Goal: Task Accomplishment & Management: Use online tool/utility

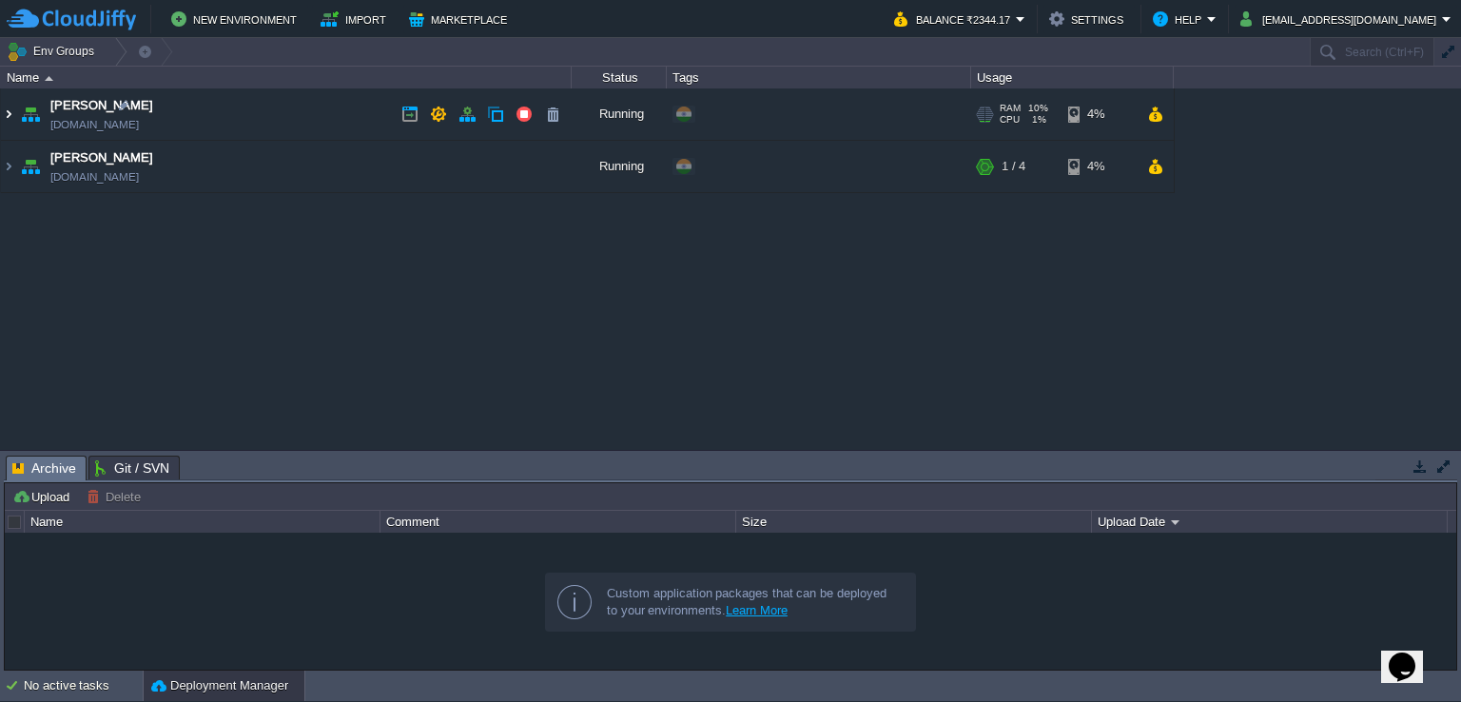
click at [7, 118] on img at bounding box center [8, 113] width 15 height 51
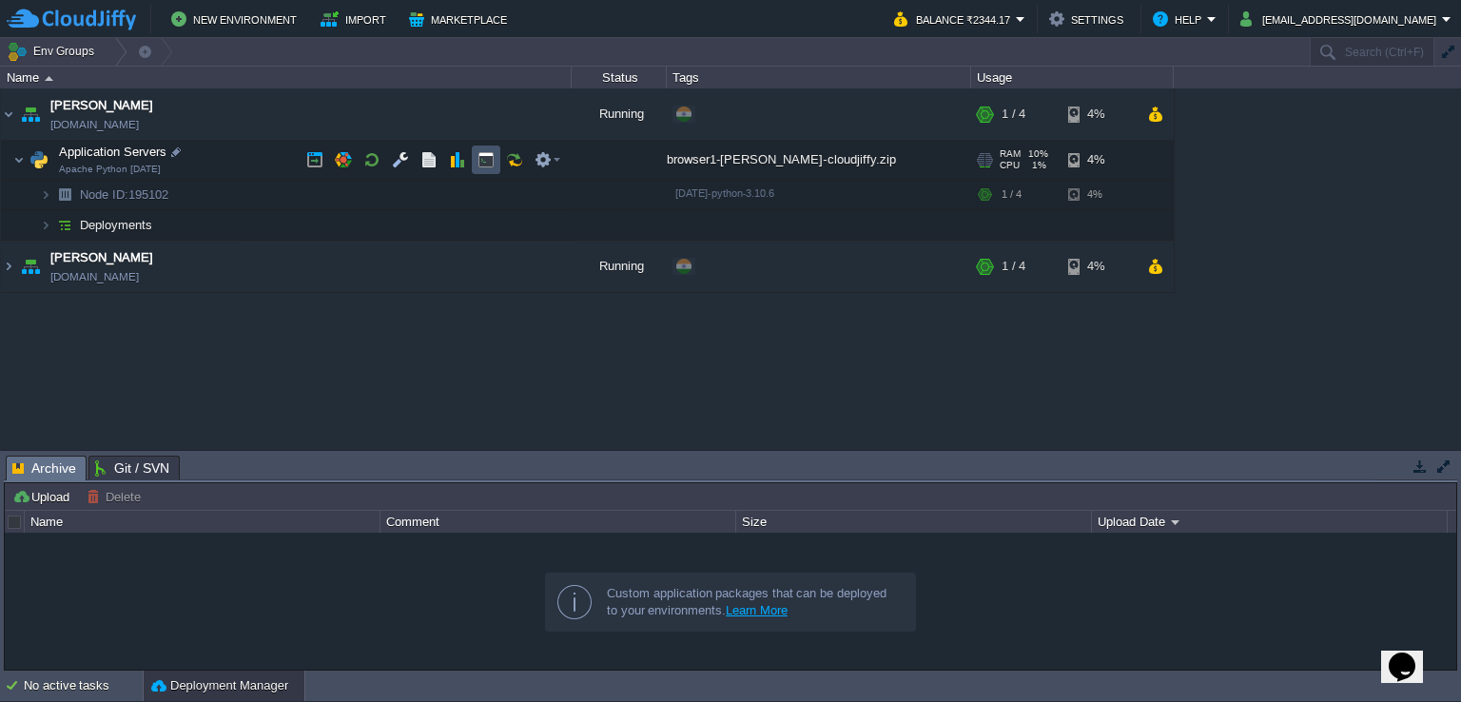
click at [487, 161] on button "button" at bounding box center [485, 159] width 17 height 17
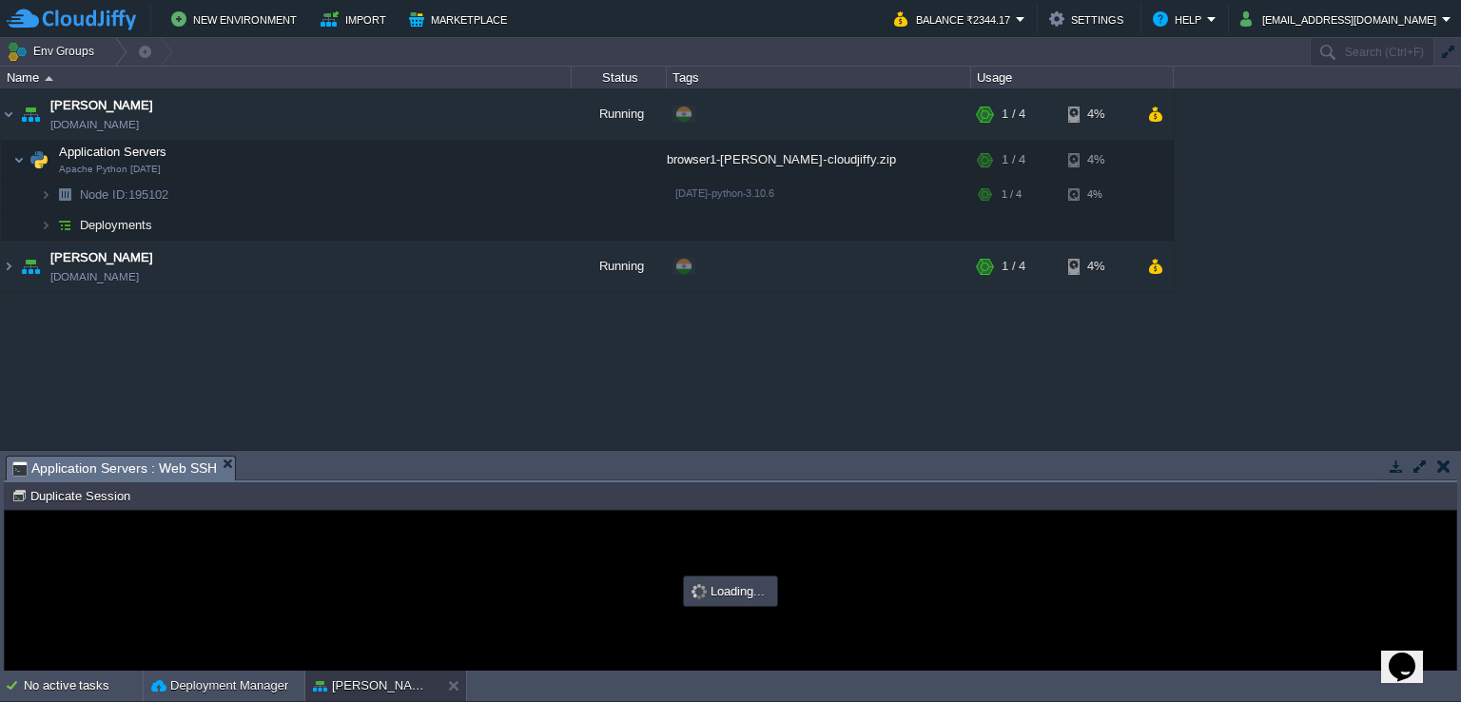
click at [1427, 460] on button "button" at bounding box center [1420, 466] width 17 height 17
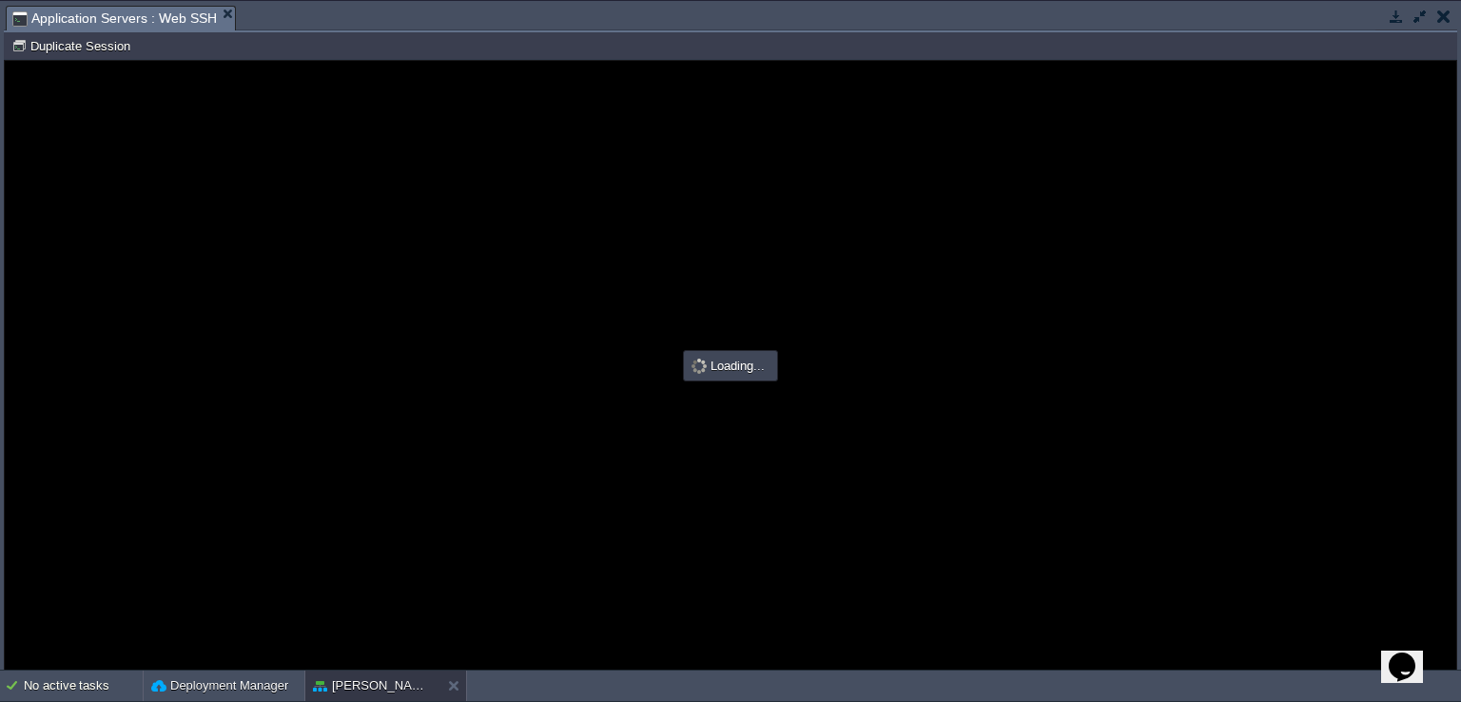
type input "#000000"
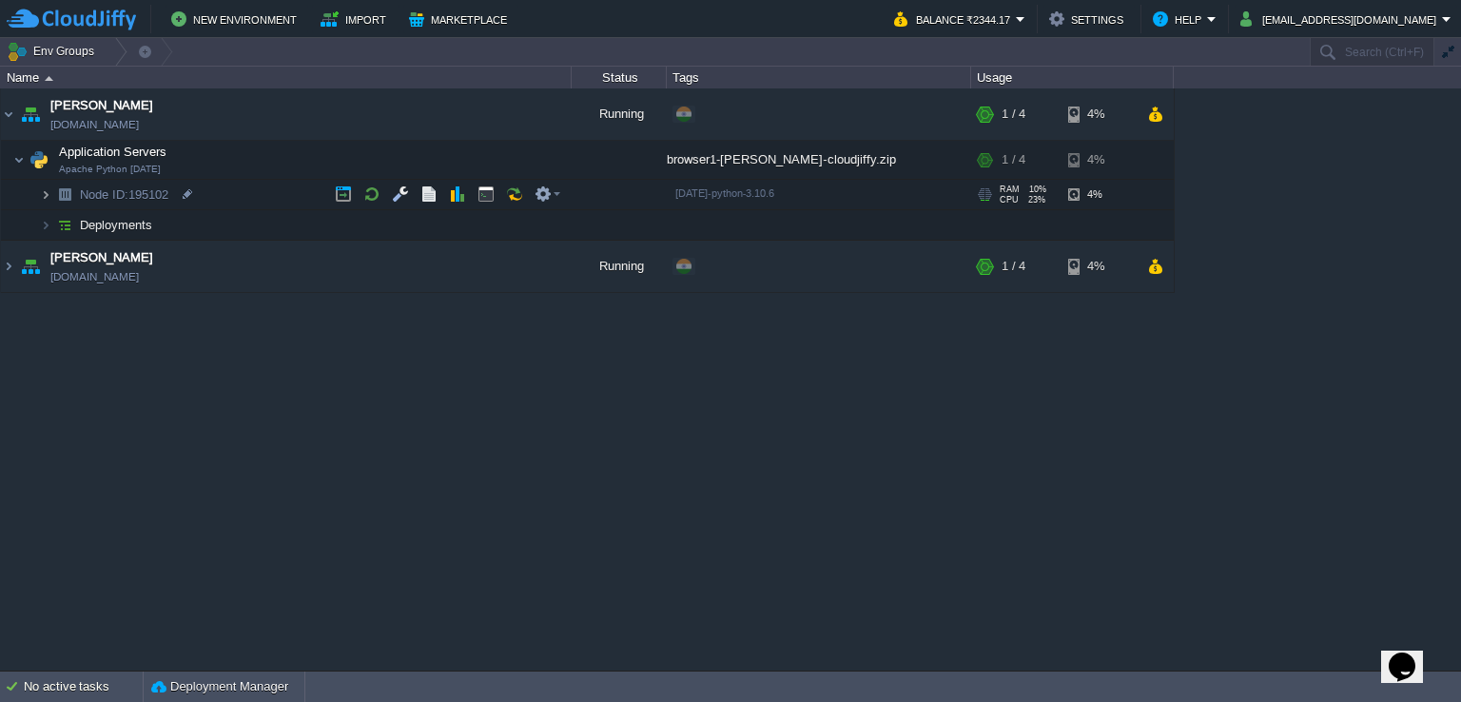
click at [48, 191] on img at bounding box center [45, 194] width 11 height 29
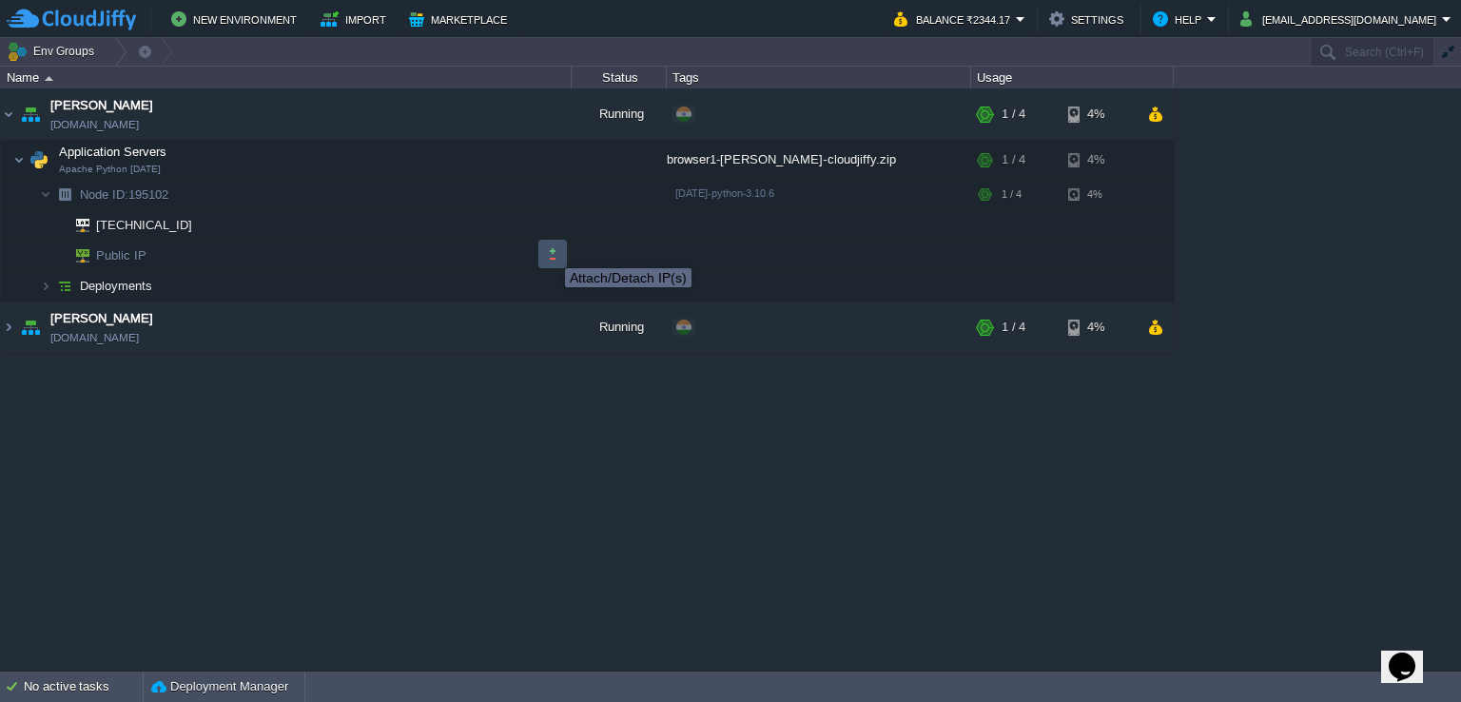
click at [551, 251] on button "button" at bounding box center [552, 253] width 17 height 17
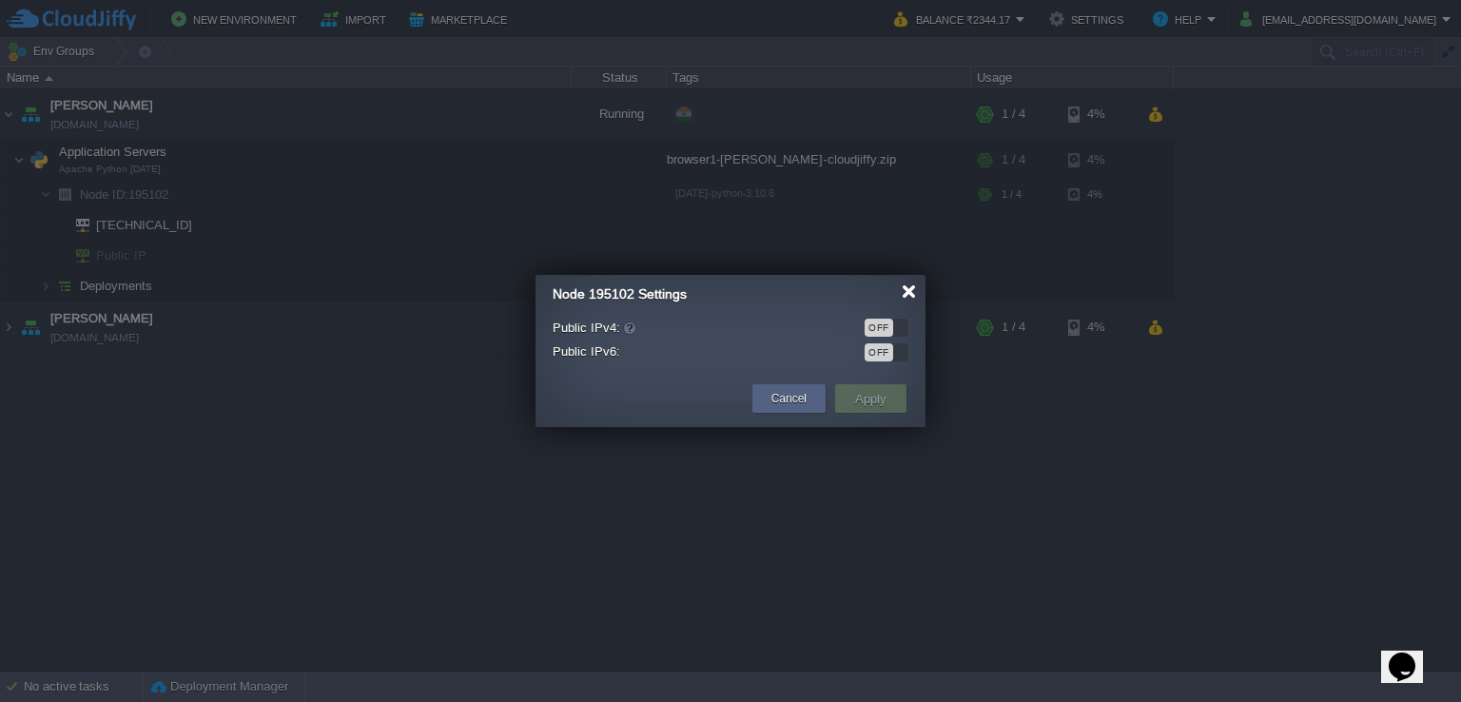
click at [907, 289] on div at bounding box center [909, 291] width 14 height 14
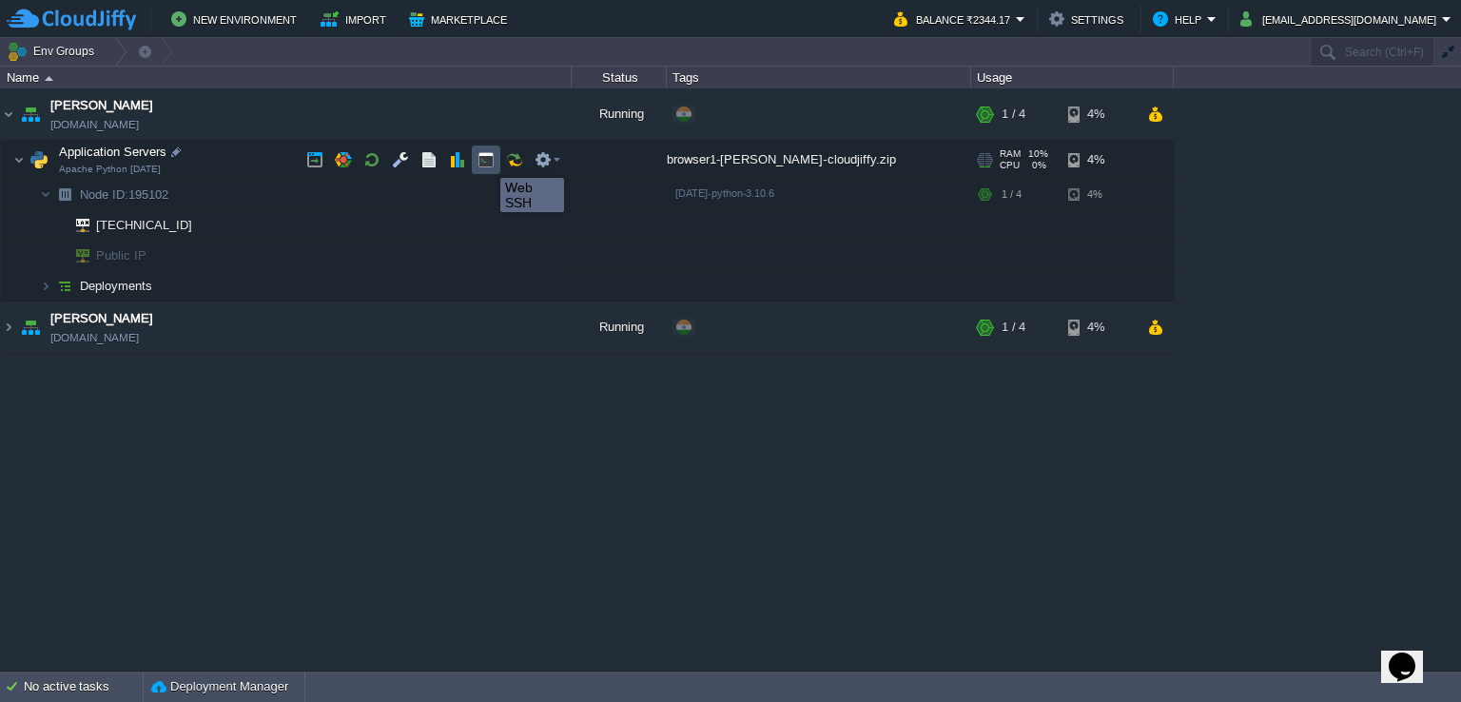
click at [486, 161] on button "button" at bounding box center [485, 159] width 17 height 17
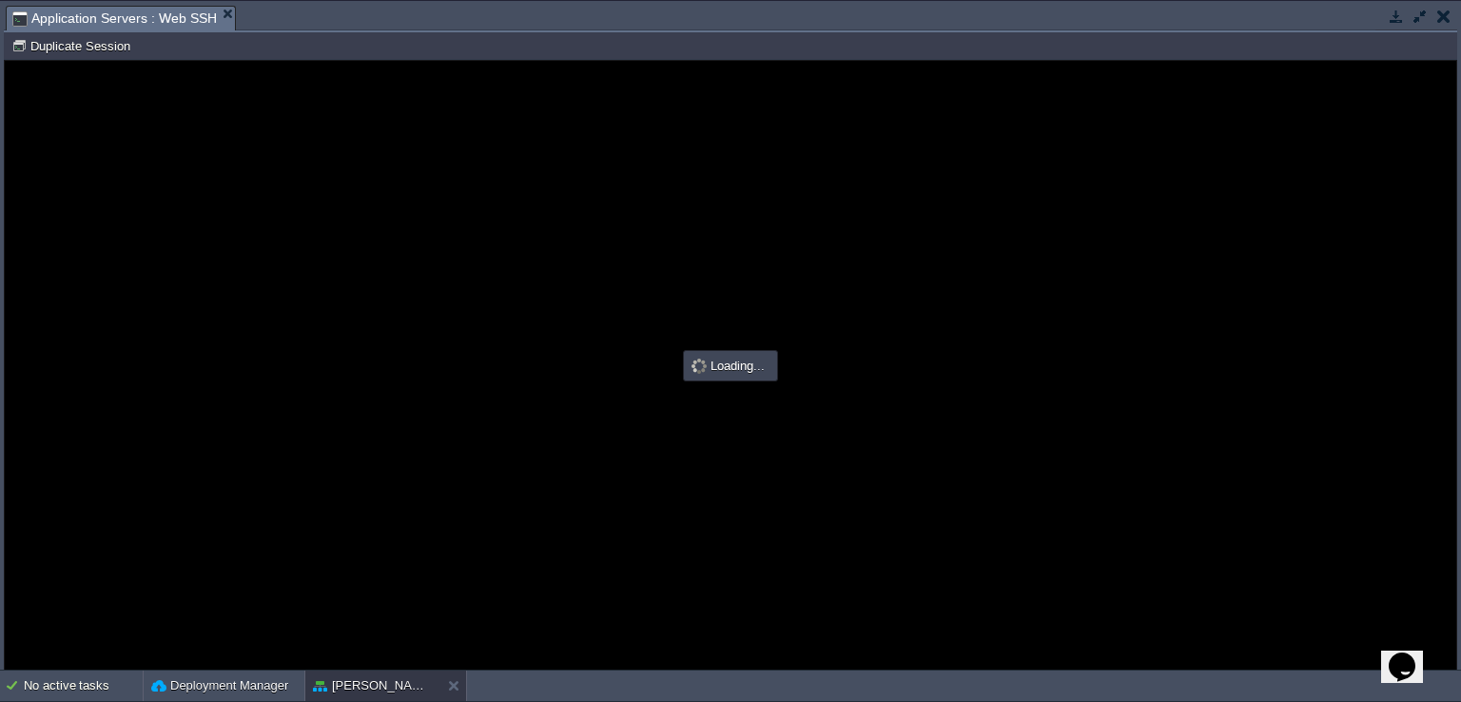
type input "#000000"
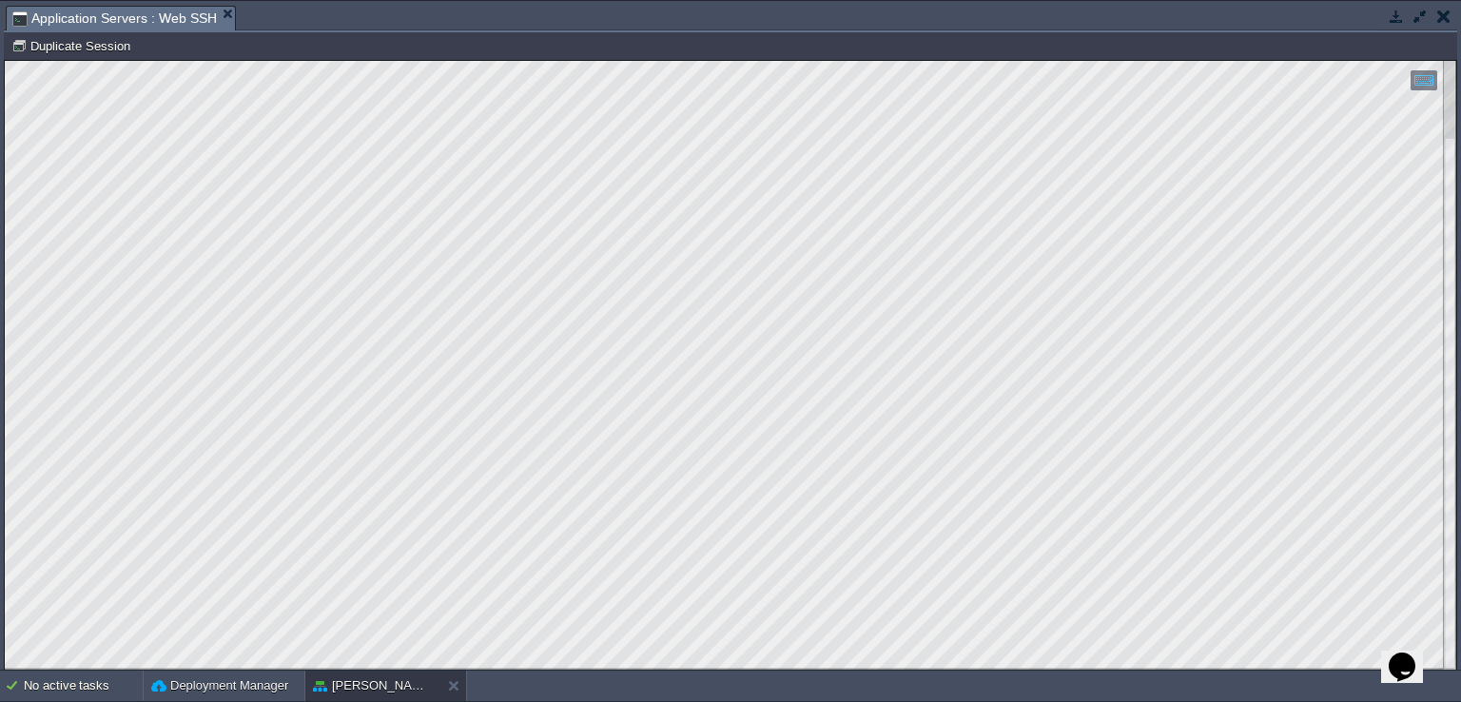
click at [1415, 15] on button "button" at bounding box center [1420, 16] width 17 height 17
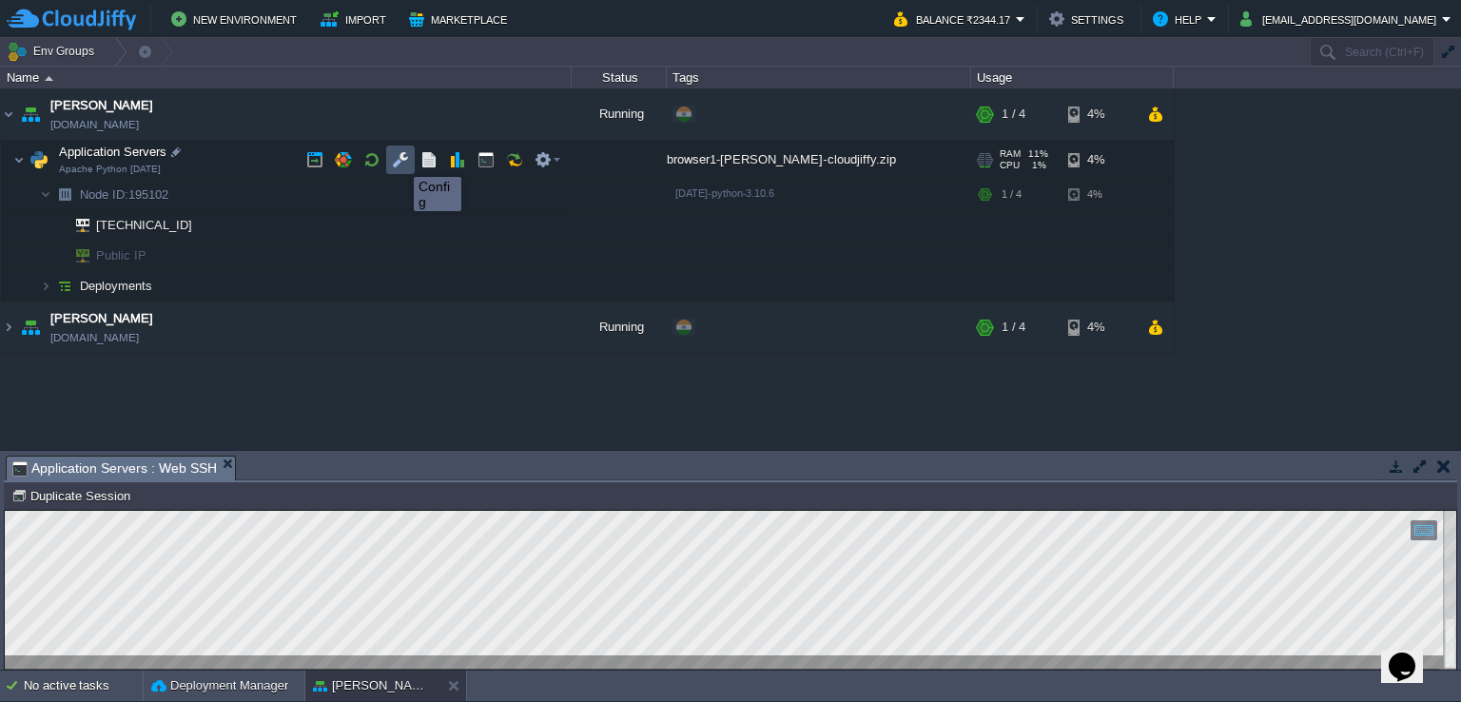
click at [400, 160] on button "button" at bounding box center [400, 159] width 17 height 17
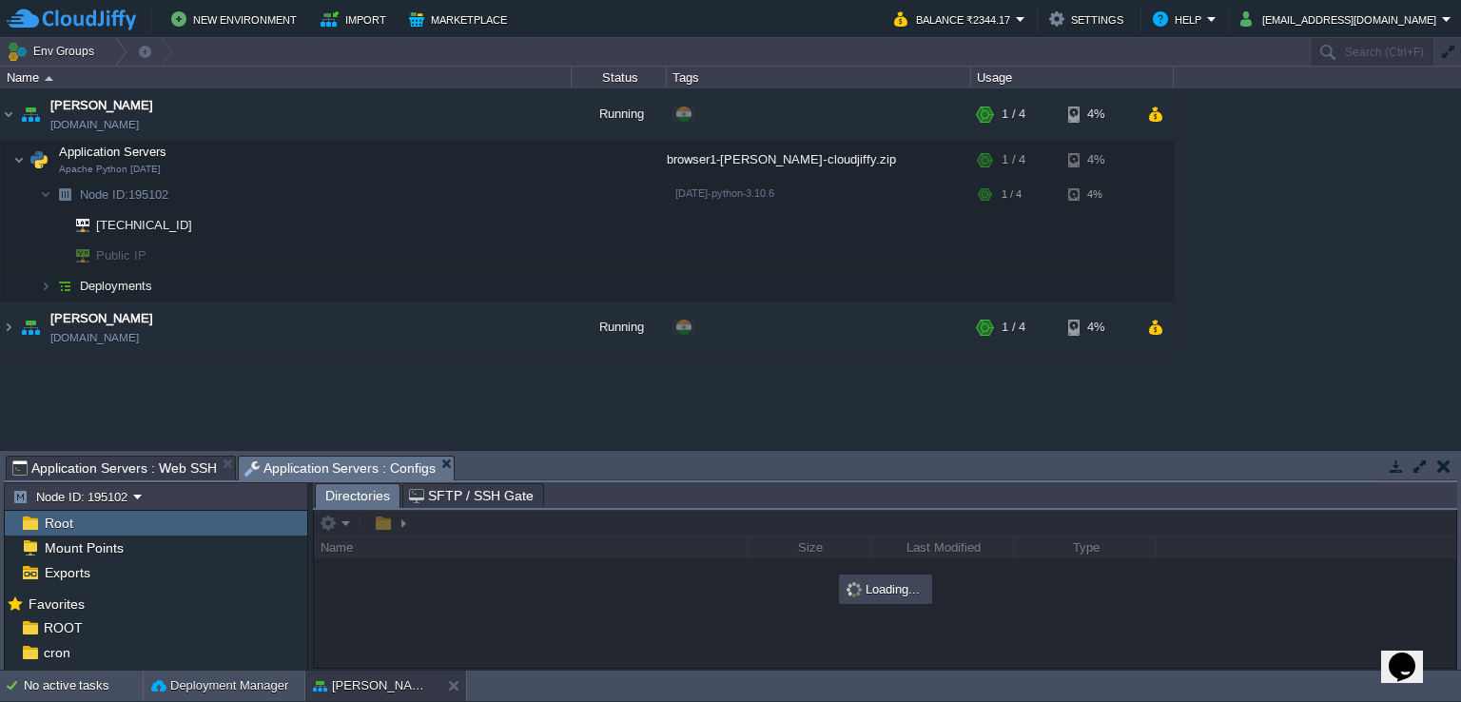
click at [1425, 470] on button "button" at bounding box center [1420, 466] width 17 height 17
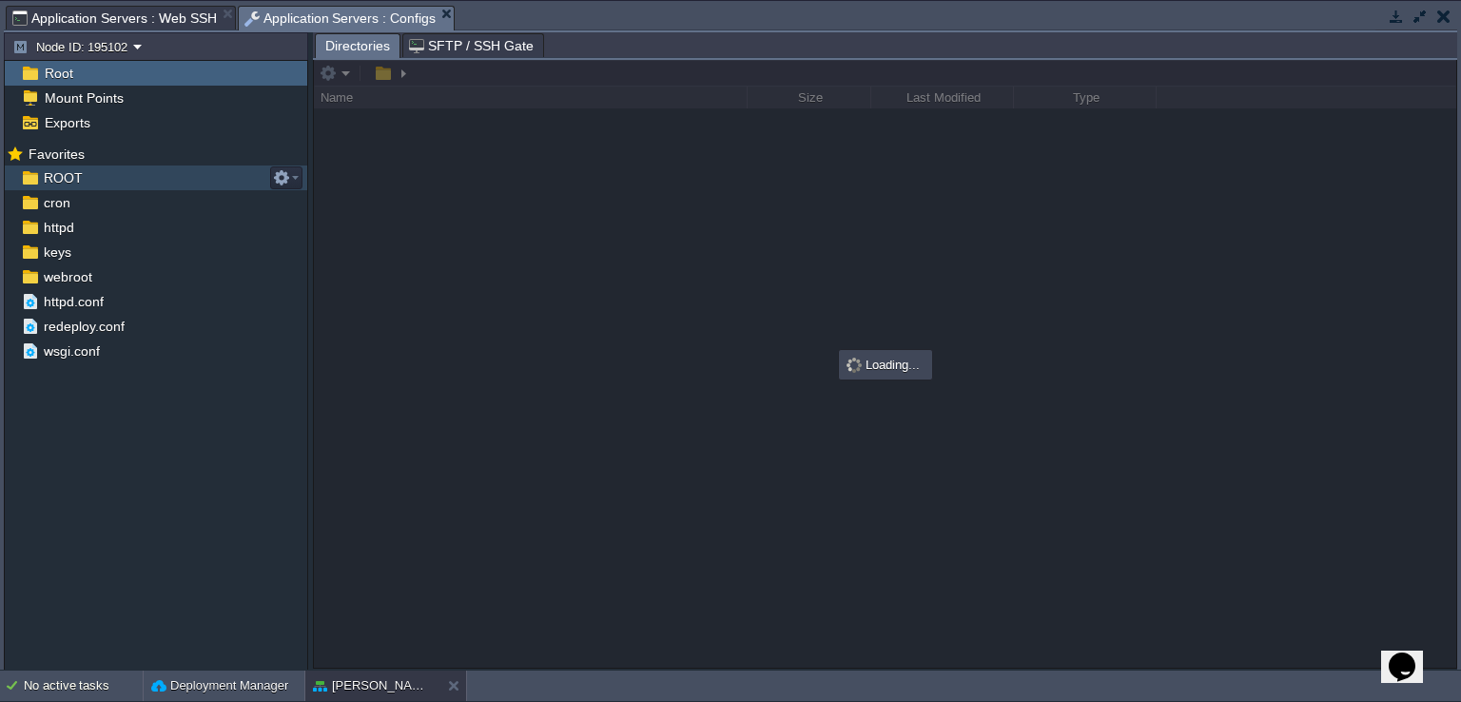
click at [38, 185] on img at bounding box center [30, 178] width 20 height 25
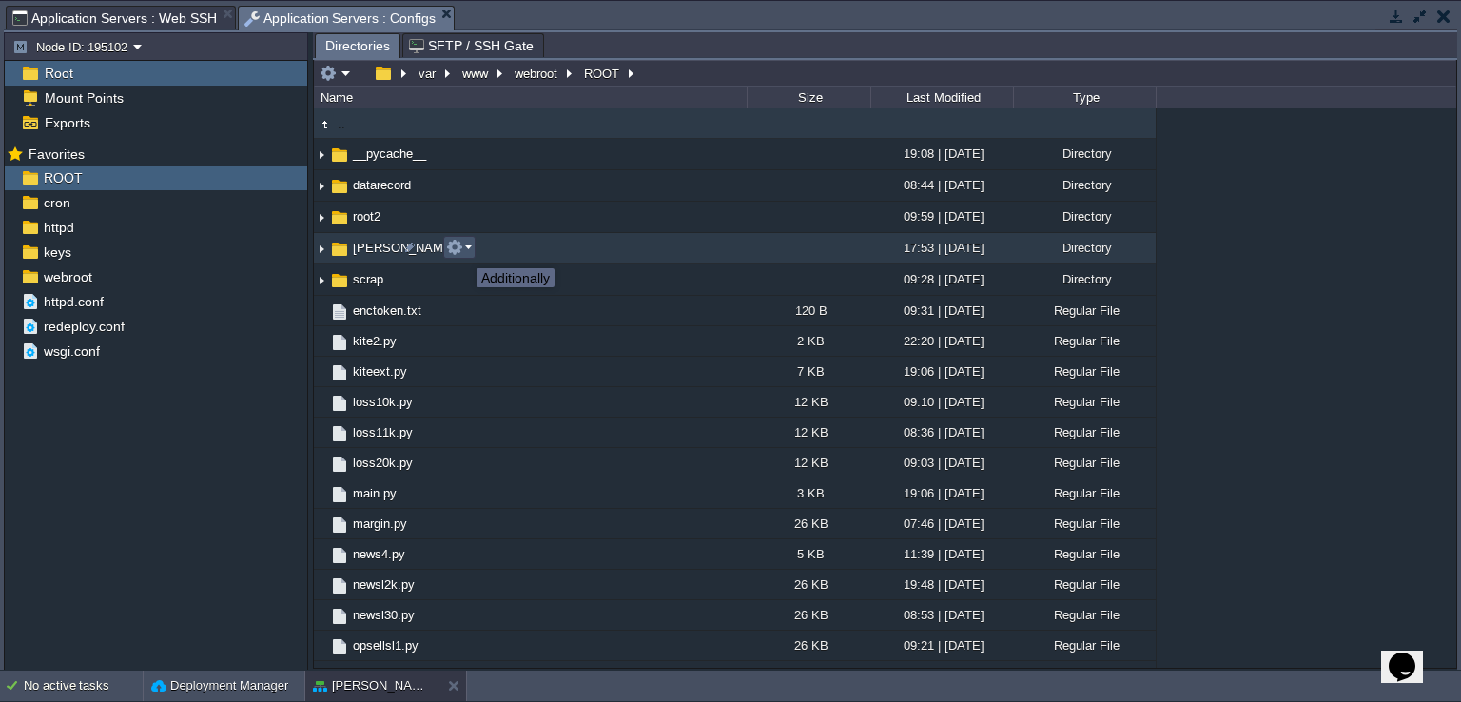
click at [462, 251] on button "button" at bounding box center [454, 247] width 17 height 17
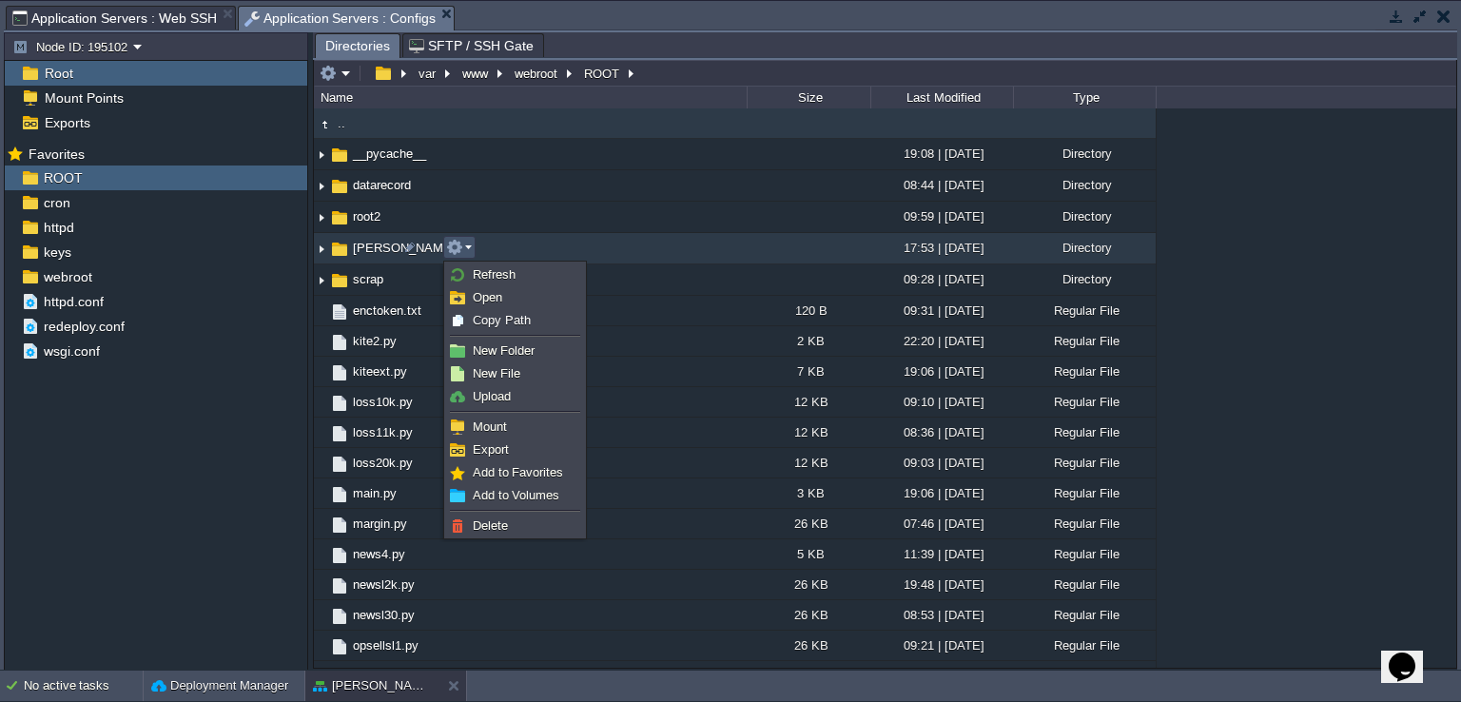
click at [316, 247] on img at bounding box center [321, 248] width 15 height 29
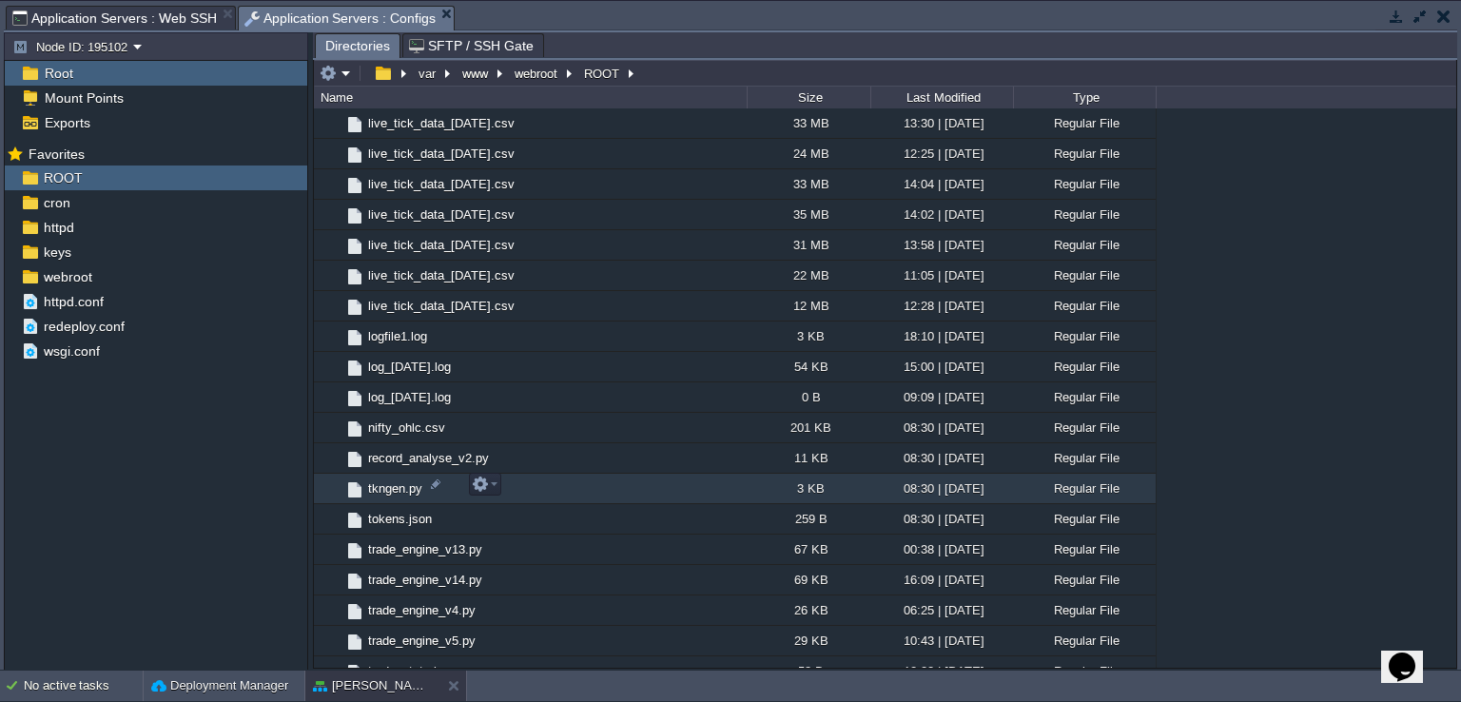
scroll to position [380, 0]
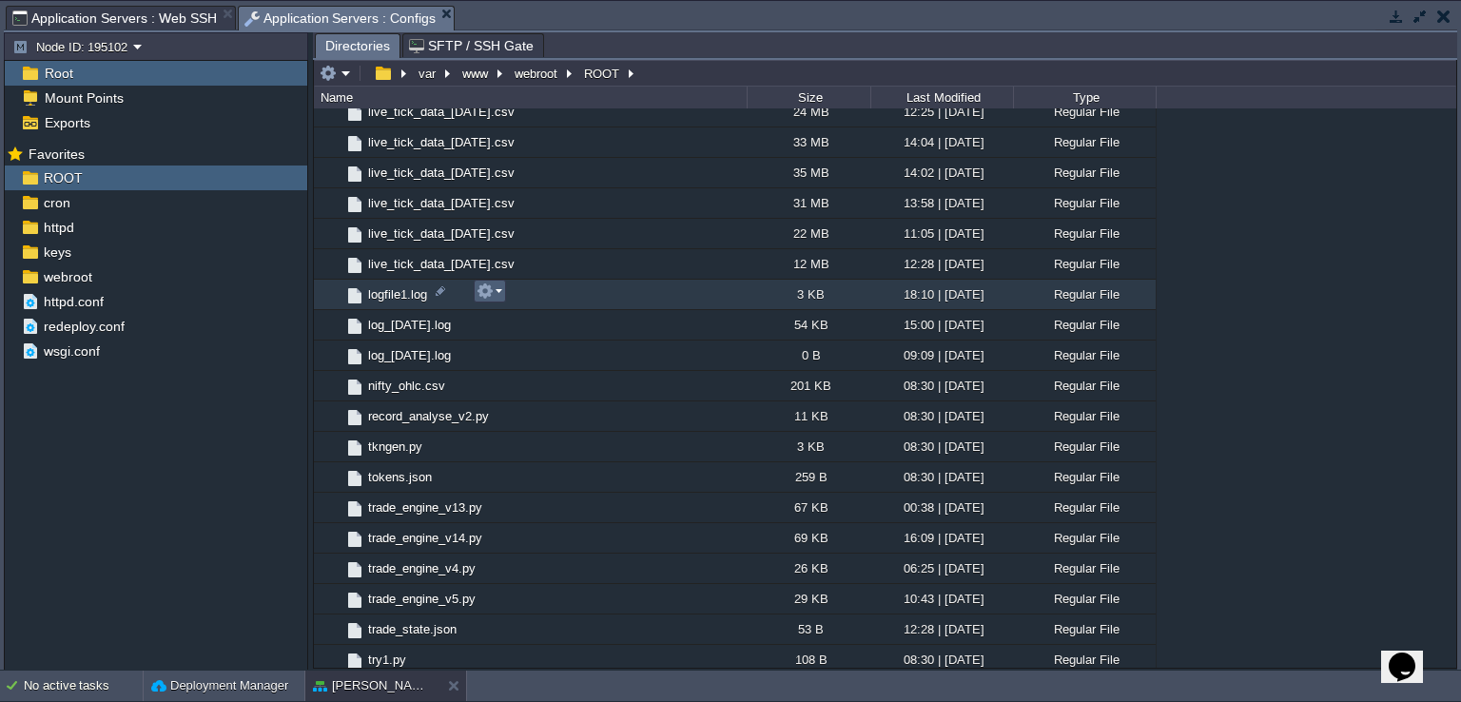
click at [497, 290] on em at bounding box center [490, 291] width 26 height 17
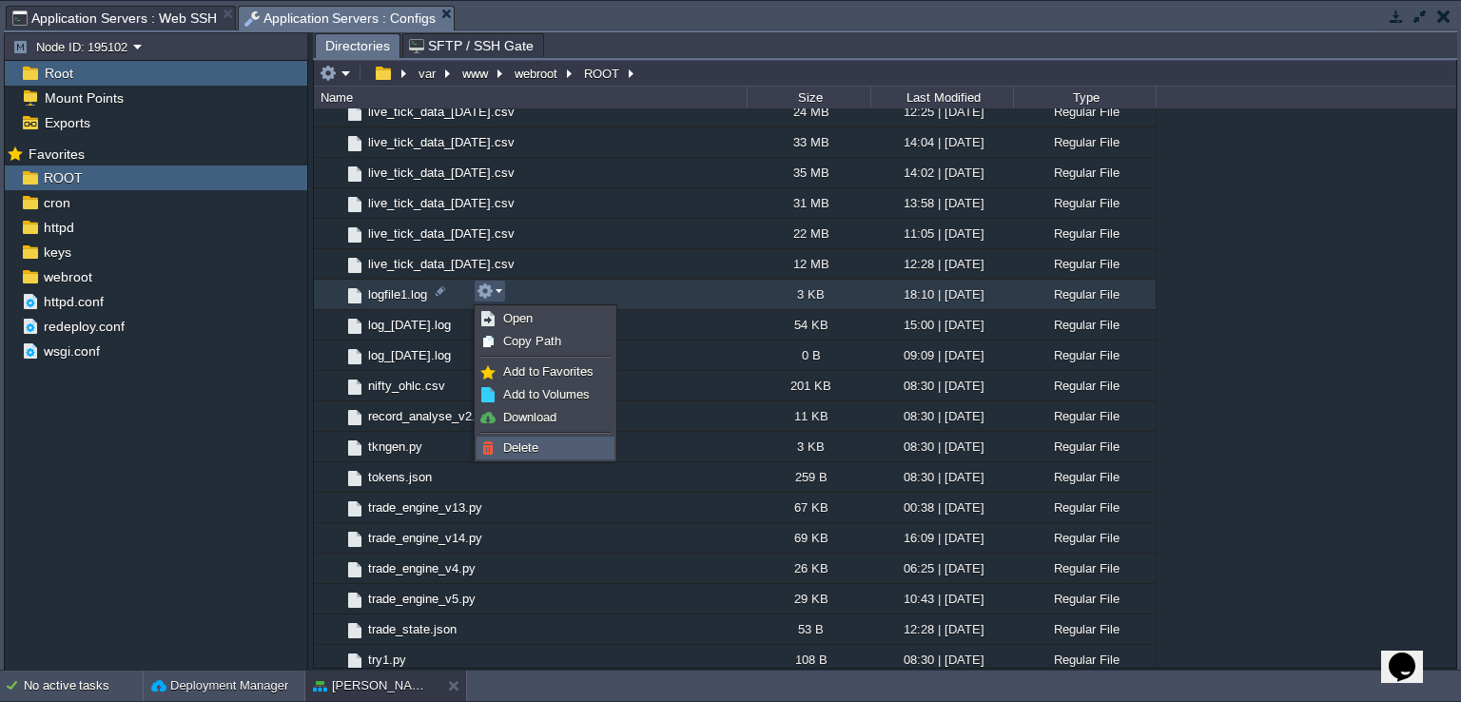
click at [536, 444] on span "Delete" at bounding box center [520, 447] width 35 height 14
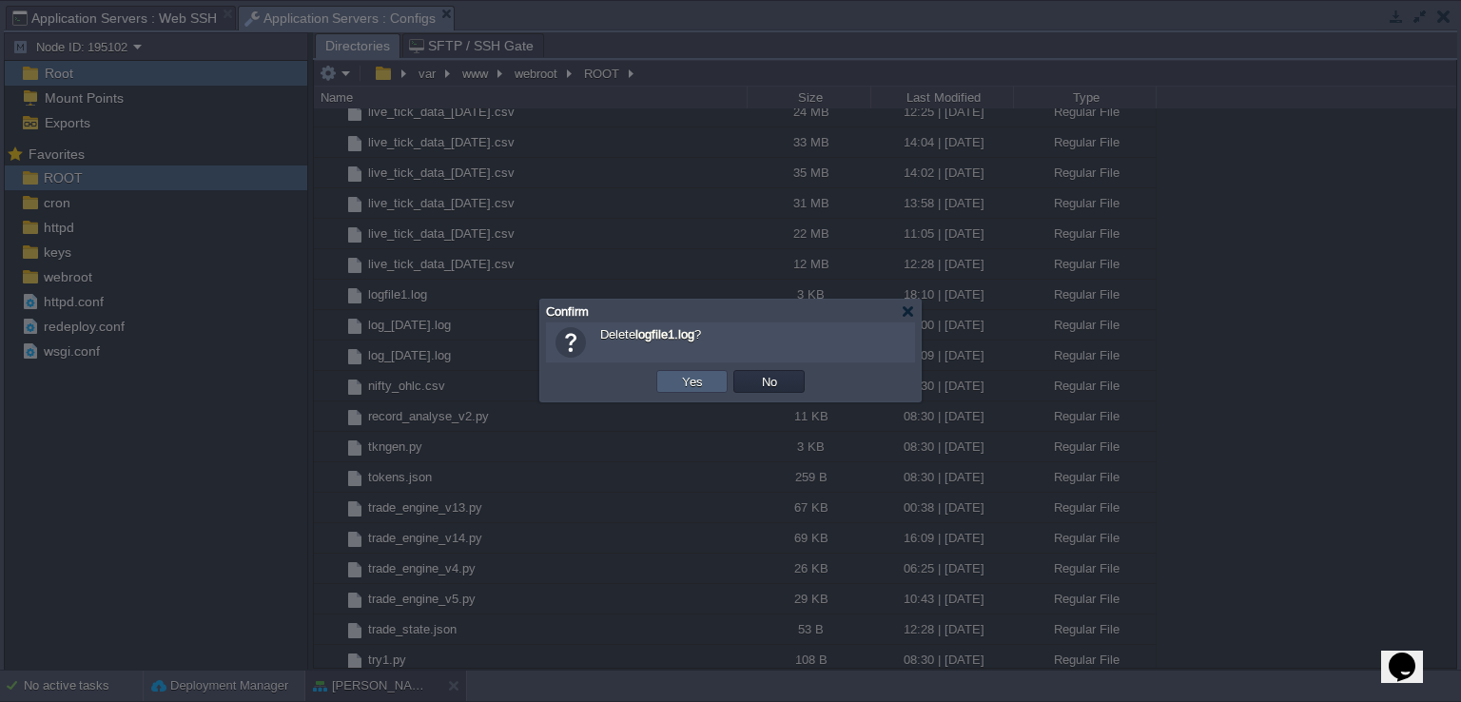
click at [693, 378] on button "Yes" at bounding box center [692, 381] width 32 height 17
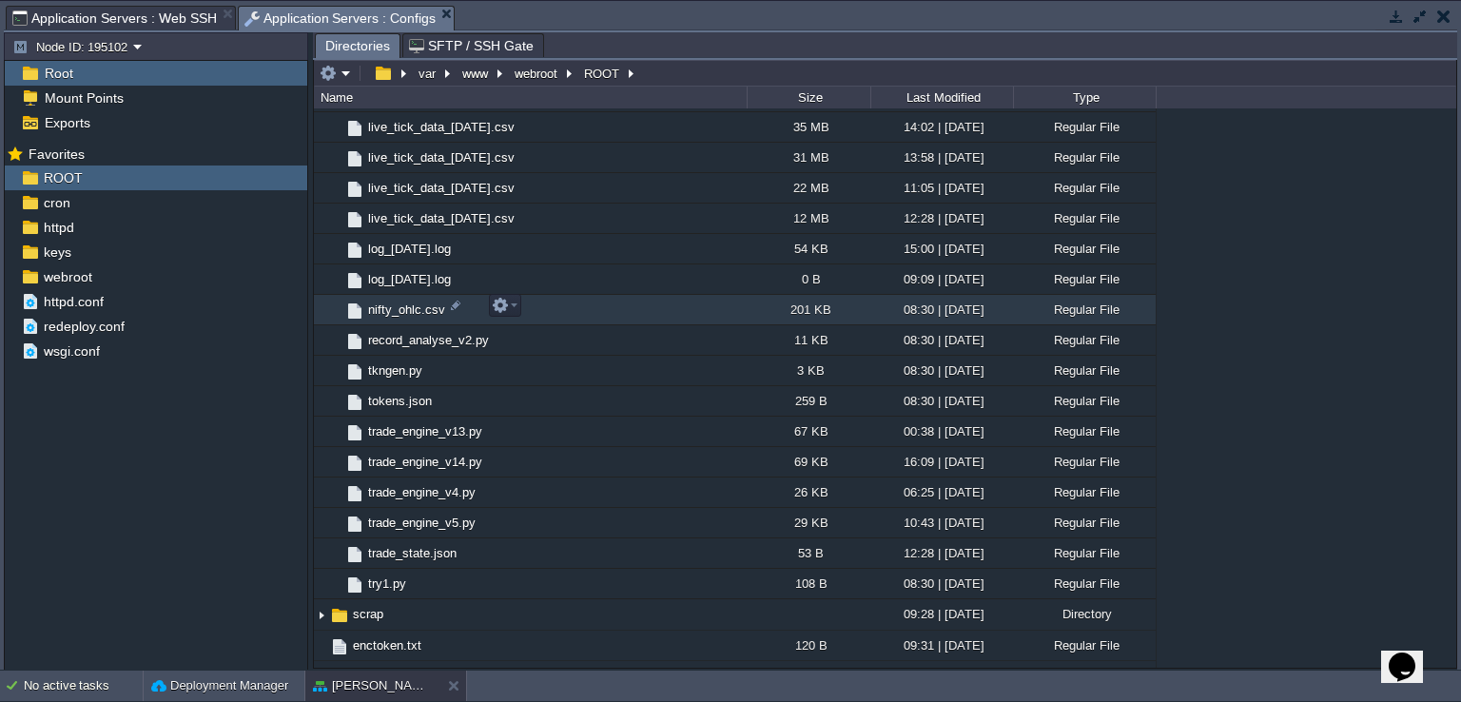
scroll to position [476, 0]
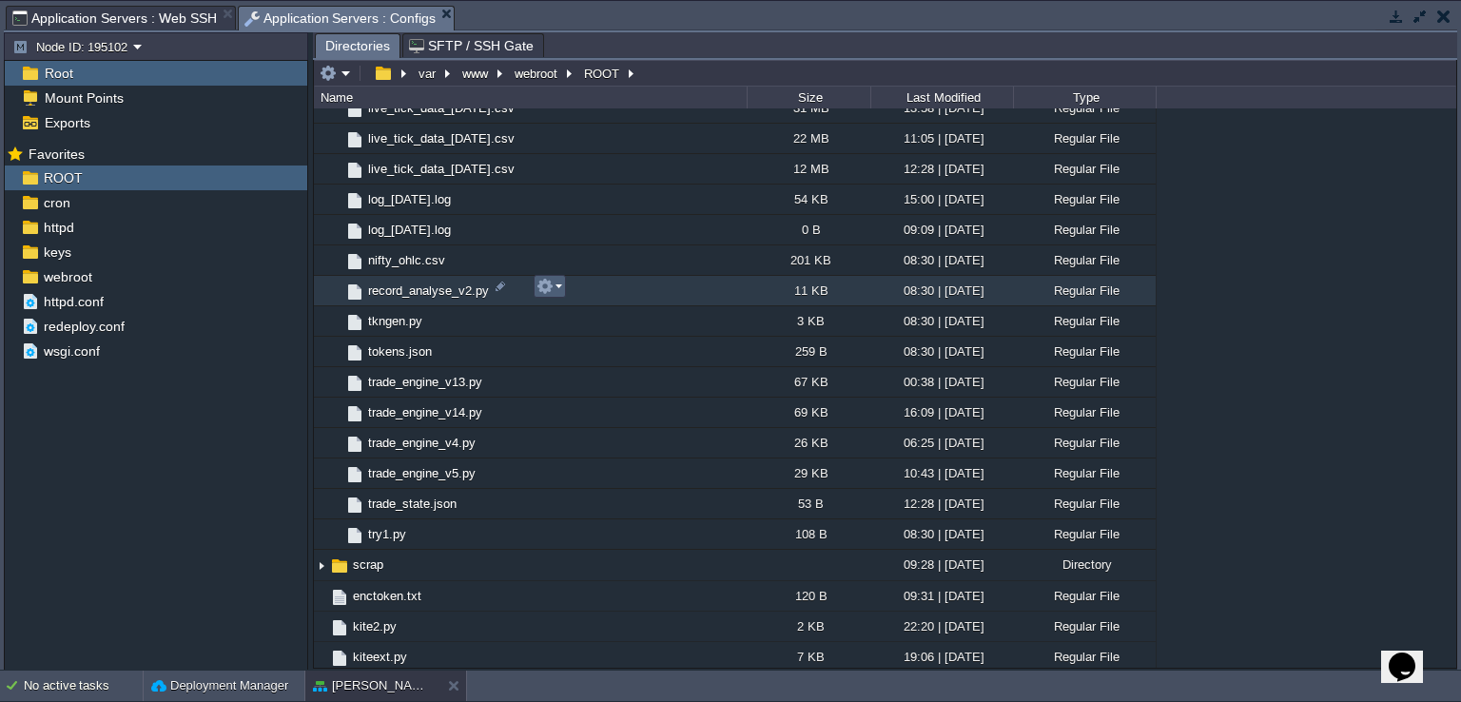
click at [552, 286] on button "button" at bounding box center [544, 286] width 17 height 17
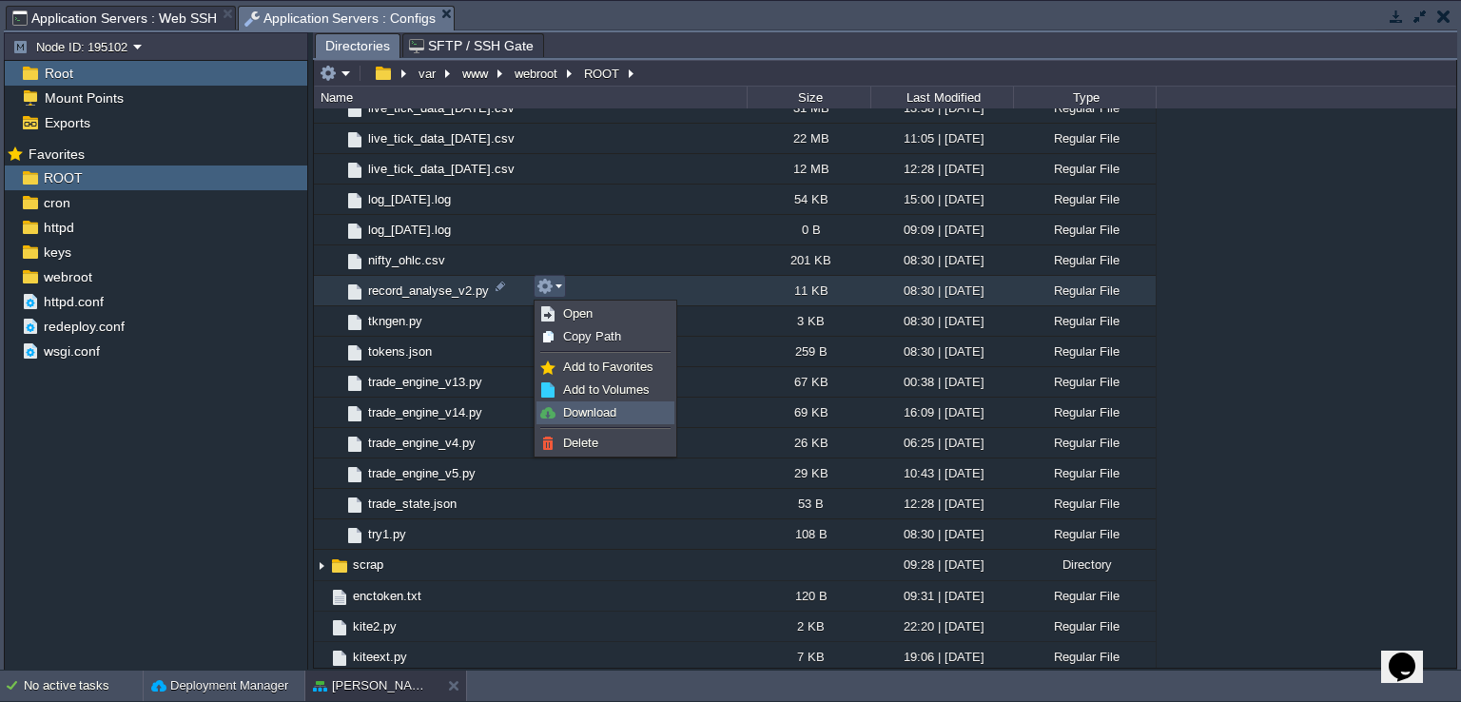
click at [610, 406] on span "Download" at bounding box center [589, 412] width 53 height 14
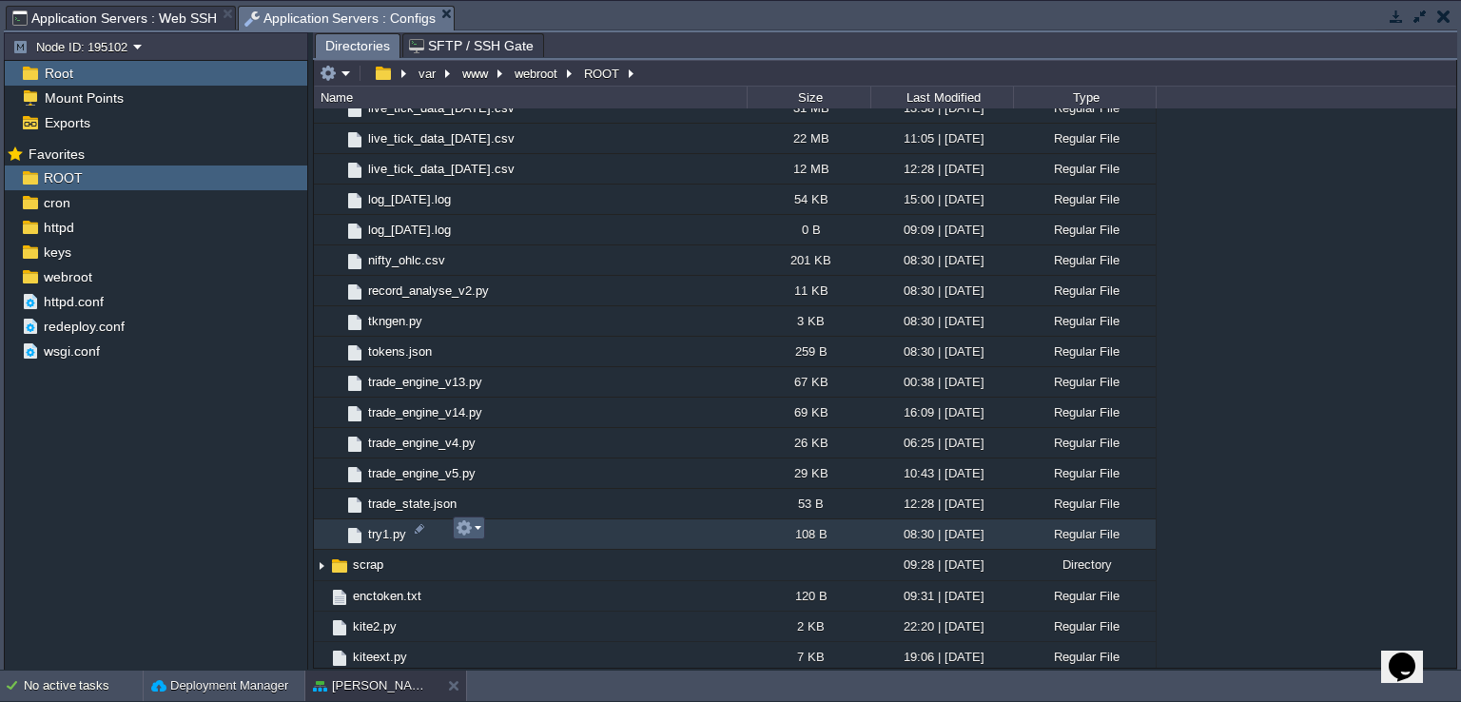
click at [477, 532] on em at bounding box center [469, 527] width 26 height 17
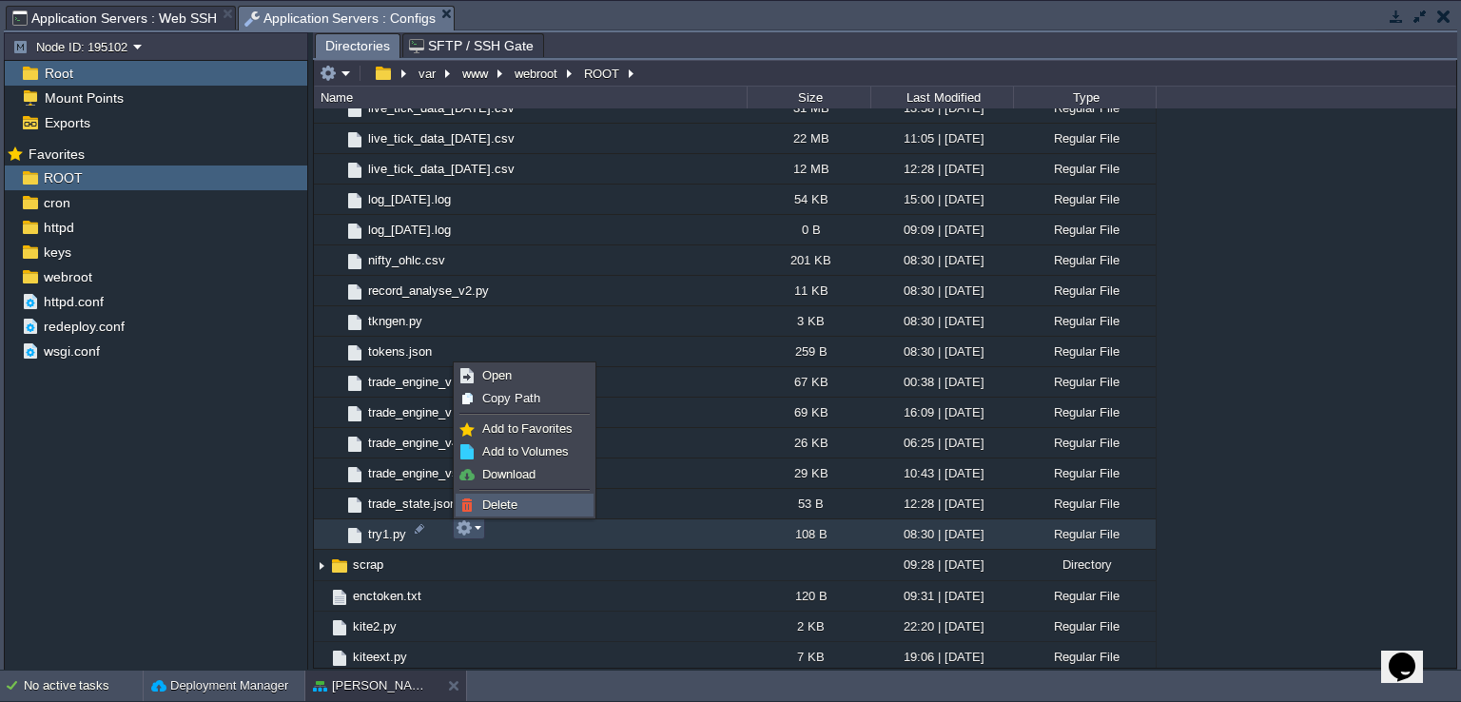
click at [522, 507] on link "Delete" at bounding box center [525, 505] width 136 height 21
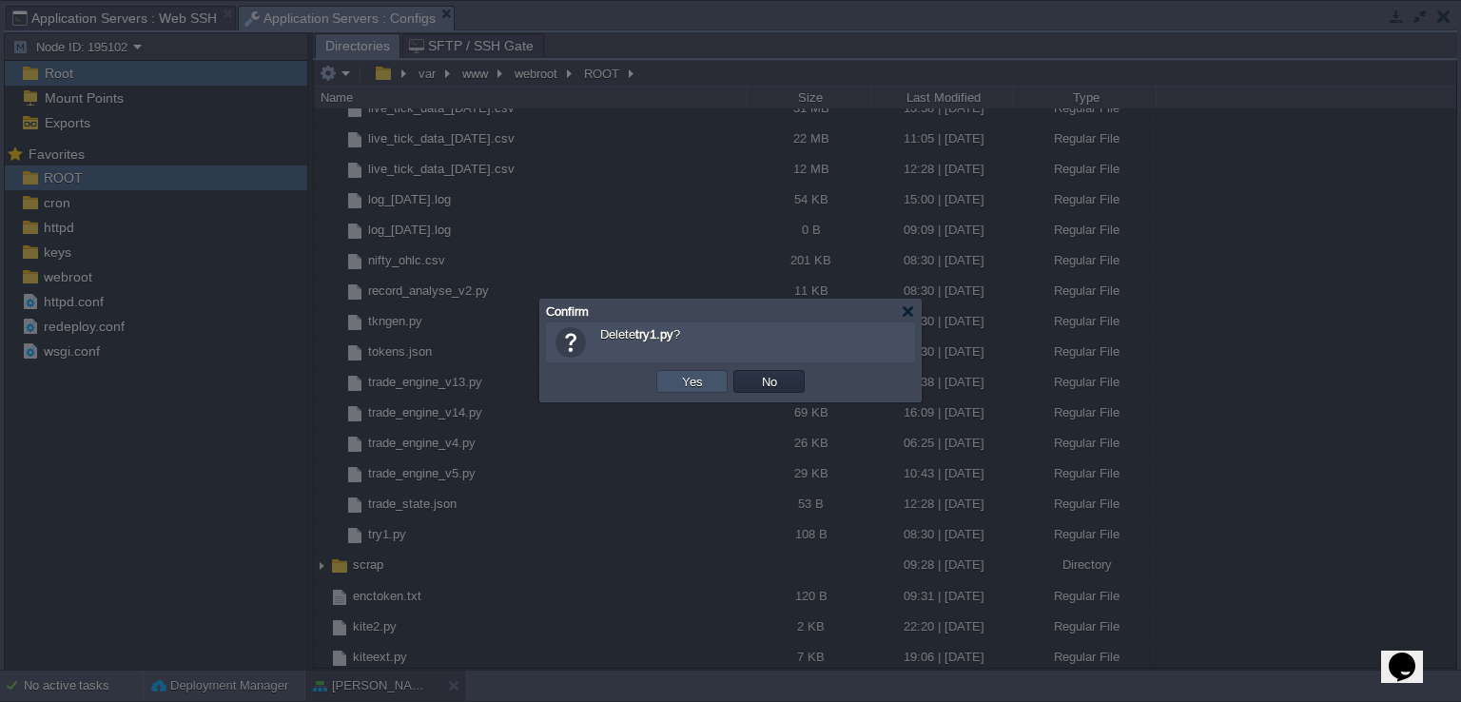
click at [696, 379] on button "Yes" at bounding box center [692, 381] width 32 height 17
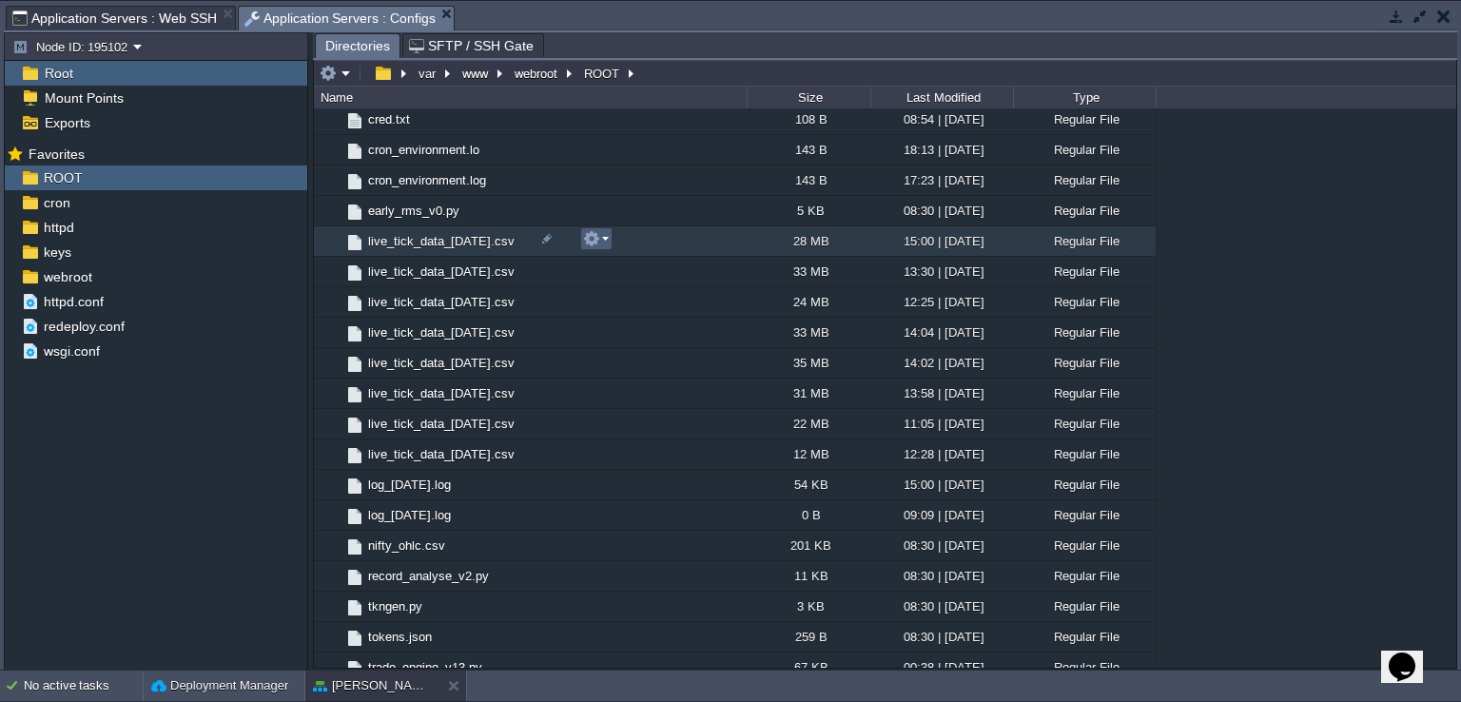
scroll to position [0, 0]
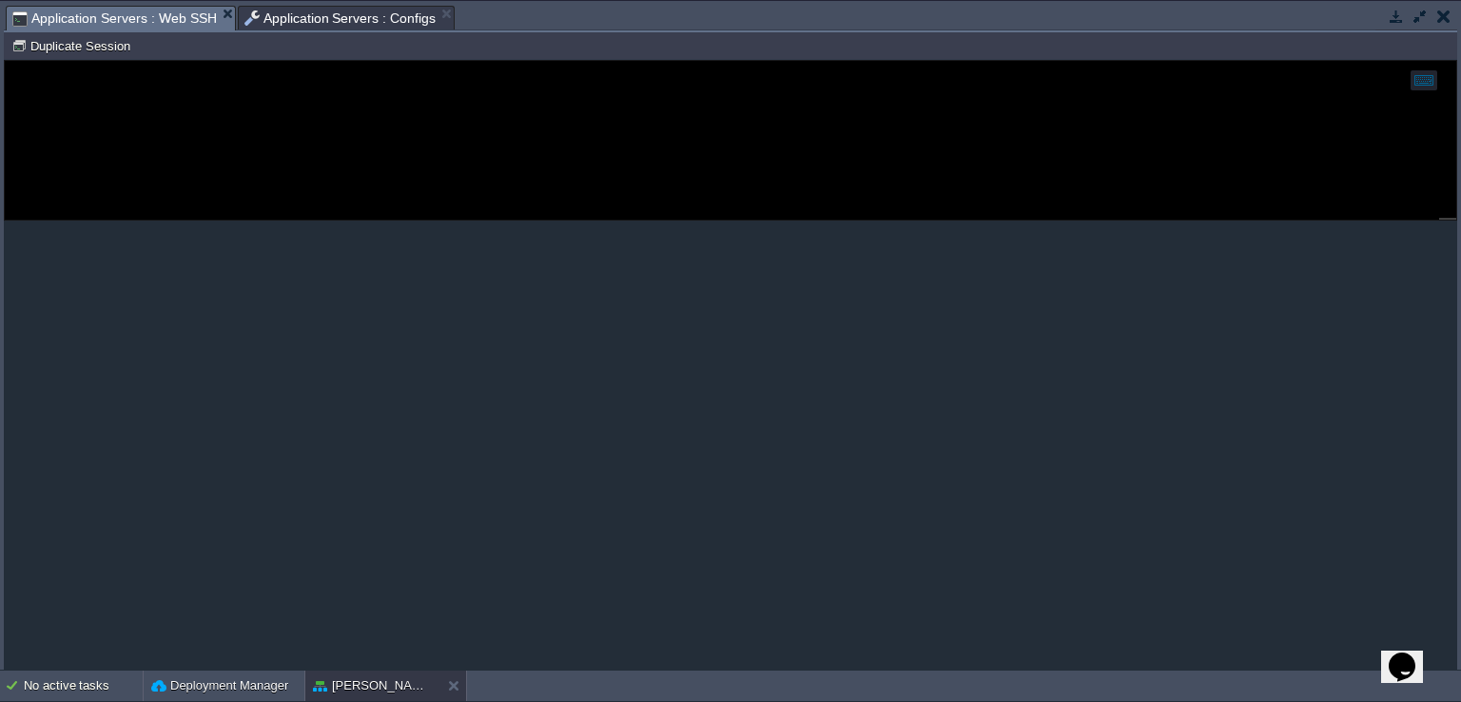
click at [130, 18] on span "Application Servers : Web SSH" at bounding box center [114, 19] width 205 height 24
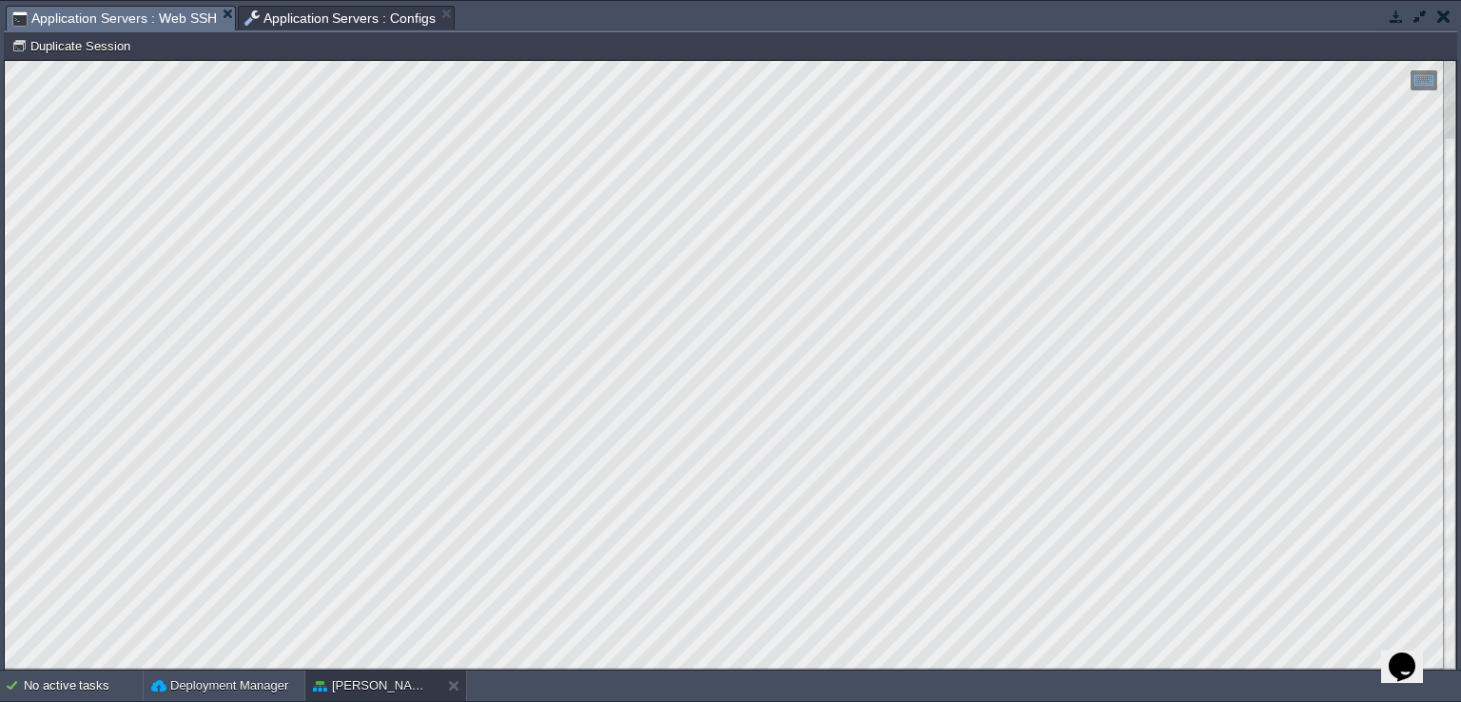
click at [354, 17] on span "Application Servers : Configs" at bounding box center [340, 18] width 192 height 23
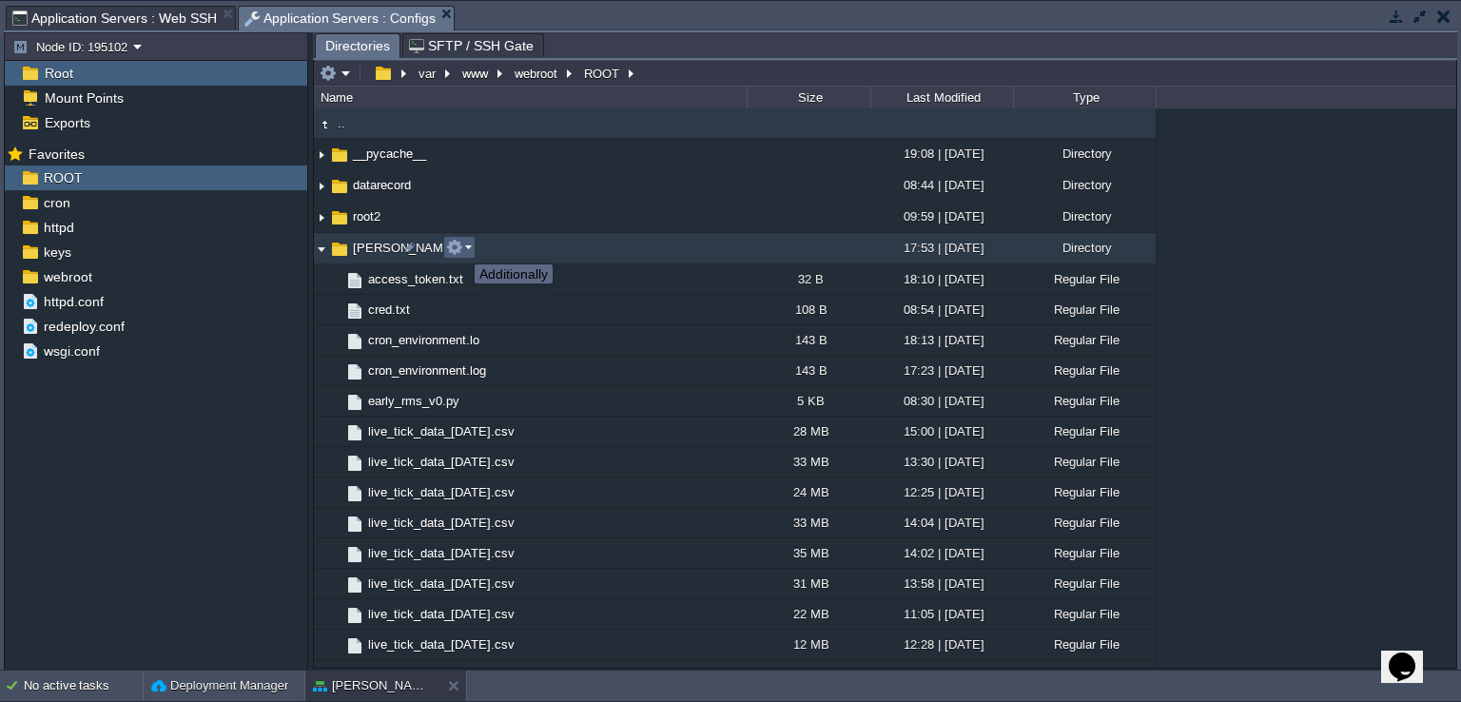
scroll to position [285, 0]
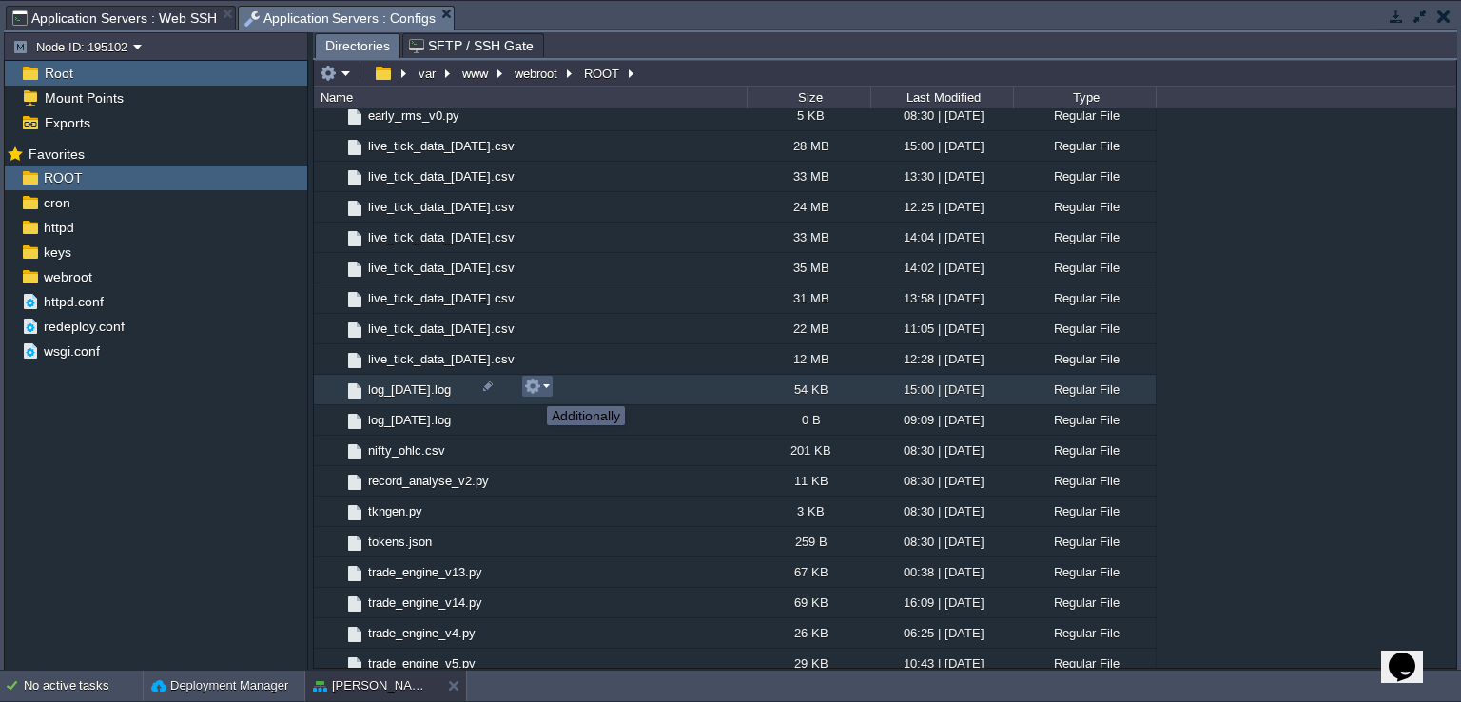
click at [536, 389] on button "button" at bounding box center [532, 386] width 17 height 17
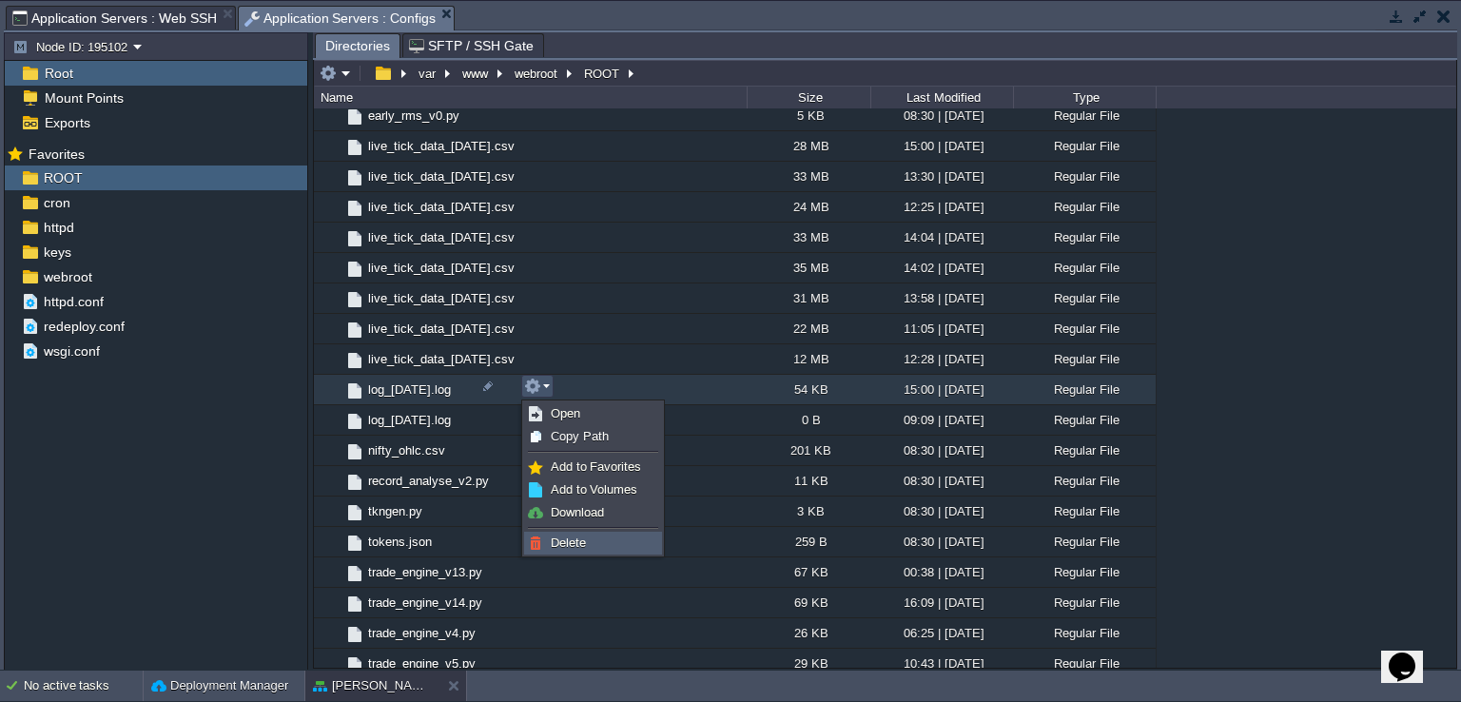
click at [570, 541] on span "Delete" at bounding box center [568, 543] width 35 height 14
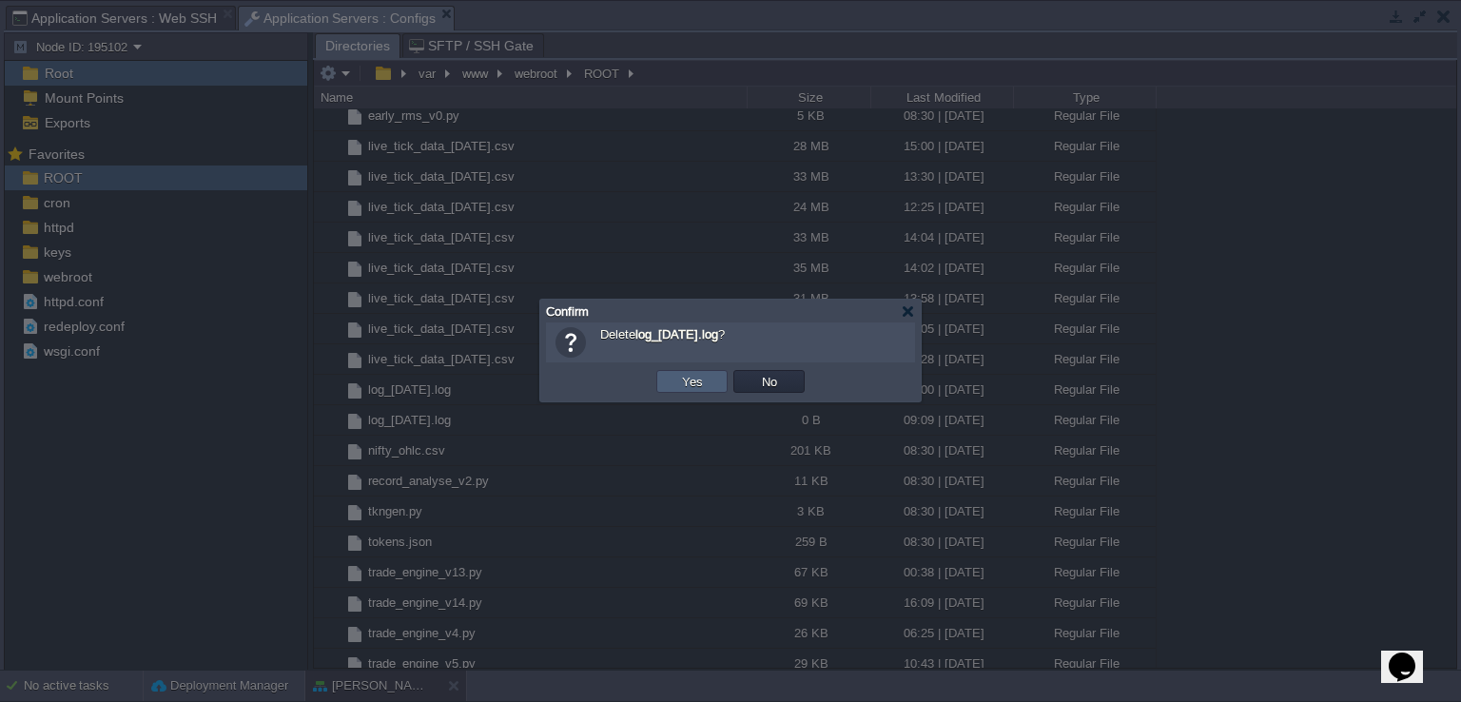
click at [700, 380] on button "Yes" at bounding box center [692, 381] width 32 height 17
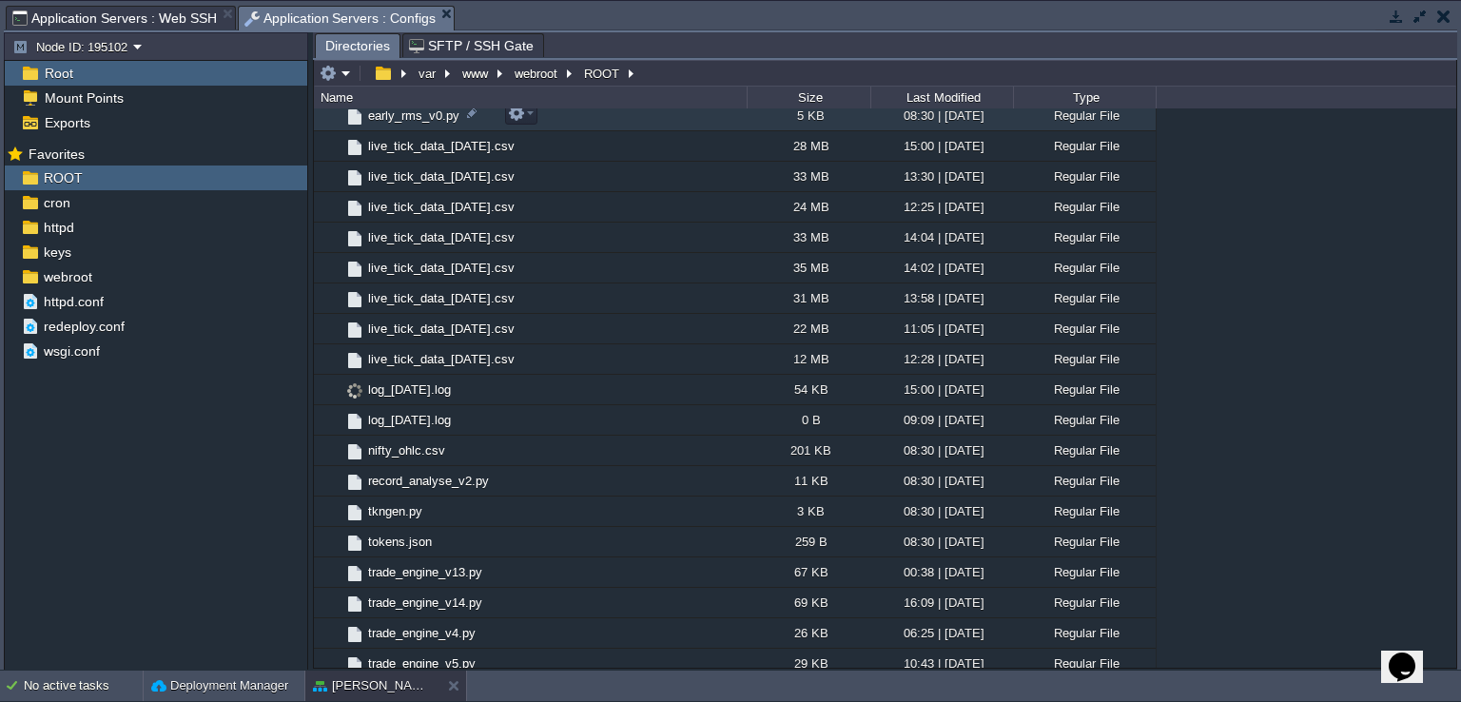
scroll to position [190, 0]
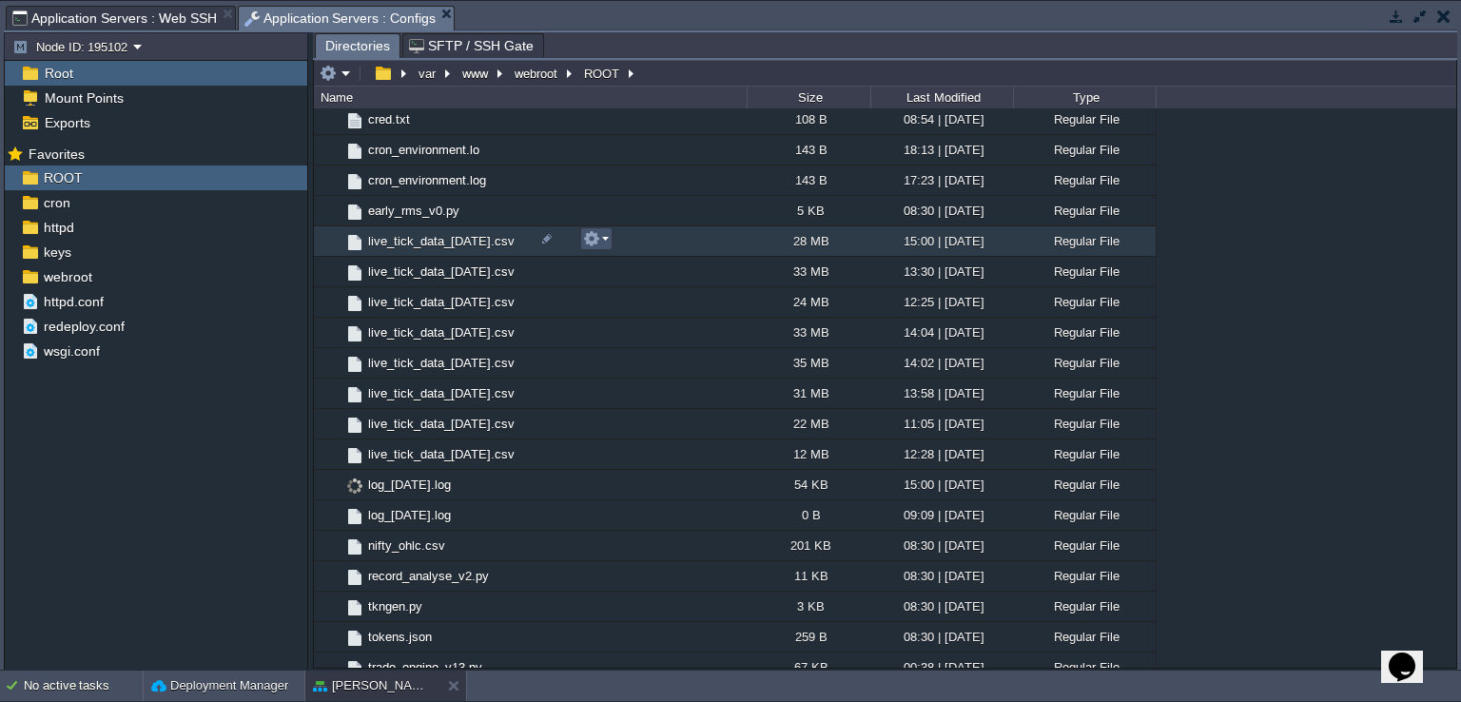
click at [590, 244] on button "button" at bounding box center [591, 238] width 17 height 17
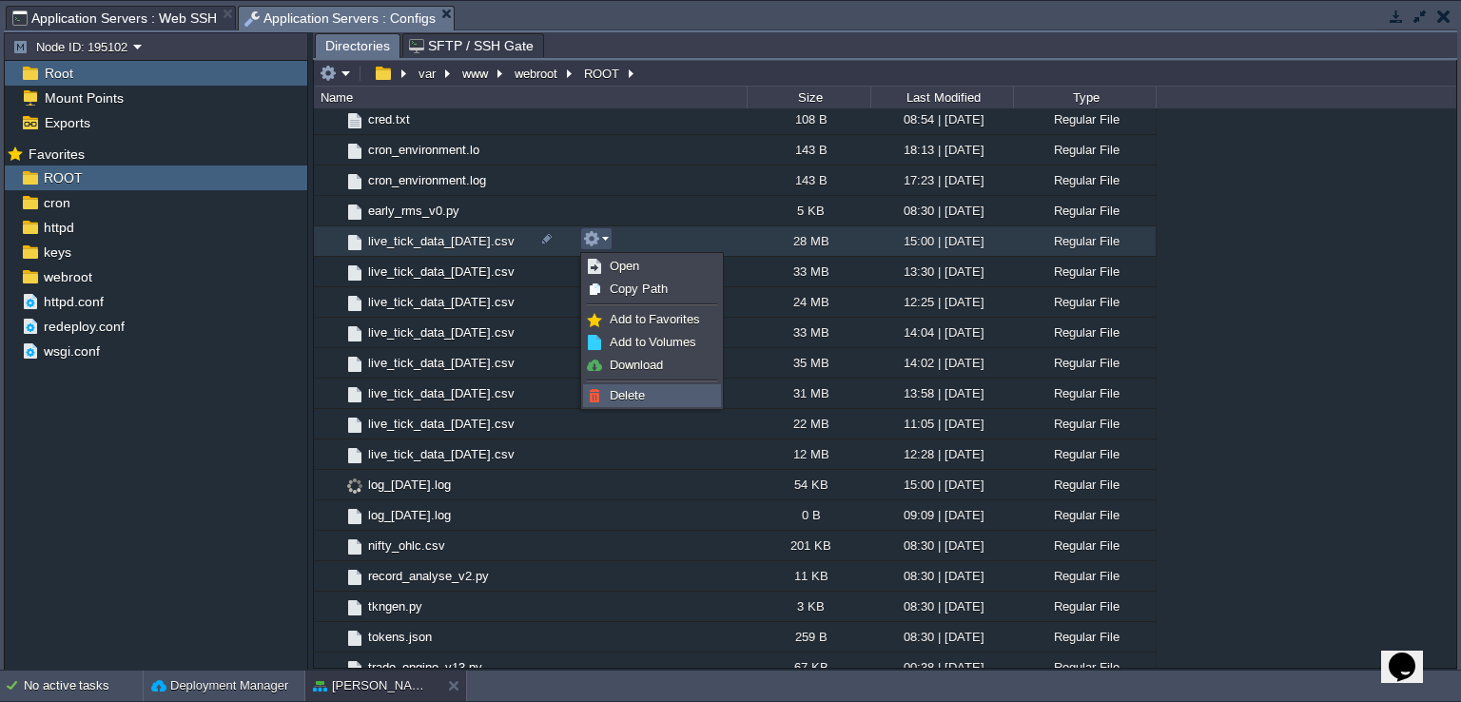
click at [620, 391] on span "Delete" at bounding box center [627, 395] width 35 height 14
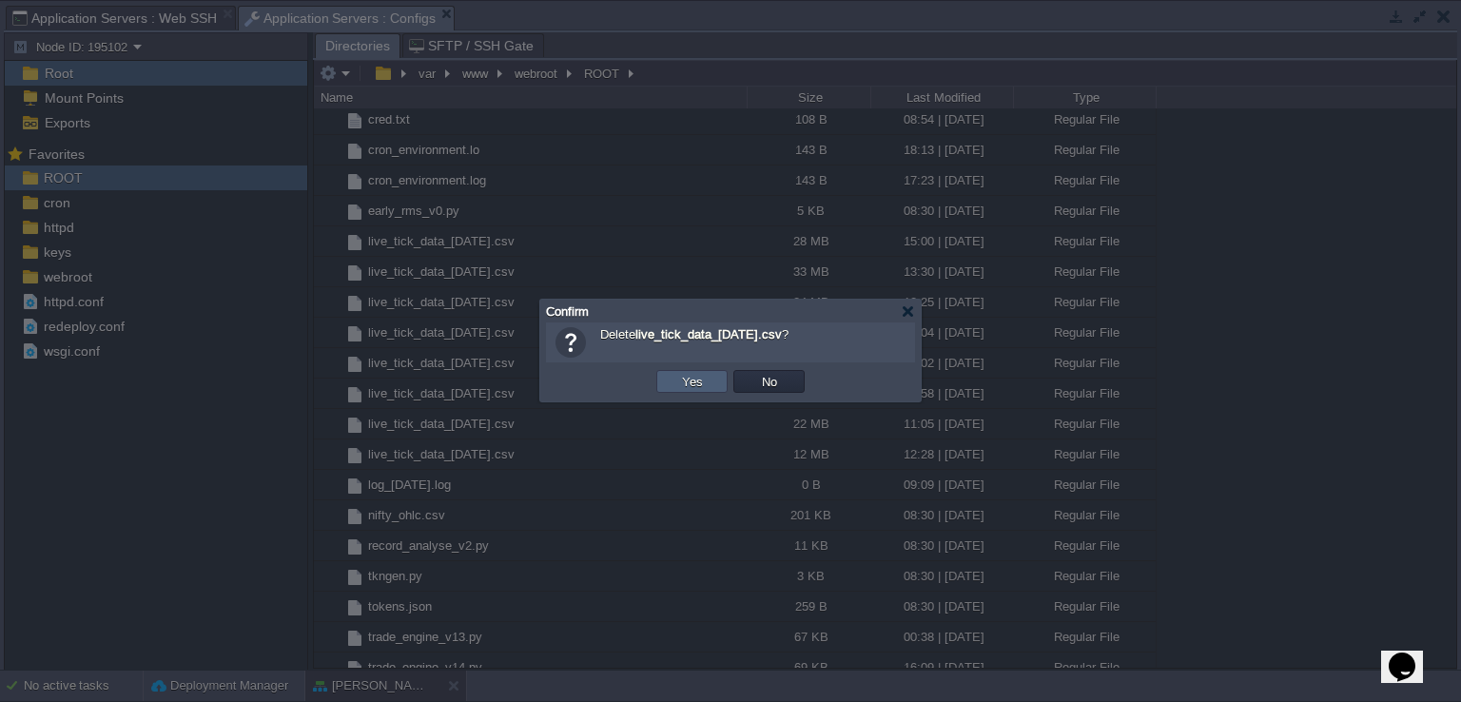
click at [688, 385] on button "Yes" at bounding box center [692, 381] width 32 height 17
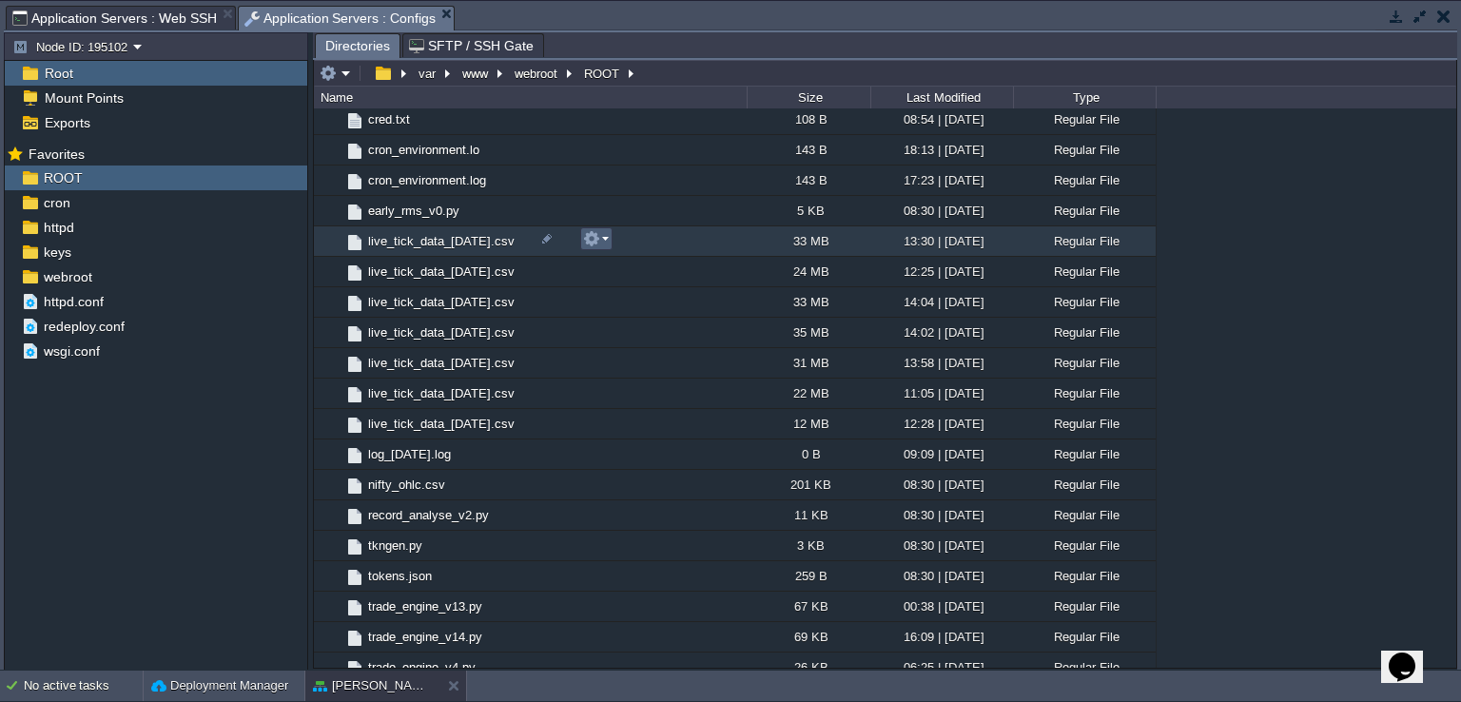
click at [602, 237] on em at bounding box center [596, 238] width 26 height 17
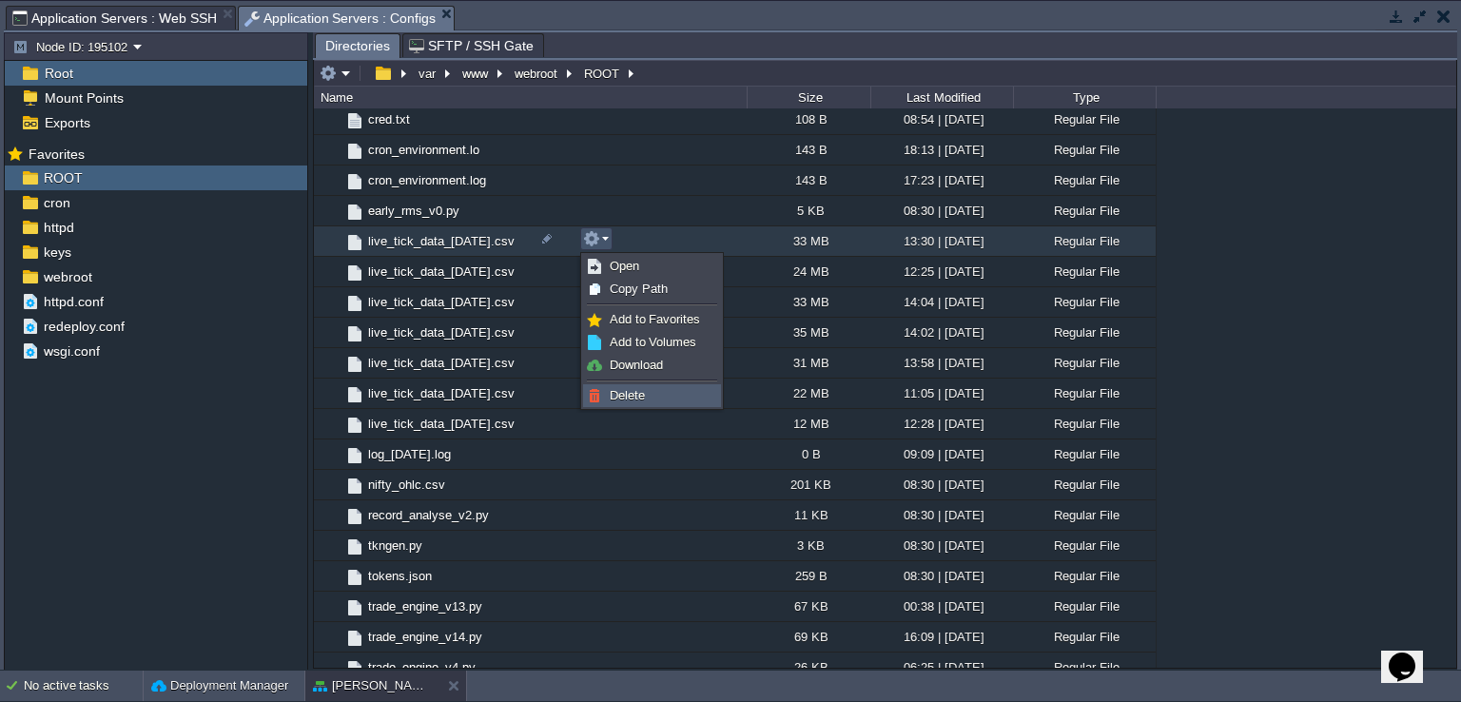
click at [632, 397] on span "Delete" at bounding box center [627, 395] width 35 height 14
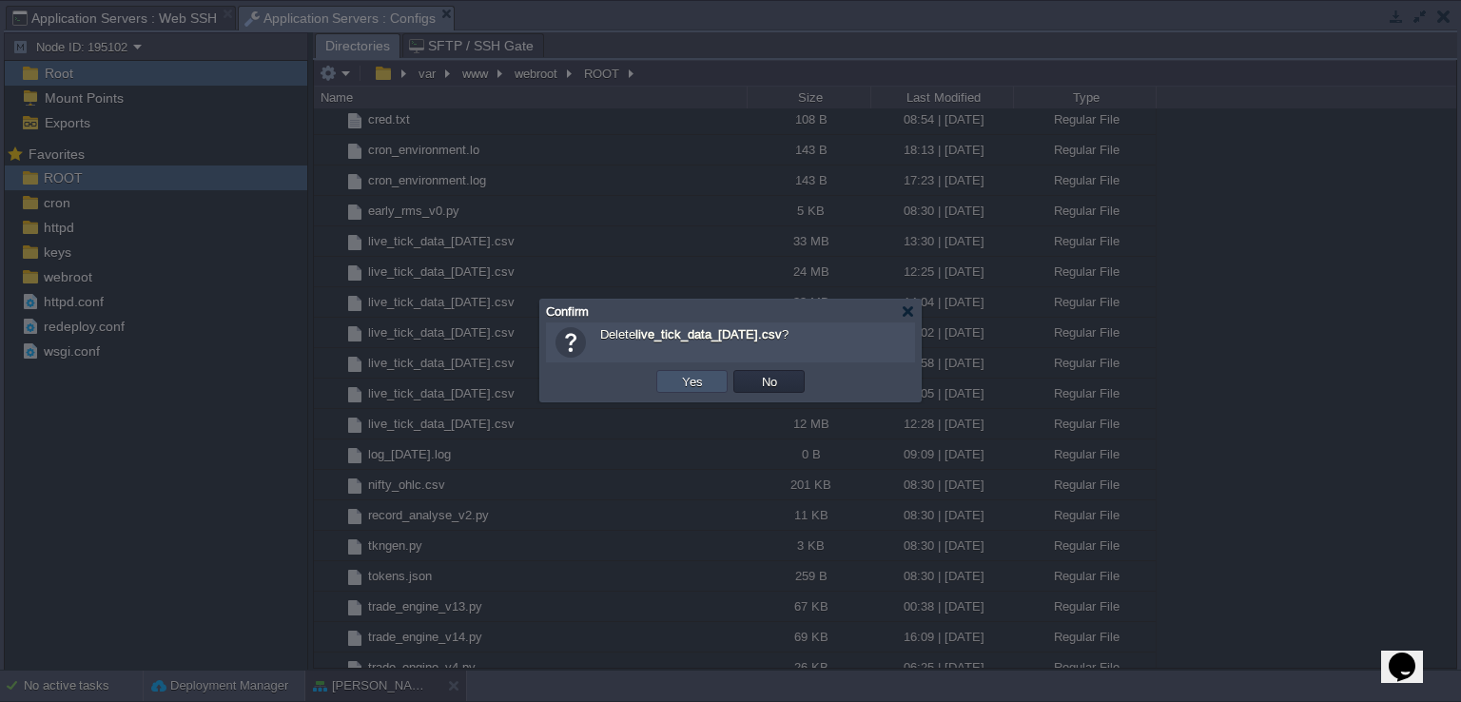
click at [682, 381] on button "Yes" at bounding box center [692, 381] width 32 height 17
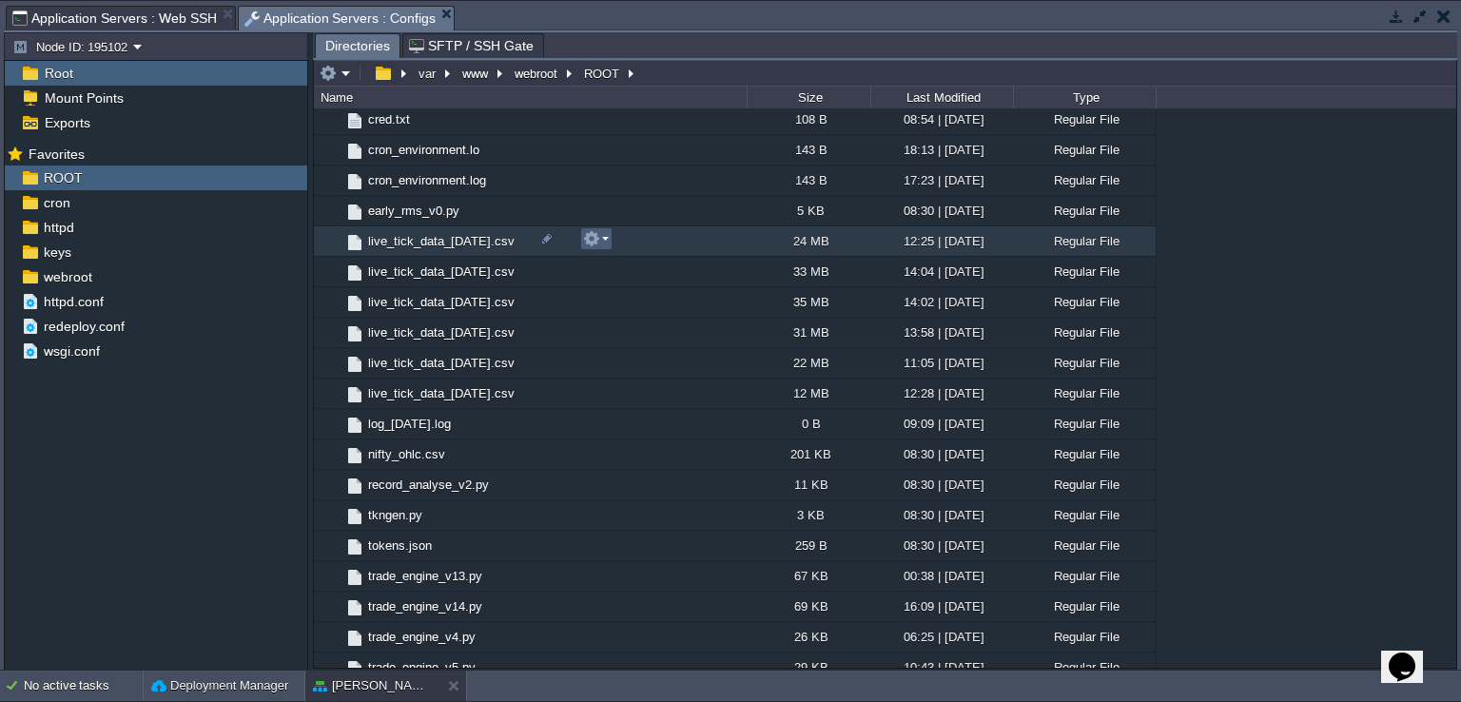
click at [603, 242] on em at bounding box center [596, 238] width 26 height 17
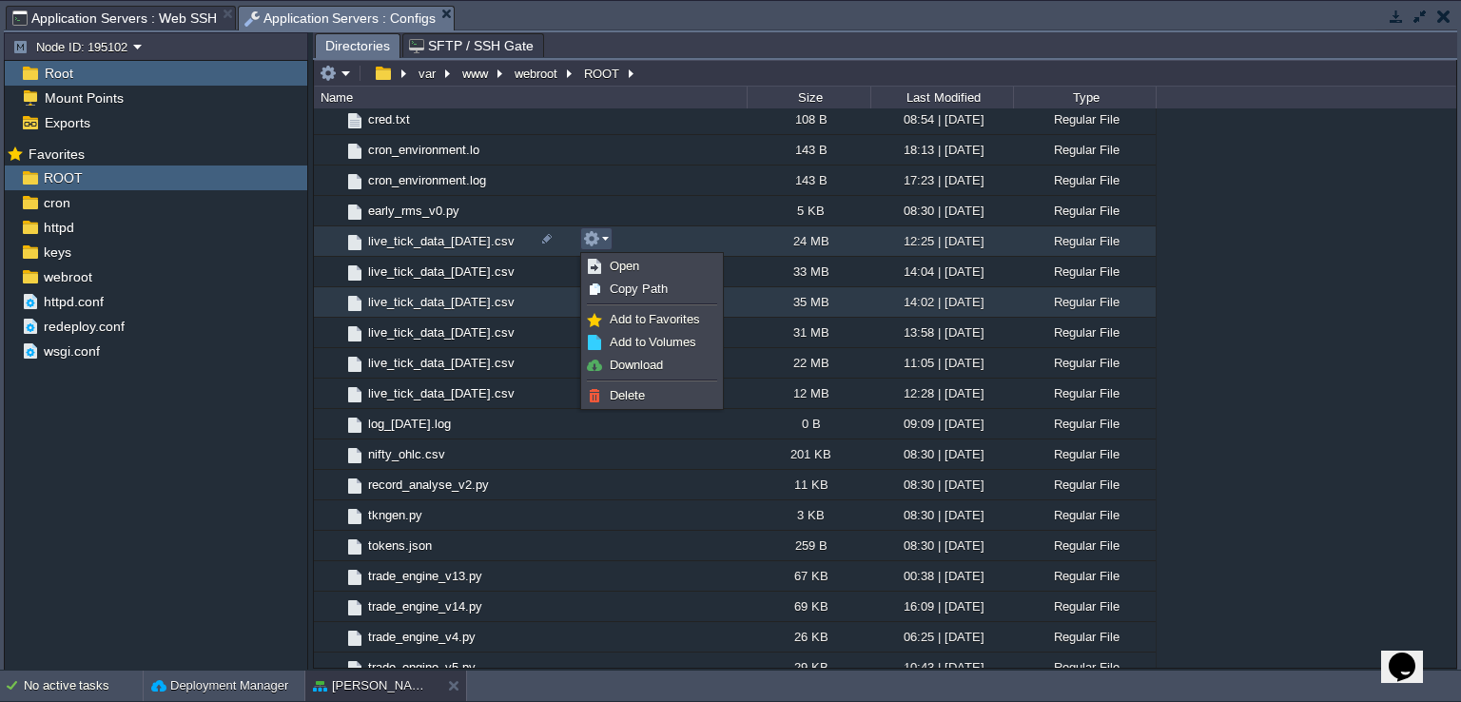
click at [517, 294] on span "live_tick_data_[DATE].csv" at bounding box center [441, 302] width 152 height 16
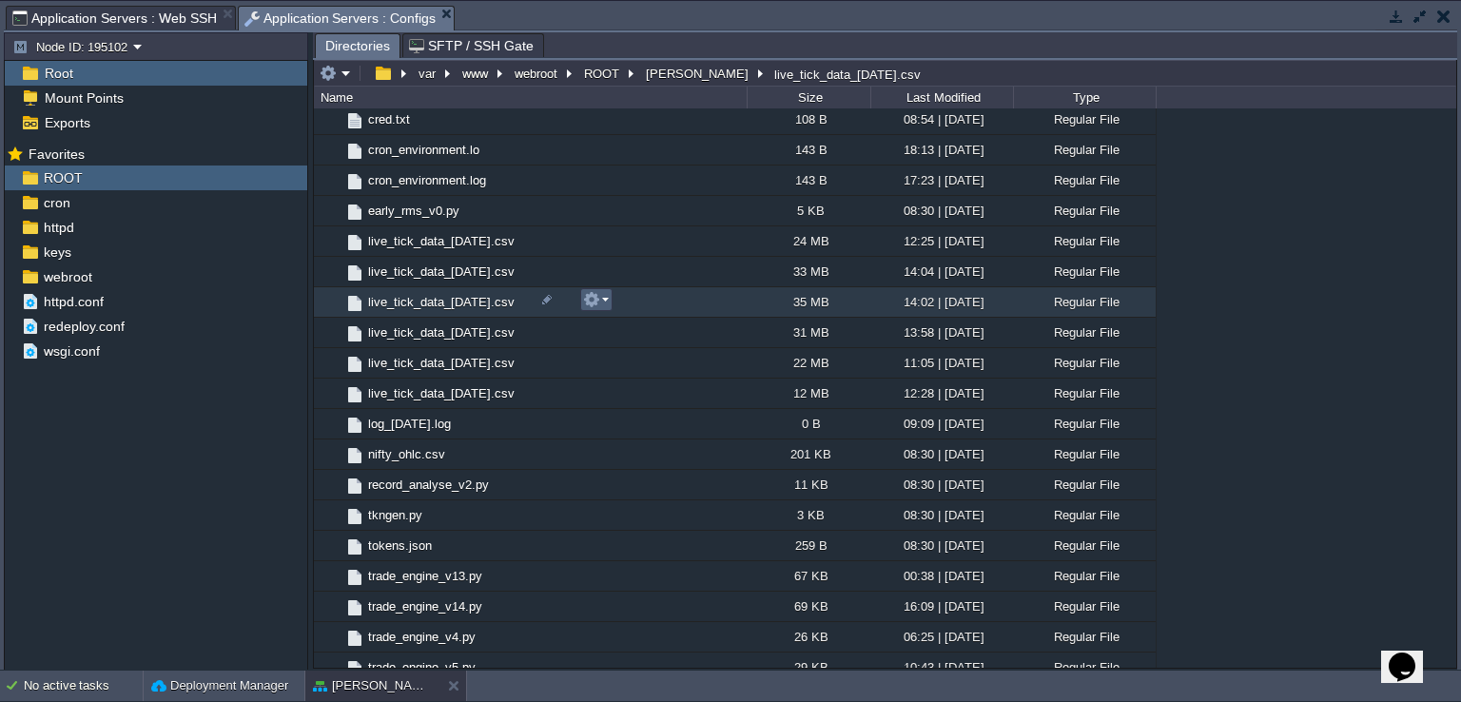
click at [587, 303] on button "button" at bounding box center [591, 299] width 17 height 17
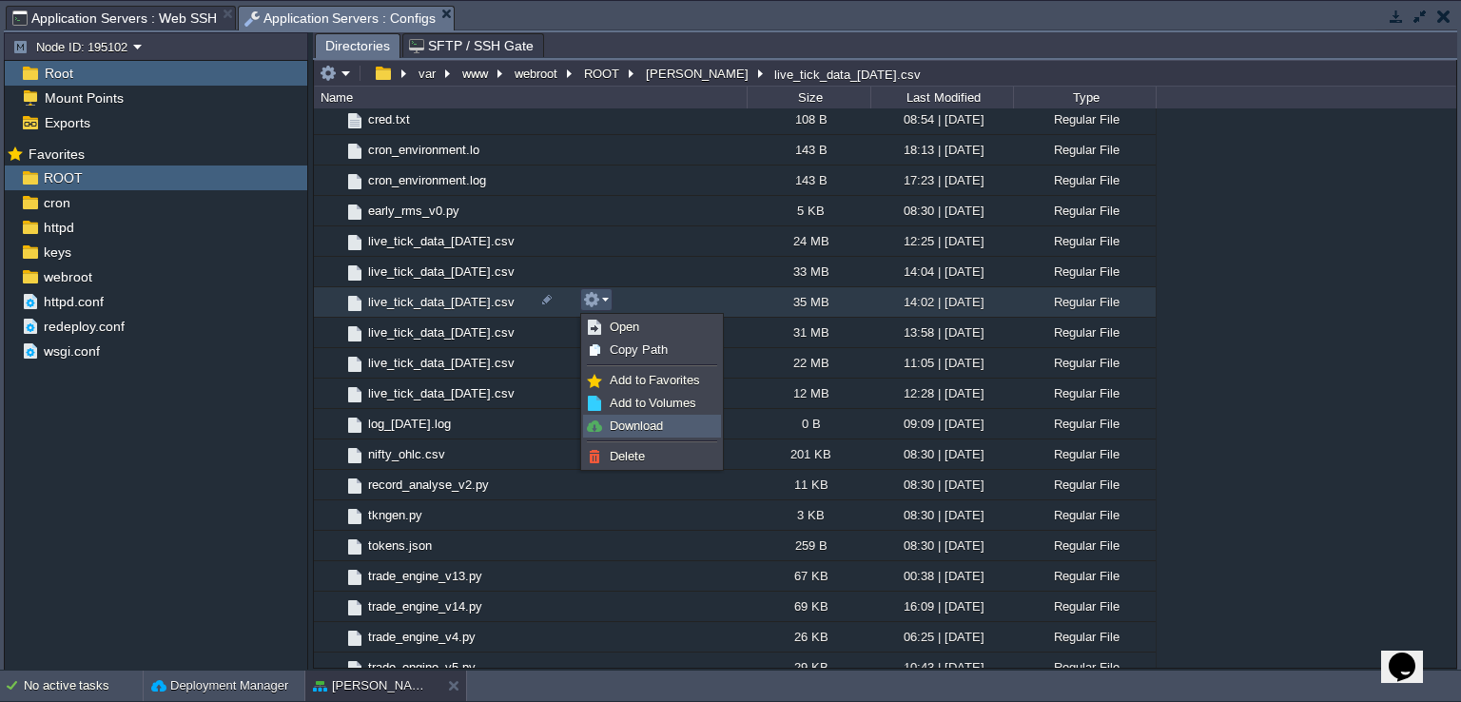
click at [619, 427] on span "Download" at bounding box center [636, 426] width 53 height 14
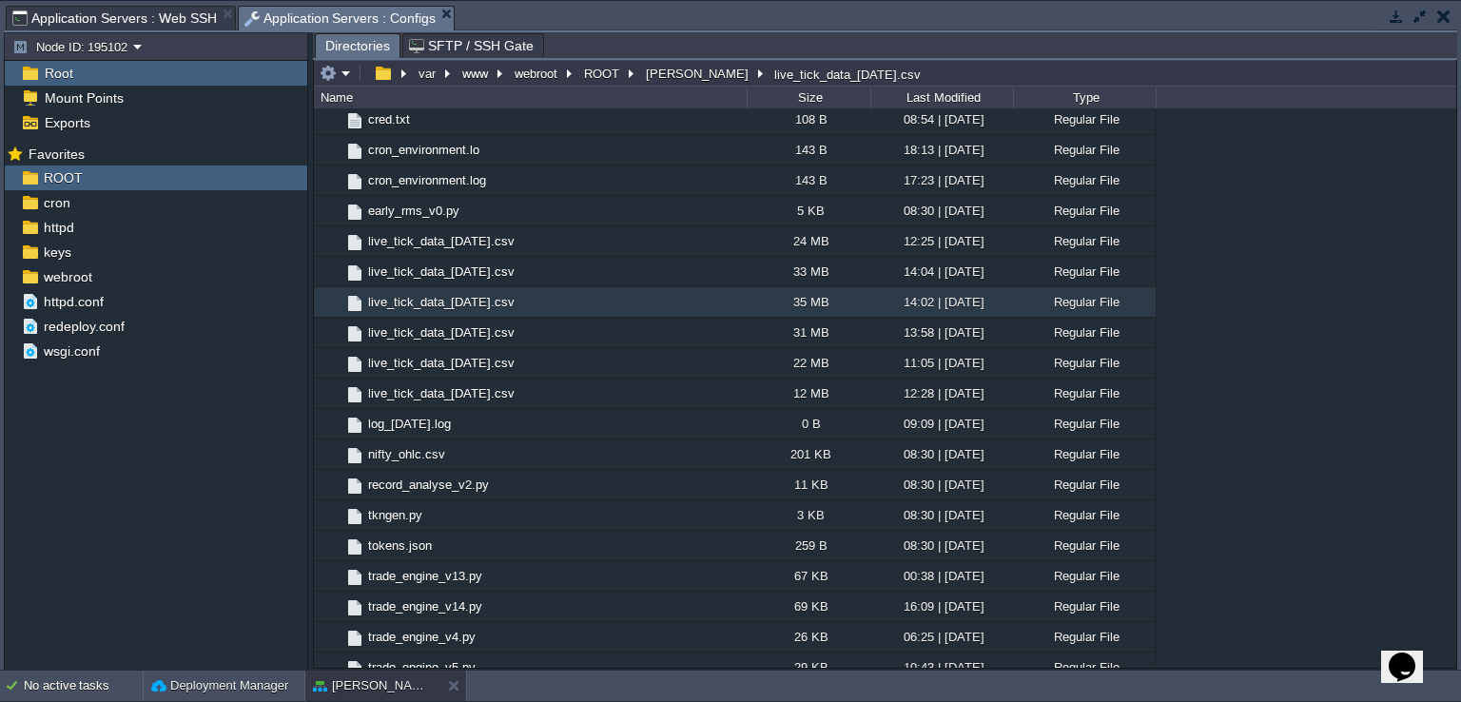
scroll to position [0, 0]
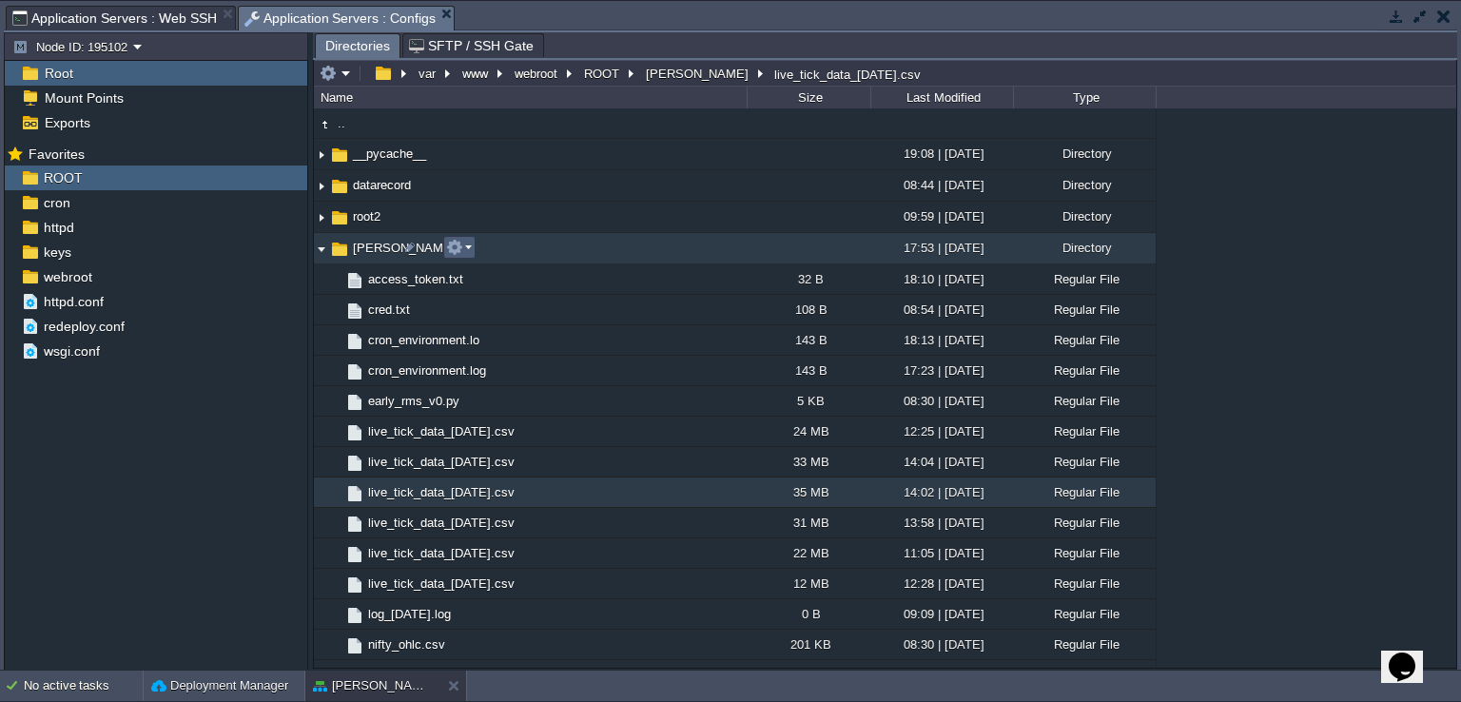
click at [463, 252] on em at bounding box center [459, 247] width 26 height 17
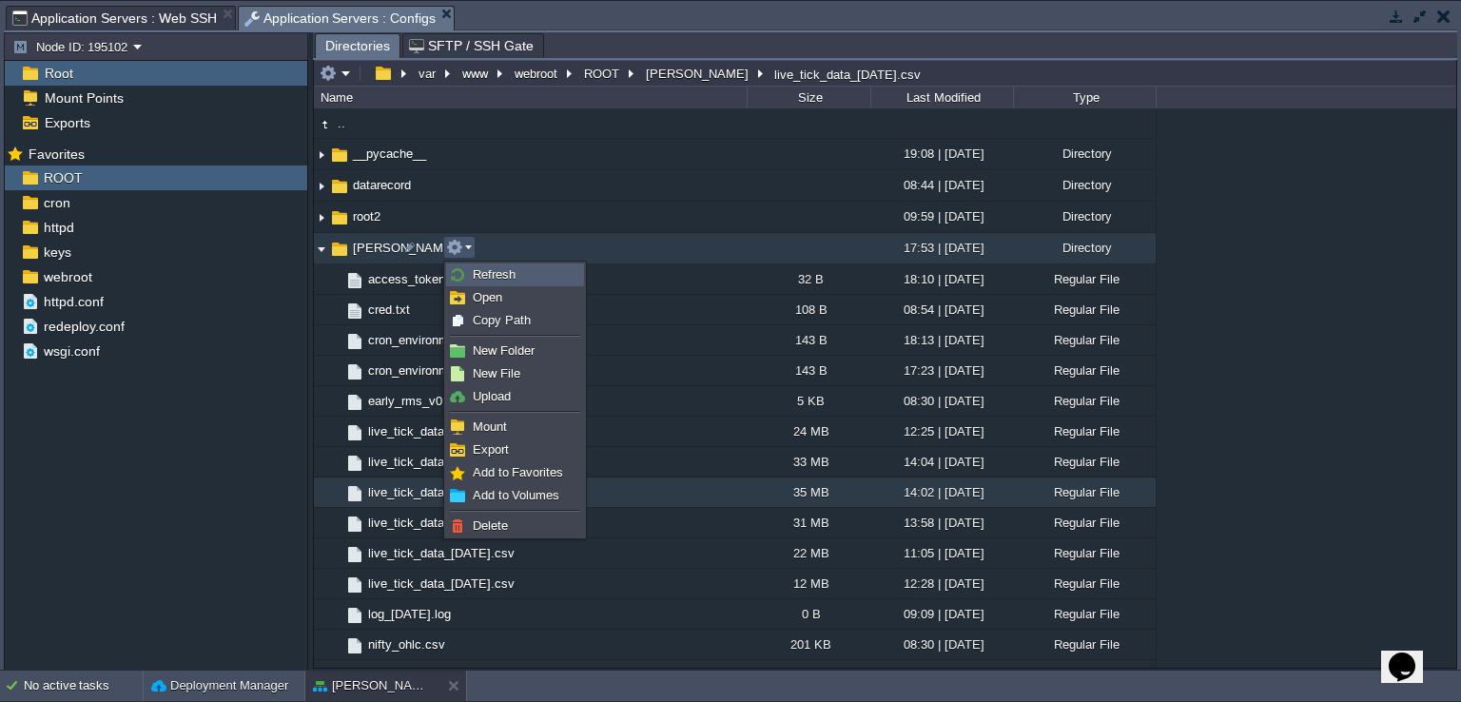
click at [499, 277] on span "Refresh" at bounding box center [494, 274] width 43 height 14
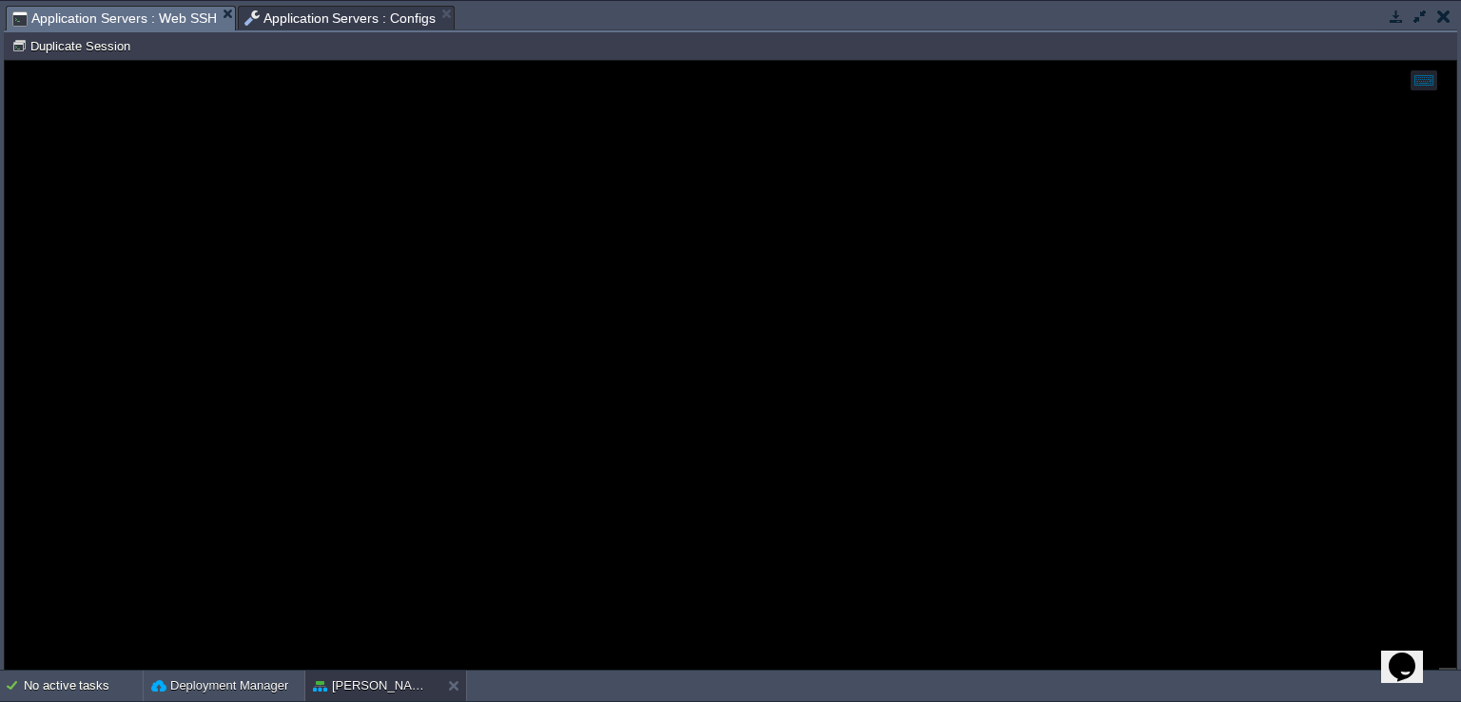
click at [121, 13] on span "Application Servers : Web SSH" at bounding box center [114, 19] width 205 height 24
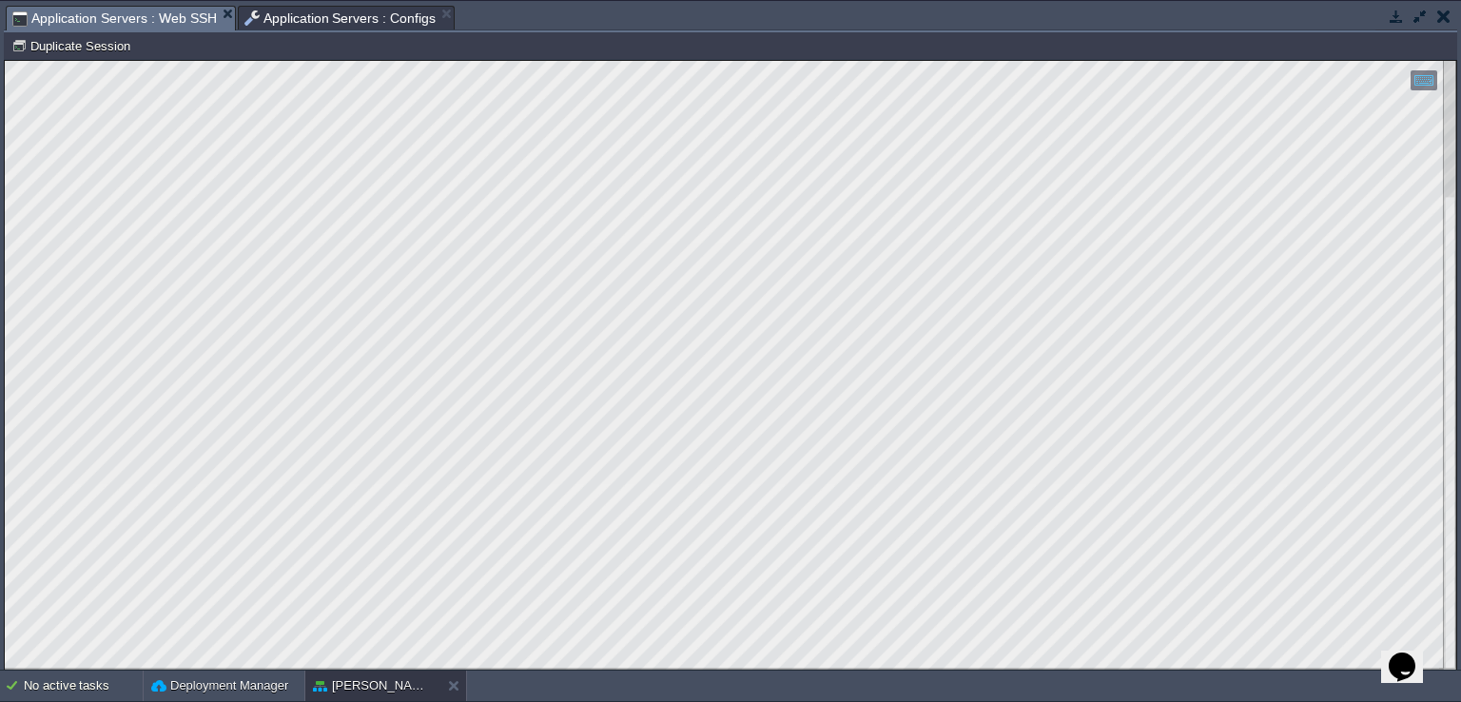
click at [1419, 17] on button "button" at bounding box center [1420, 16] width 17 height 17
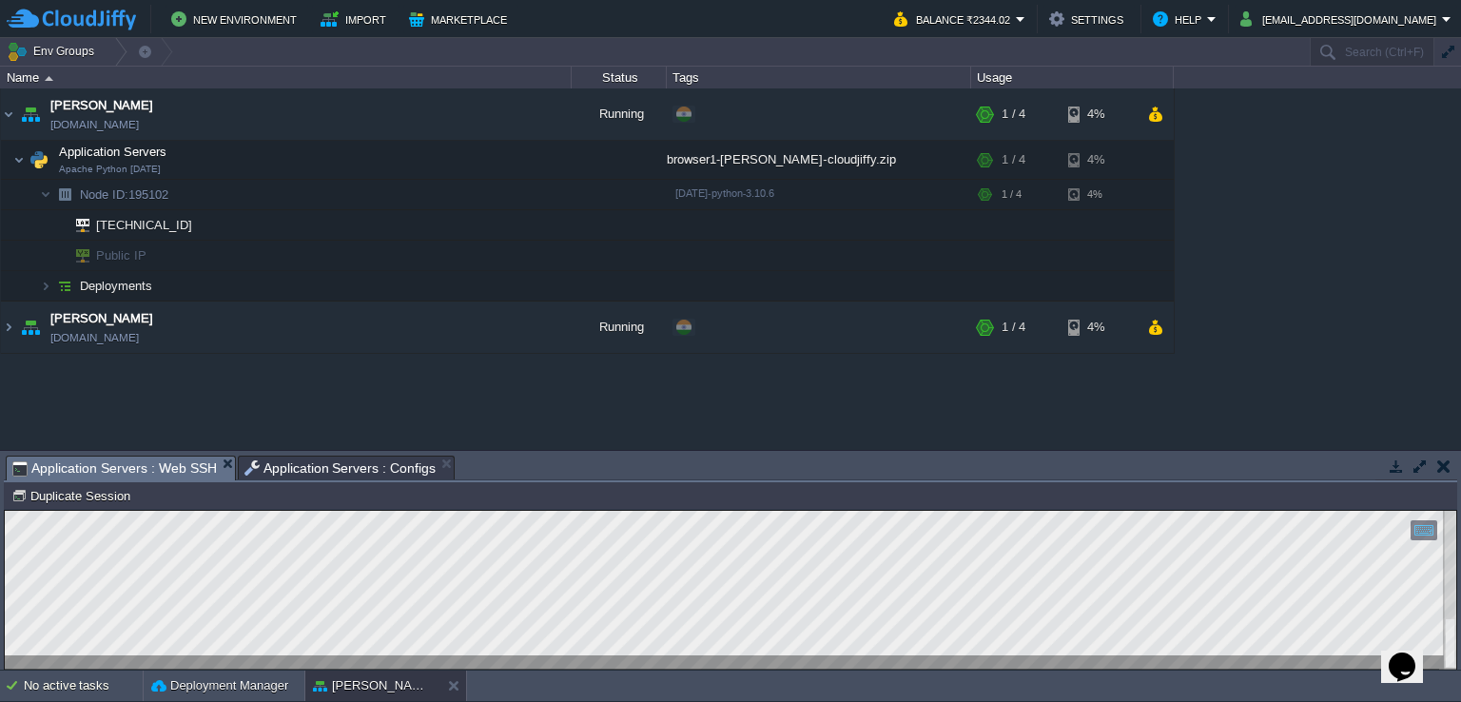
click at [346, 477] on span "Application Servers : Configs" at bounding box center [340, 468] width 192 height 23
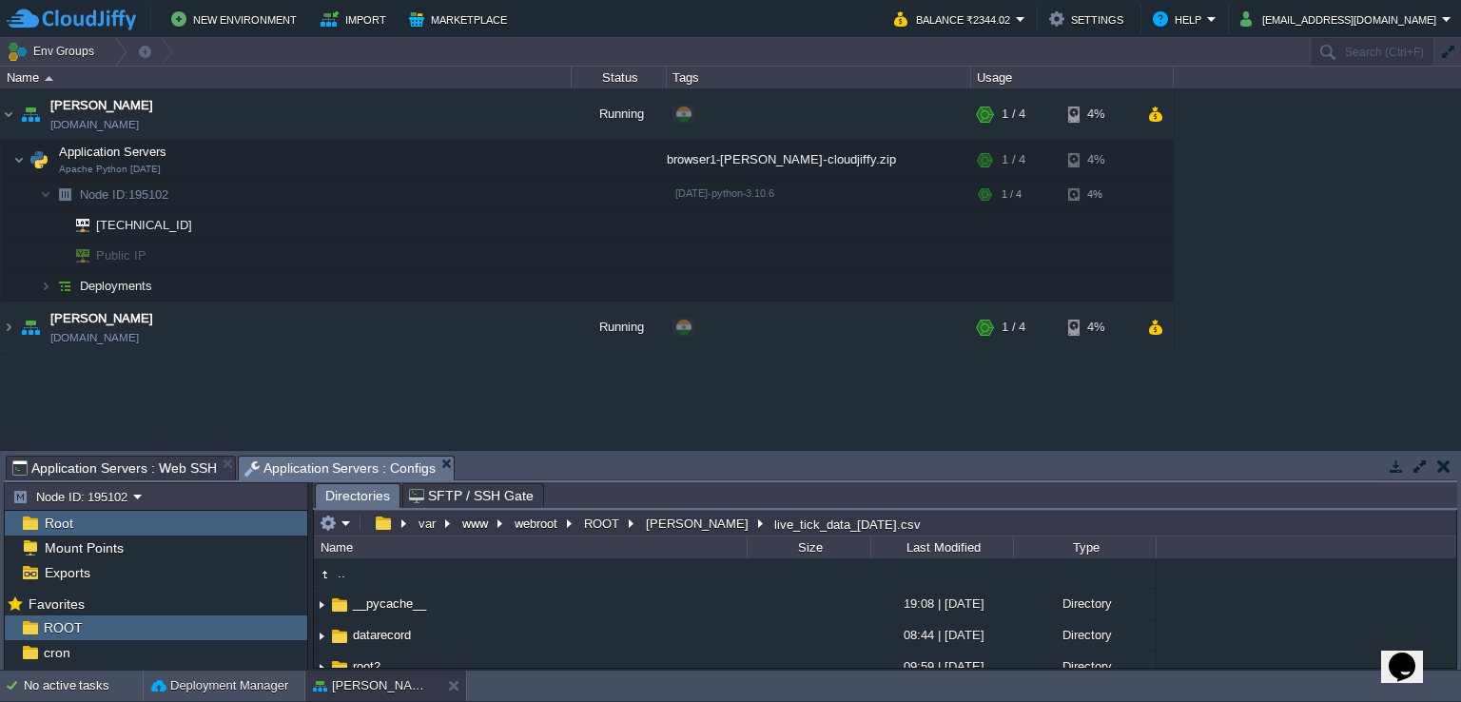
click at [1420, 463] on button "button" at bounding box center [1420, 466] width 17 height 17
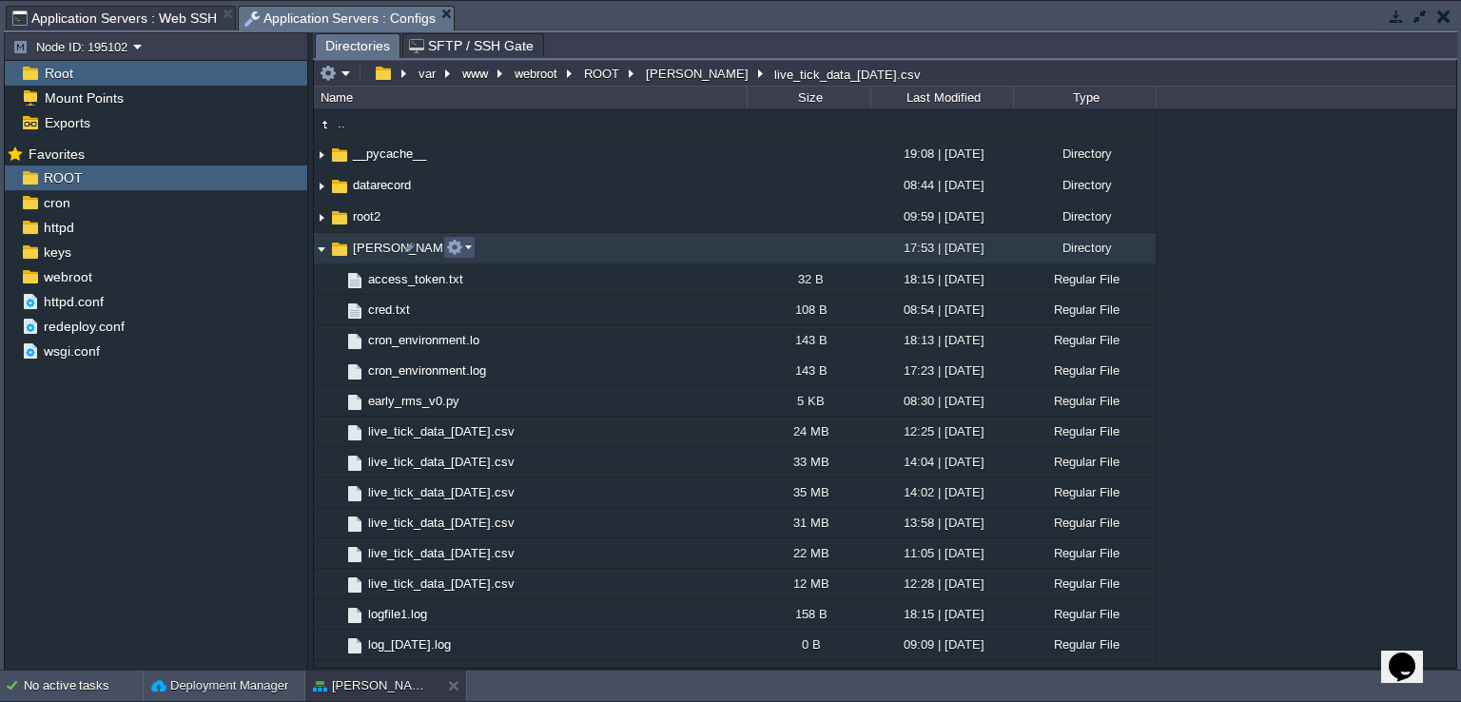
click at [450, 247] on button "button" at bounding box center [454, 247] width 17 height 17
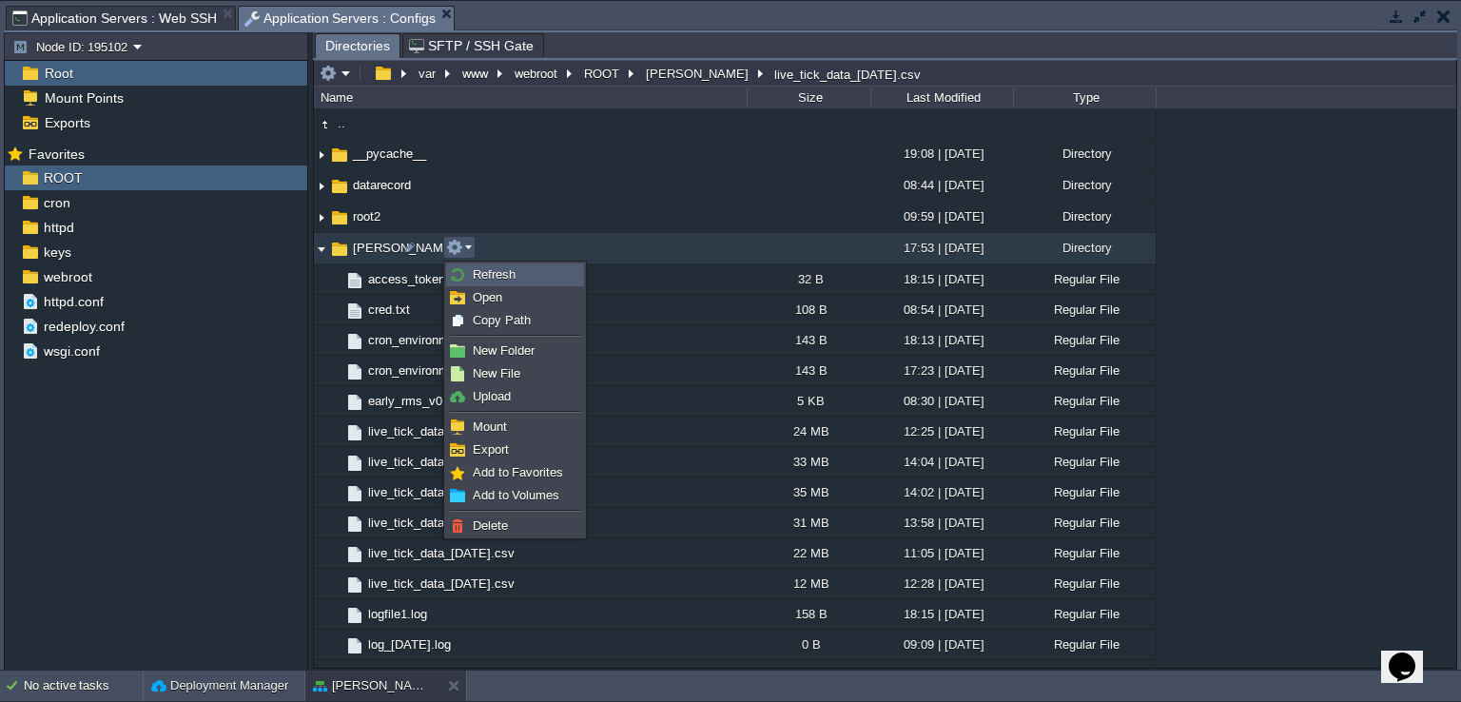
click at [515, 278] on link "Refresh" at bounding box center [515, 274] width 136 height 21
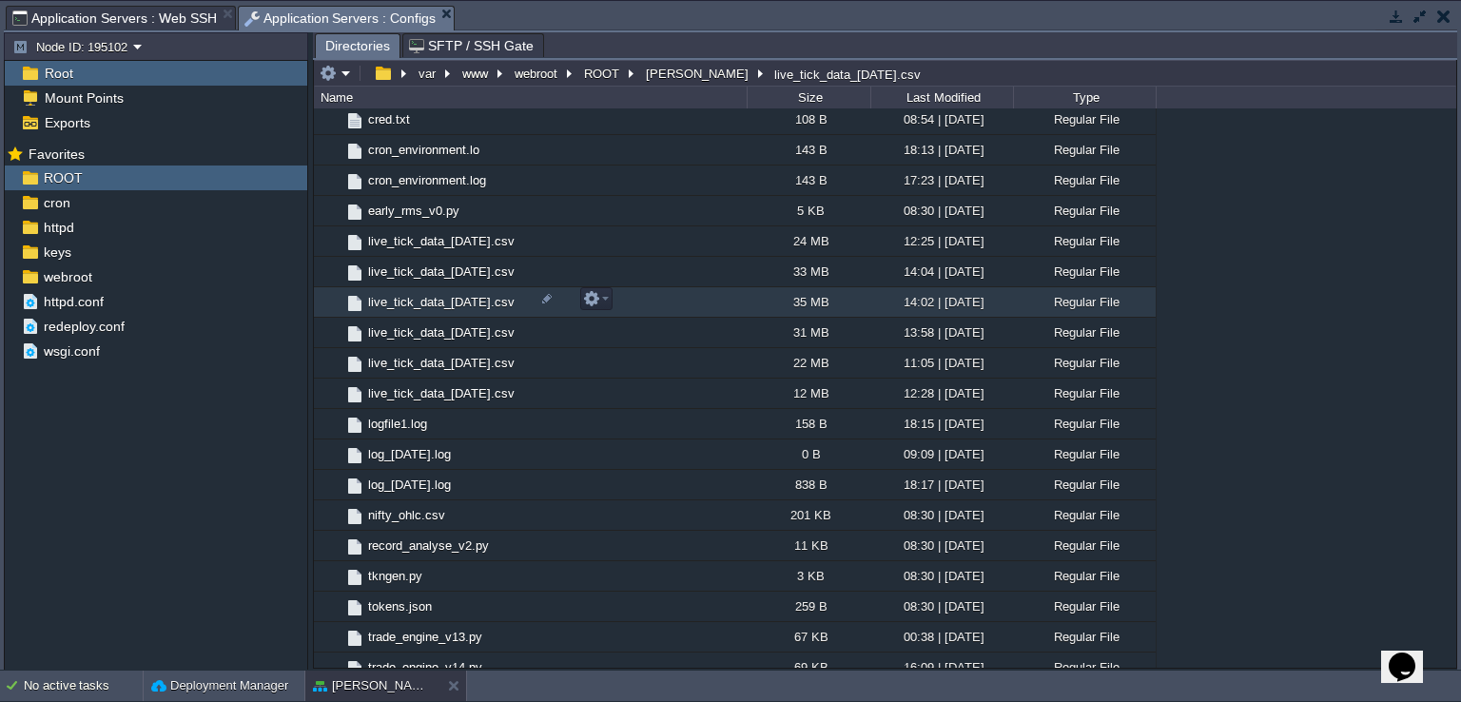
scroll to position [380, 0]
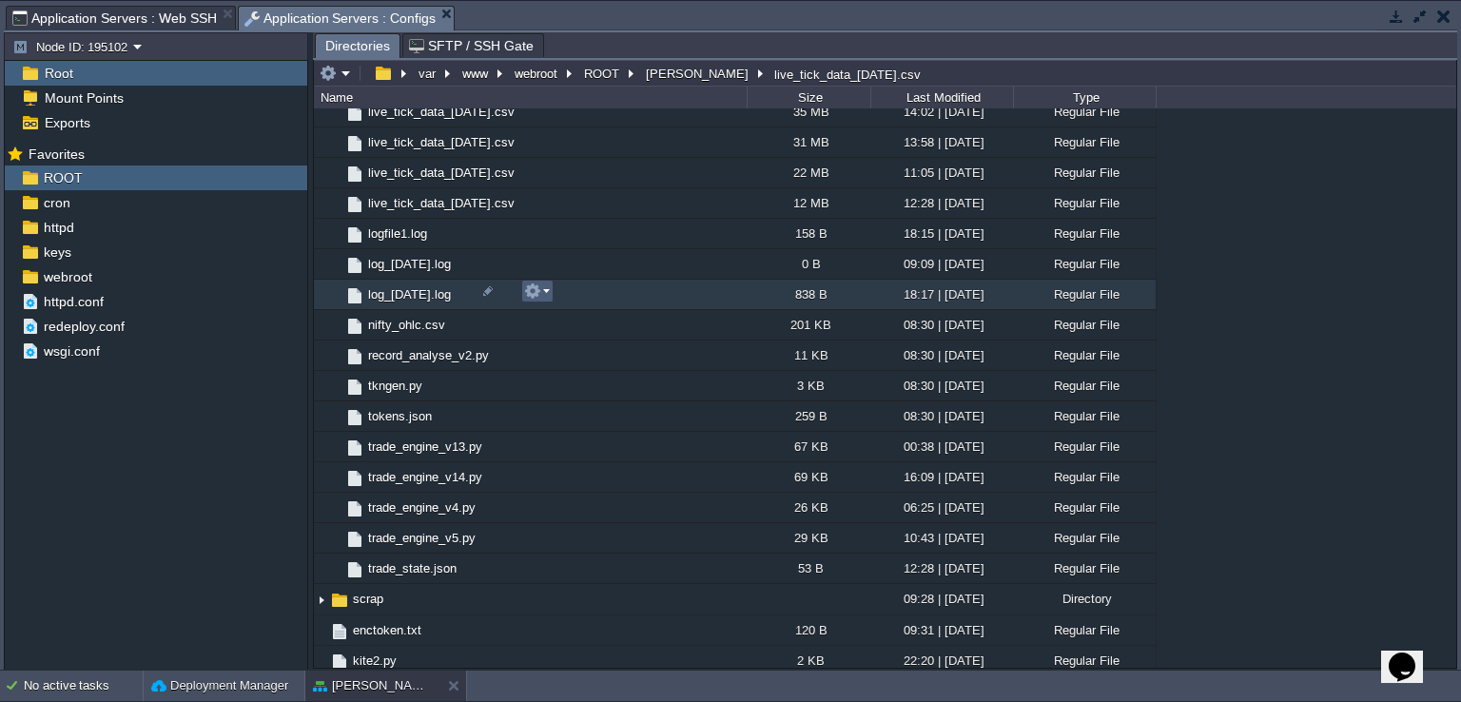
click at [547, 291] on em at bounding box center [537, 291] width 26 height 17
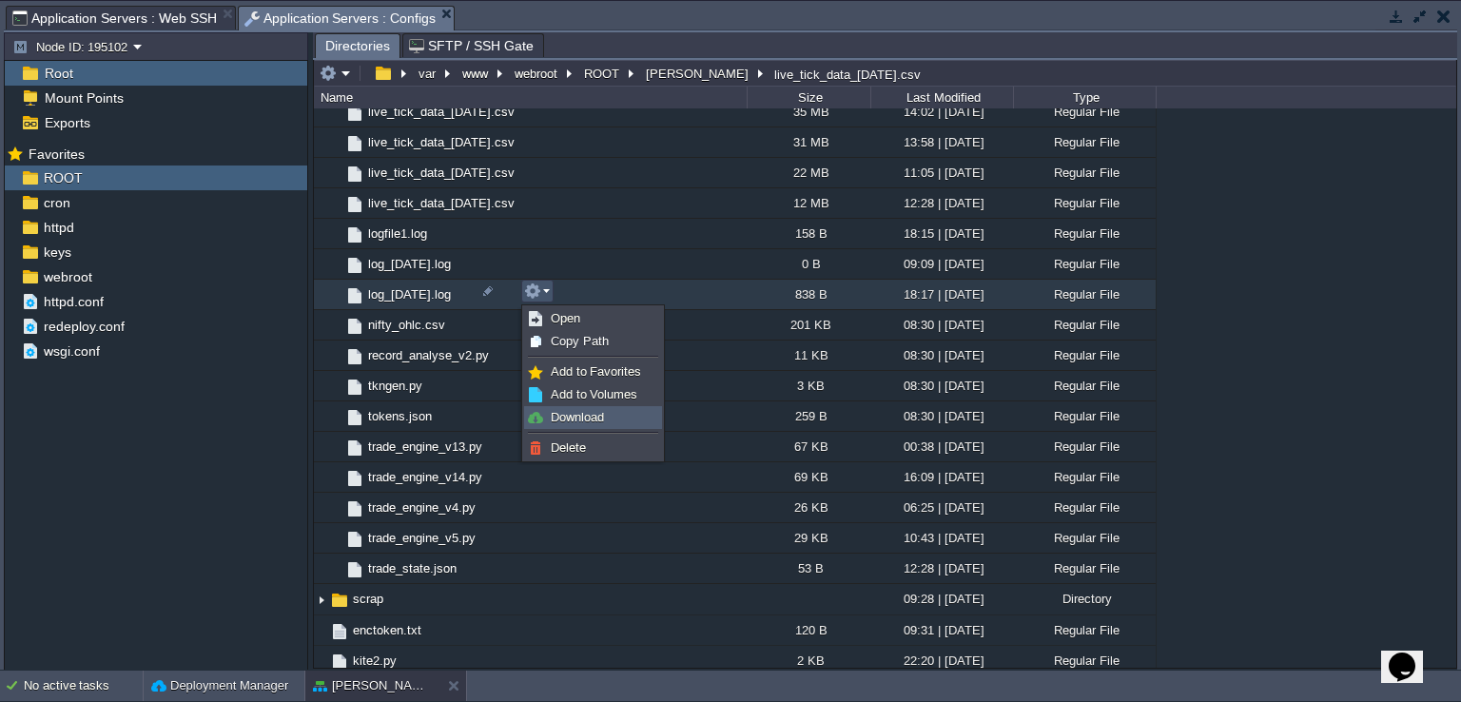
click at [578, 416] on span "Download" at bounding box center [577, 417] width 53 height 14
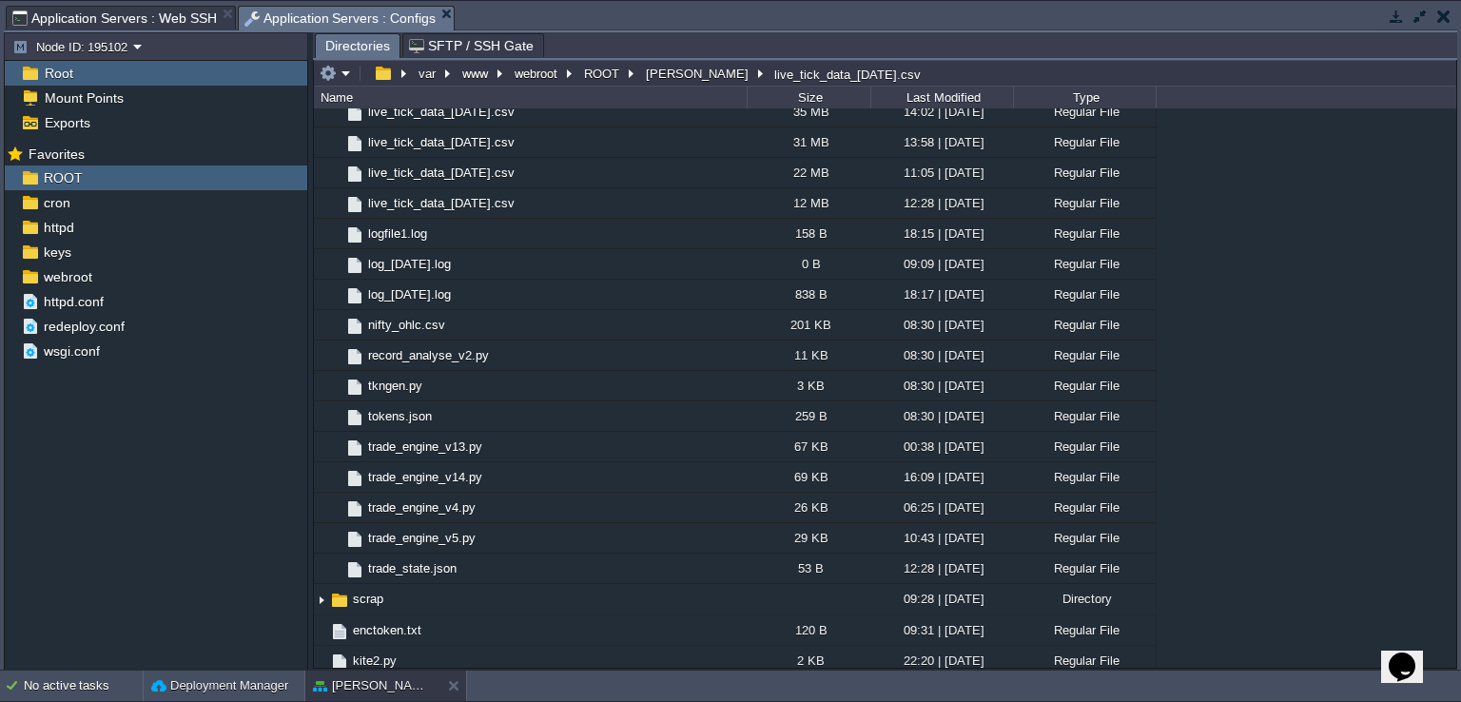
click at [163, 18] on span "Application Servers : Web SSH" at bounding box center [114, 18] width 205 height 23
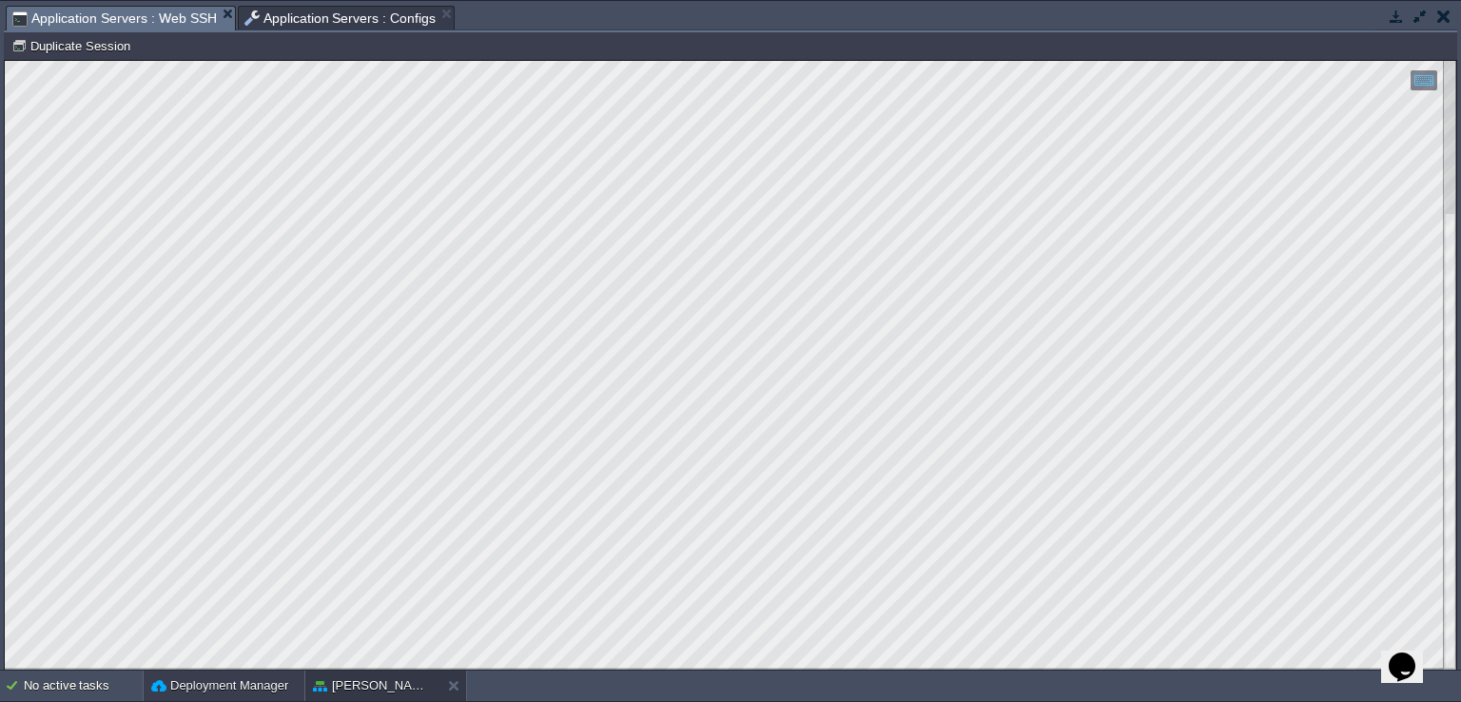
click at [242, 694] on button "Deployment Manager" at bounding box center [219, 685] width 137 height 19
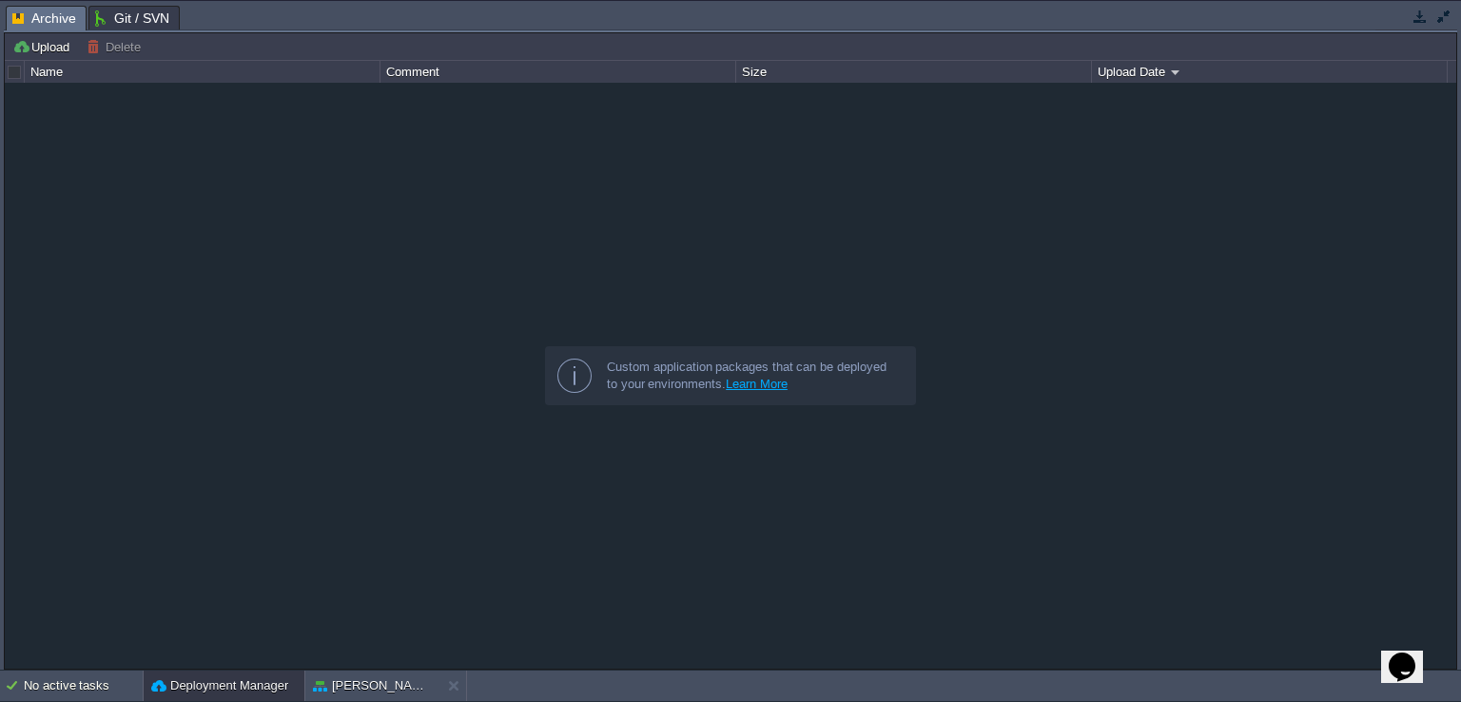
click at [1442, 16] on button "button" at bounding box center [1443, 16] width 17 height 17
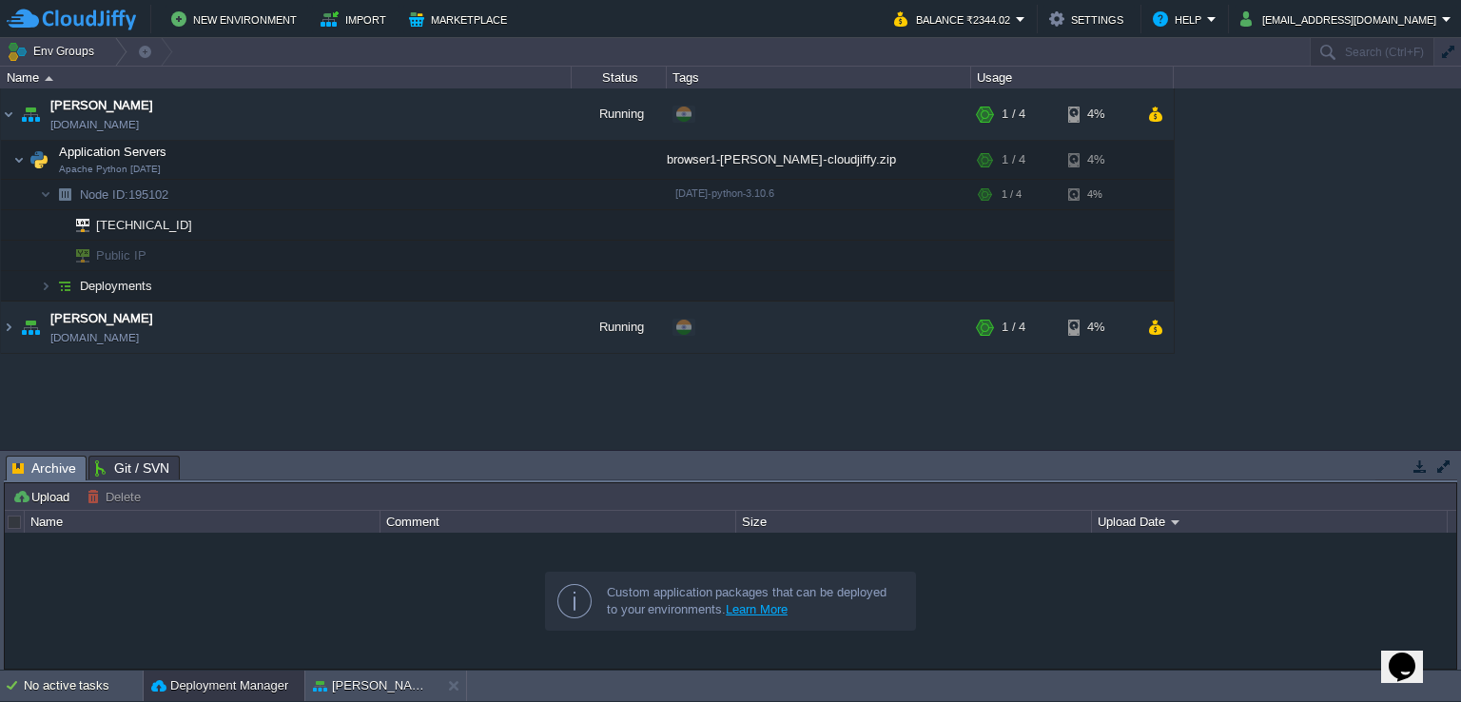
click at [1440, 463] on button "button" at bounding box center [1443, 466] width 17 height 17
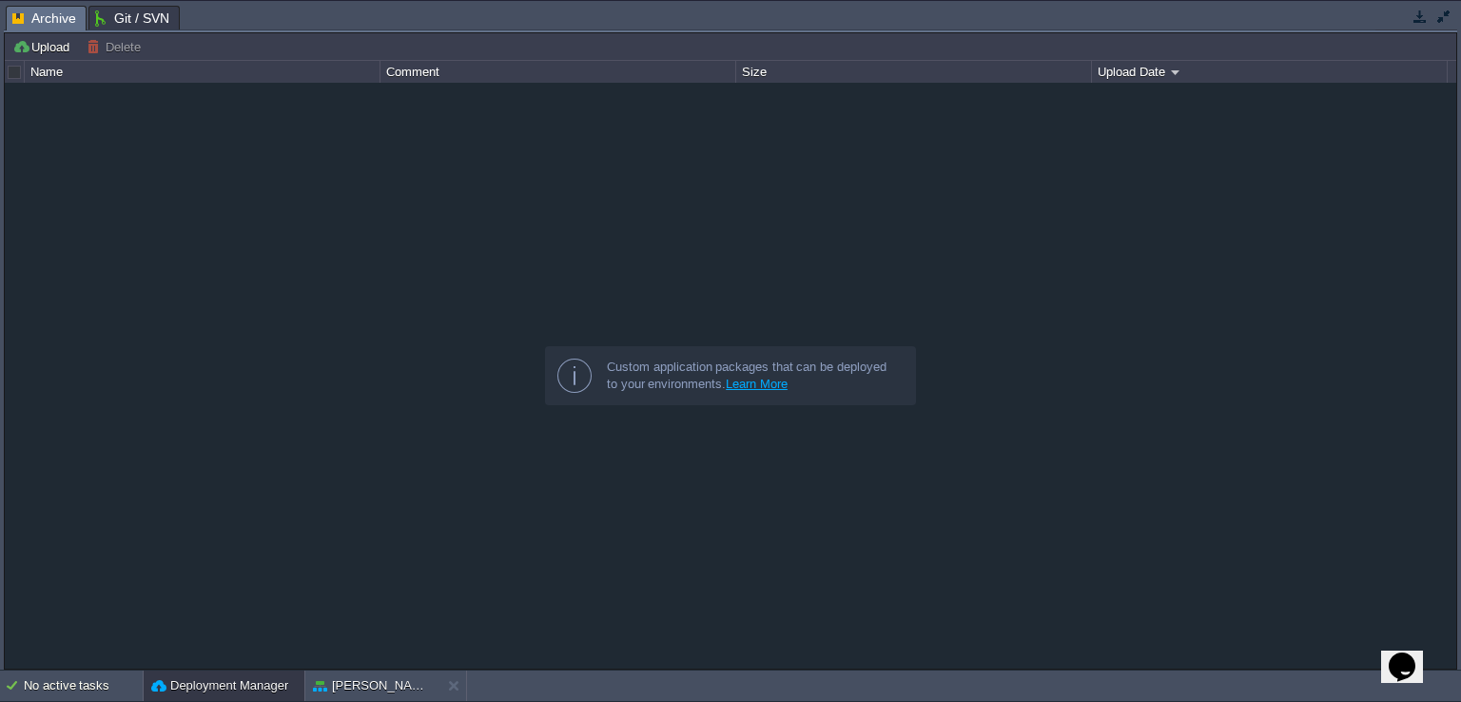
click at [112, 17] on span "Git / SVN" at bounding box center [132, 18] width 74 height 23
click at [66, 20] on span "Archive" at bounding box center [44, 18] width 64 height 23
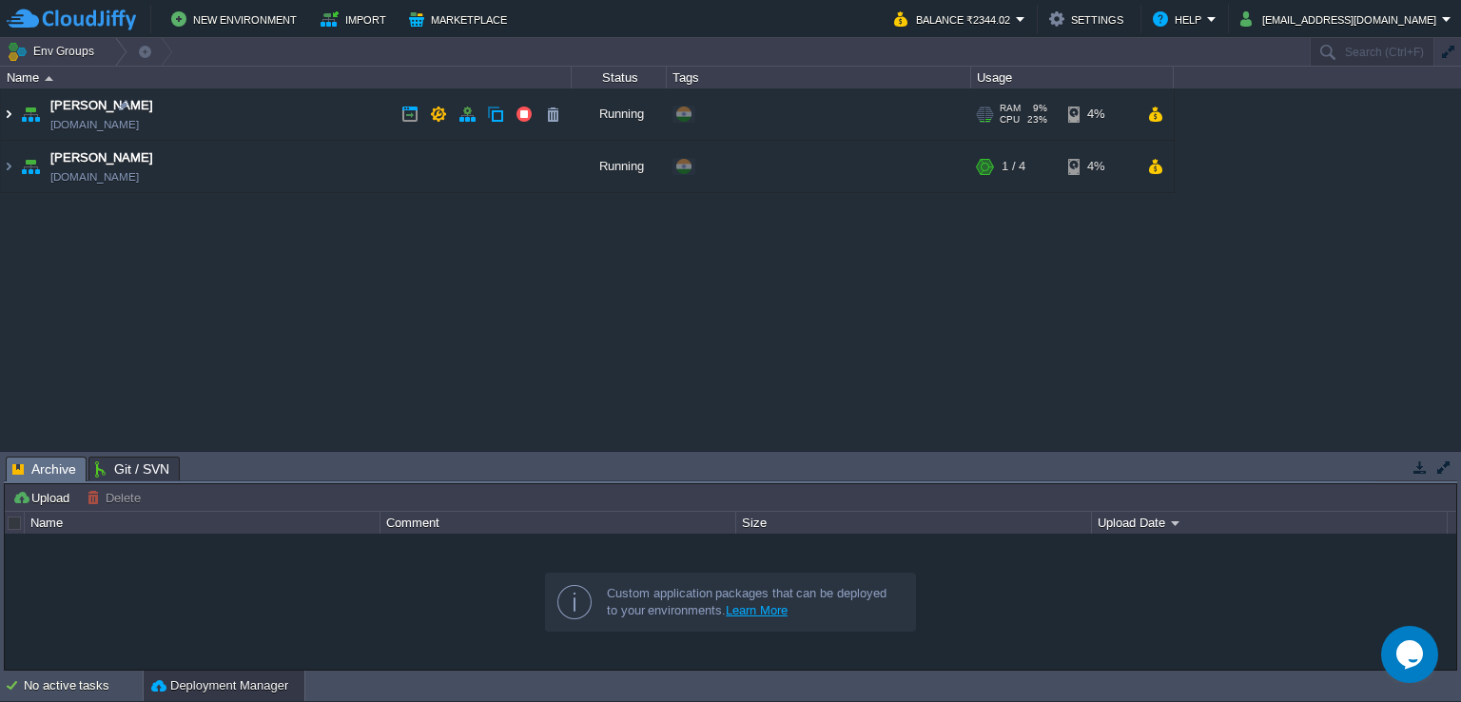
click at [4, 116] on img at bounding box center [8, 113] width 15 height 51
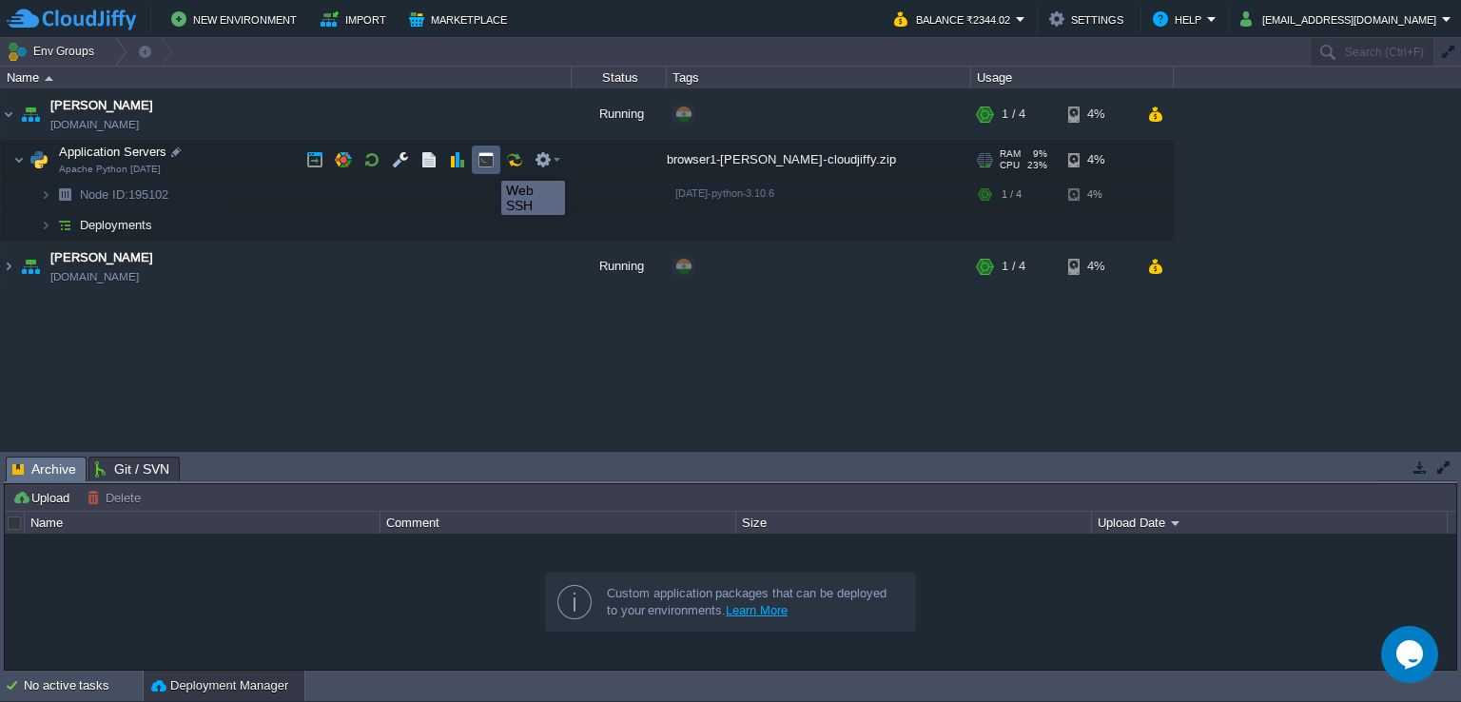
click at [487, 164] on button "button" at bounding box center [485, 159] width 17 height 17
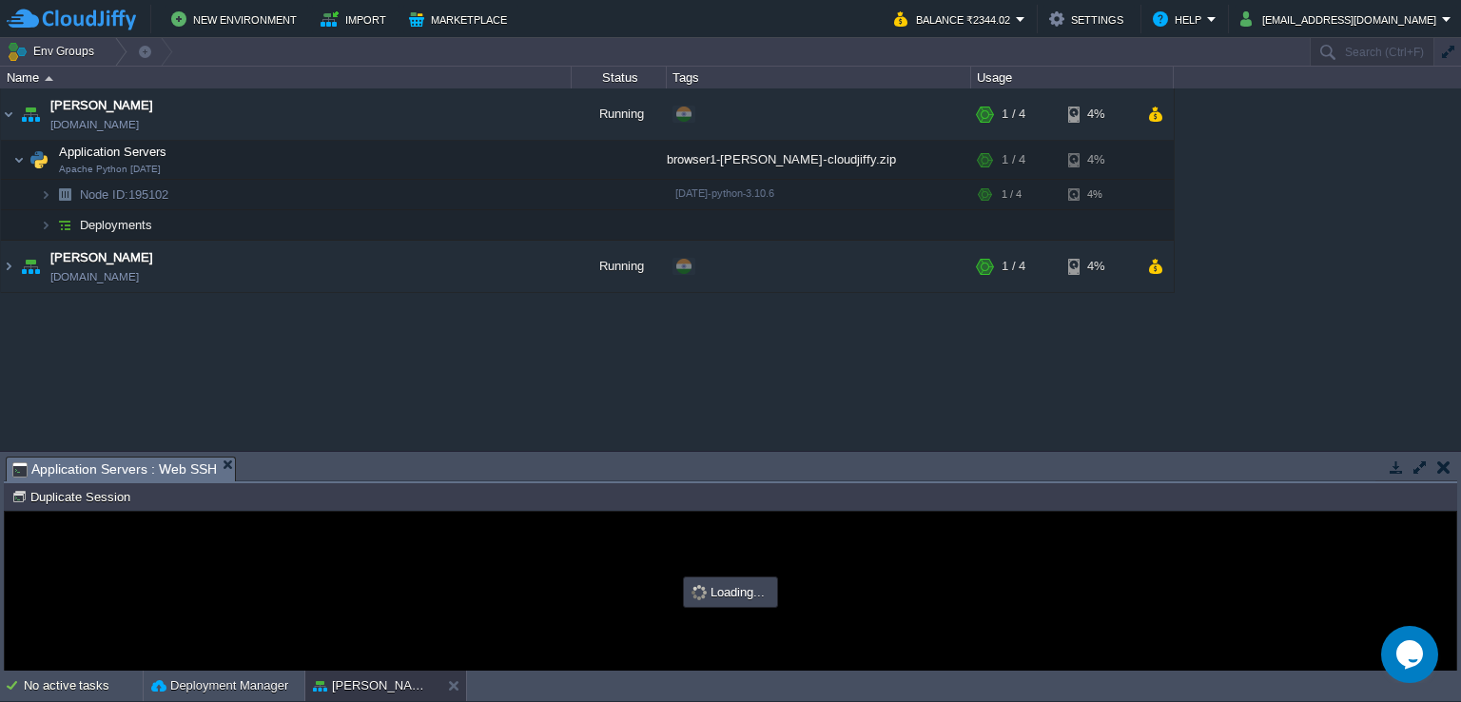
type input "#000000"
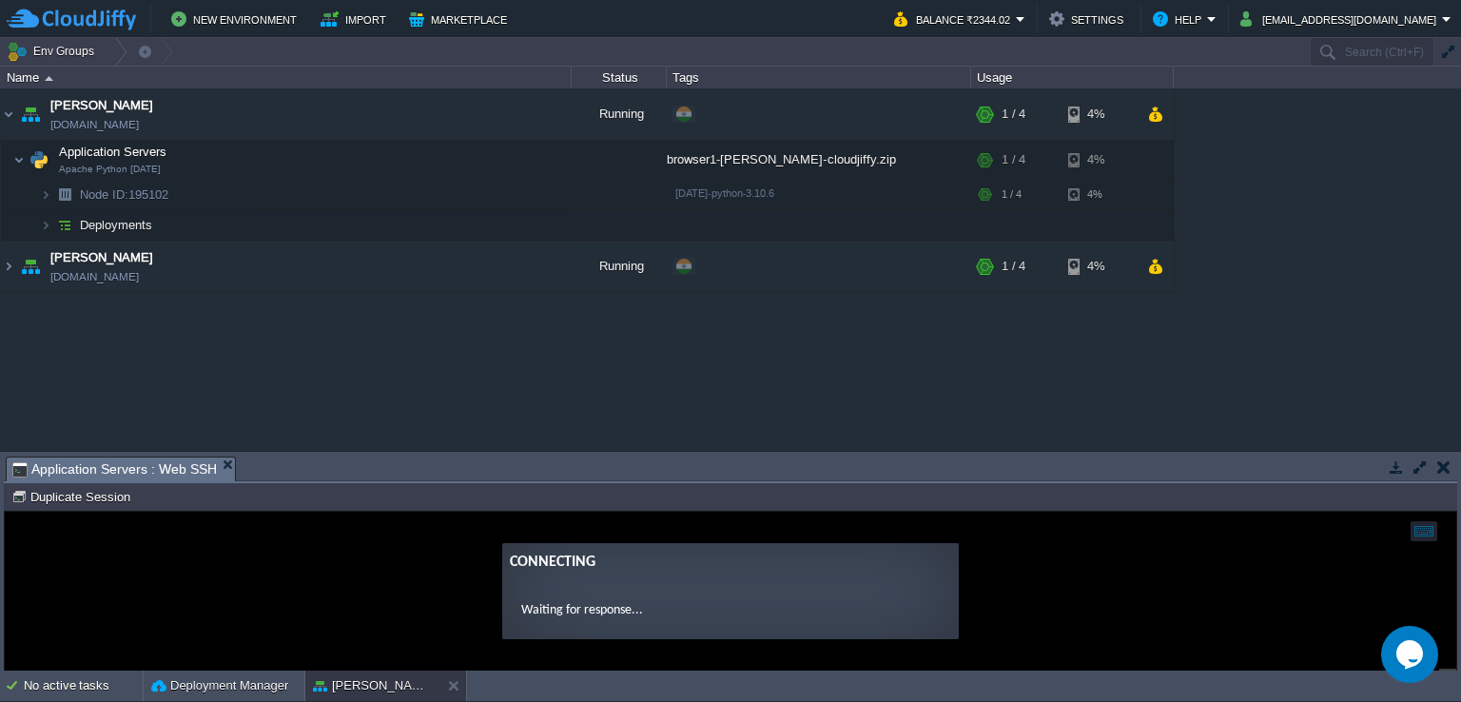
click at [1421, 464] on button "button" at bounding box center [1420, 466] width 17 height 17
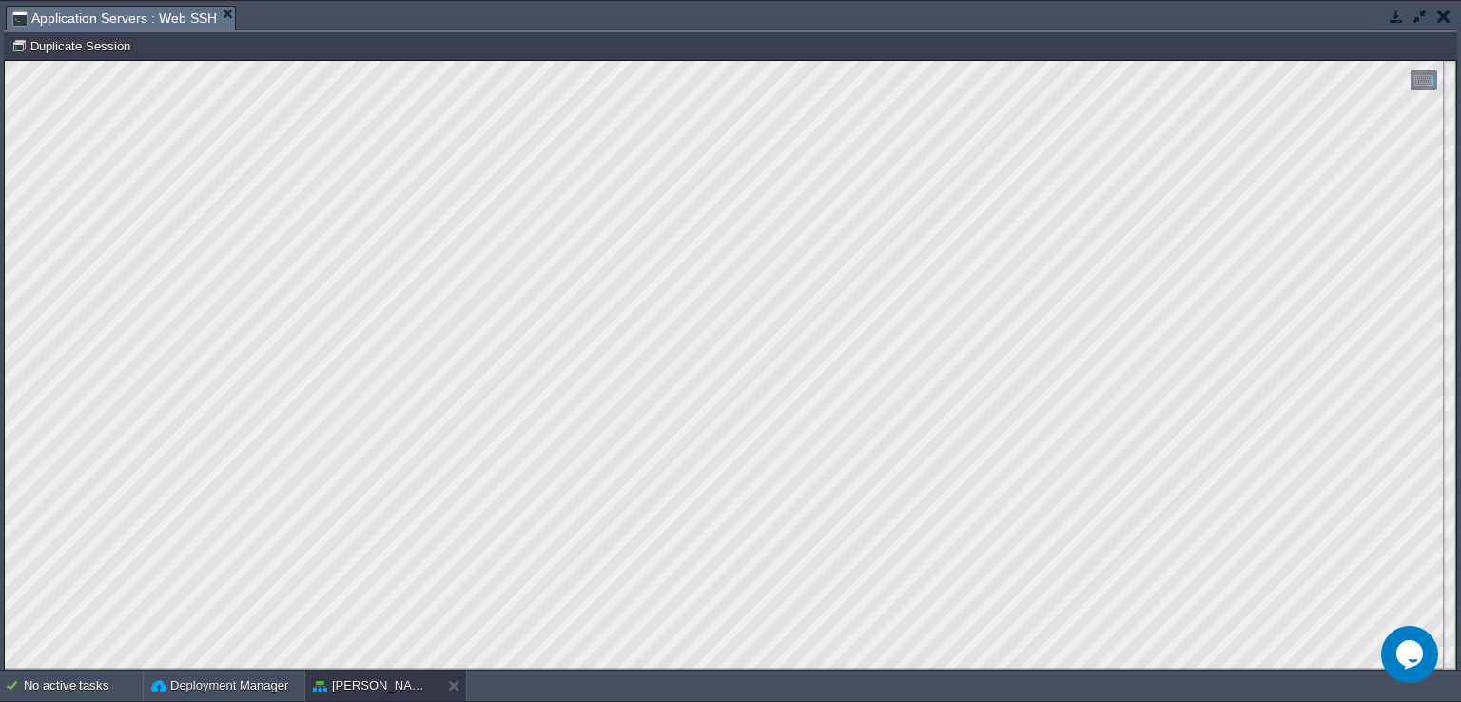
click at [1443, 15] on button "button" at bounding box center [1443, 16] width 13 height 17
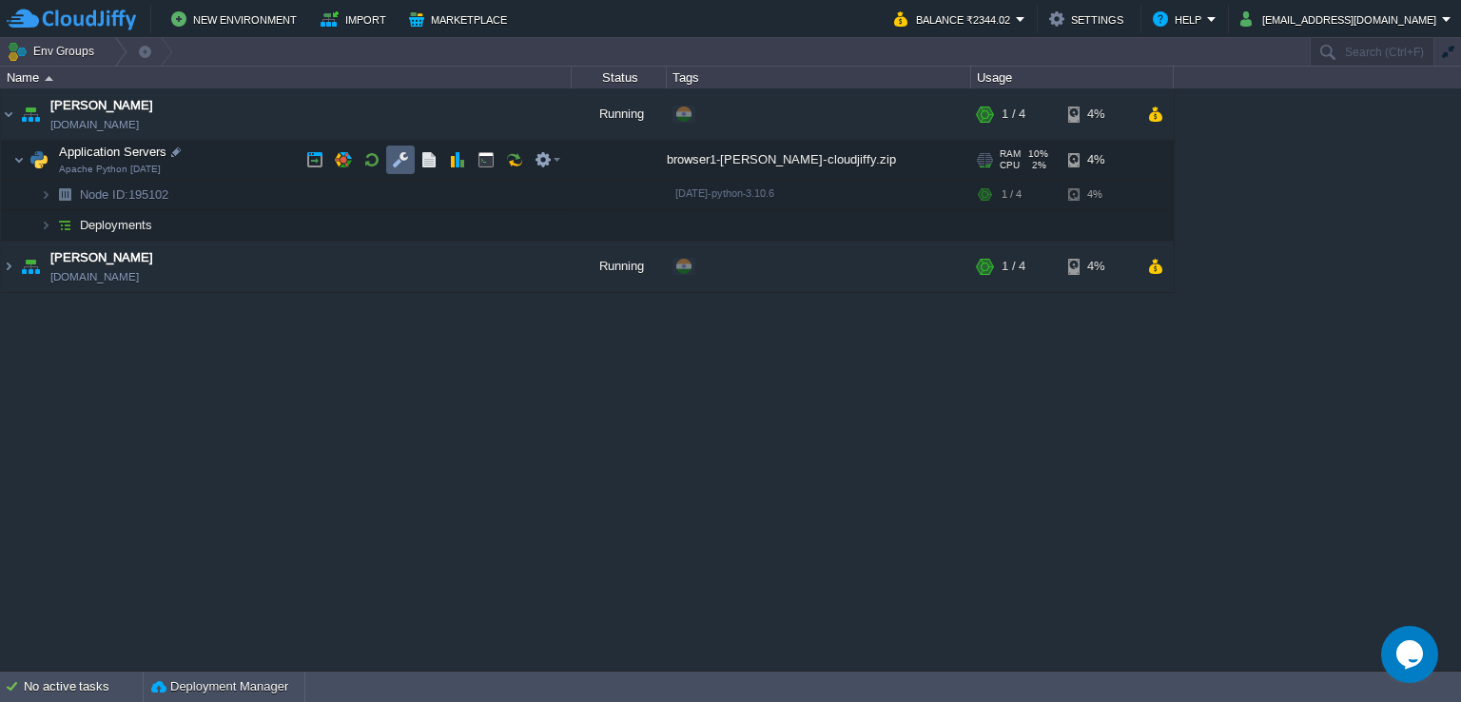
click at [408, 162] on button "button" at bounding box center [400, 159] width 17 height 17
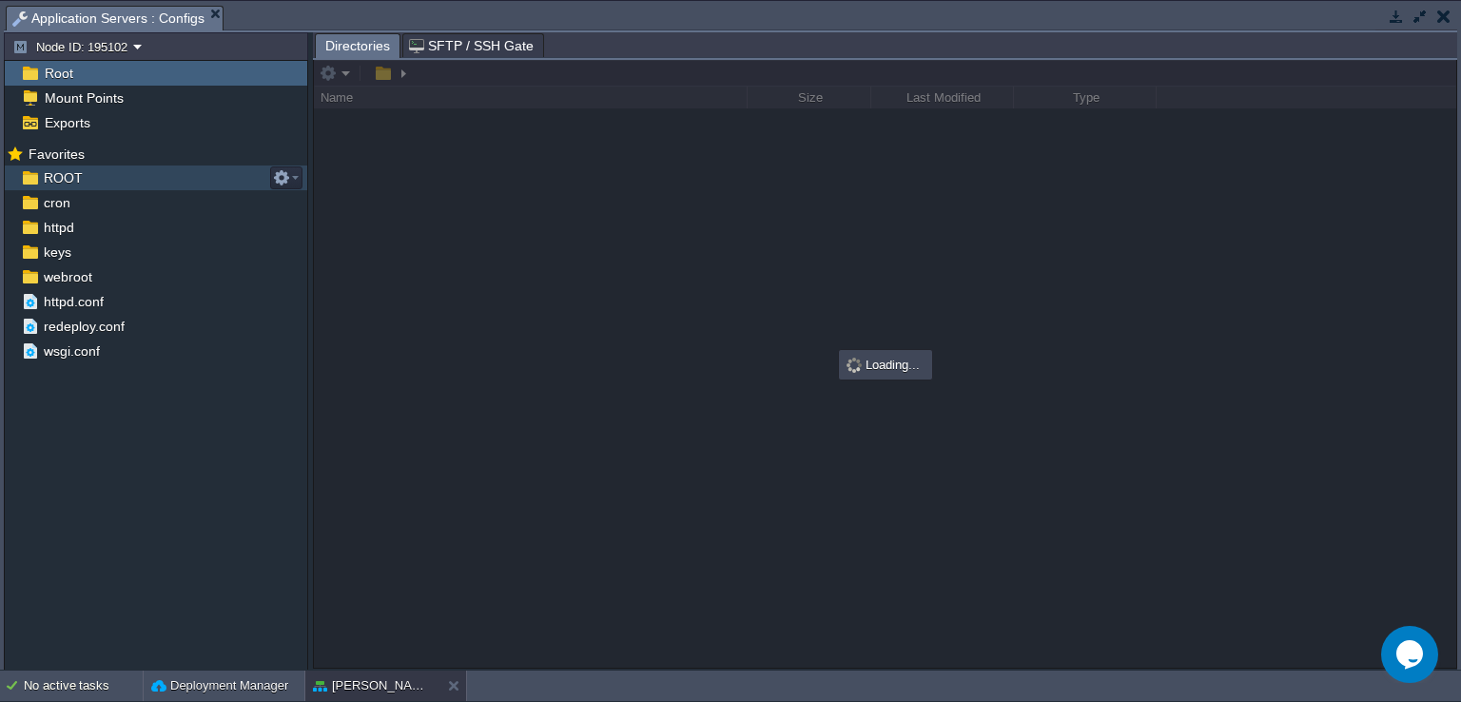
click at [157, 181] on div "ROOT" at bounding box center [156, 178] width 302 height 25
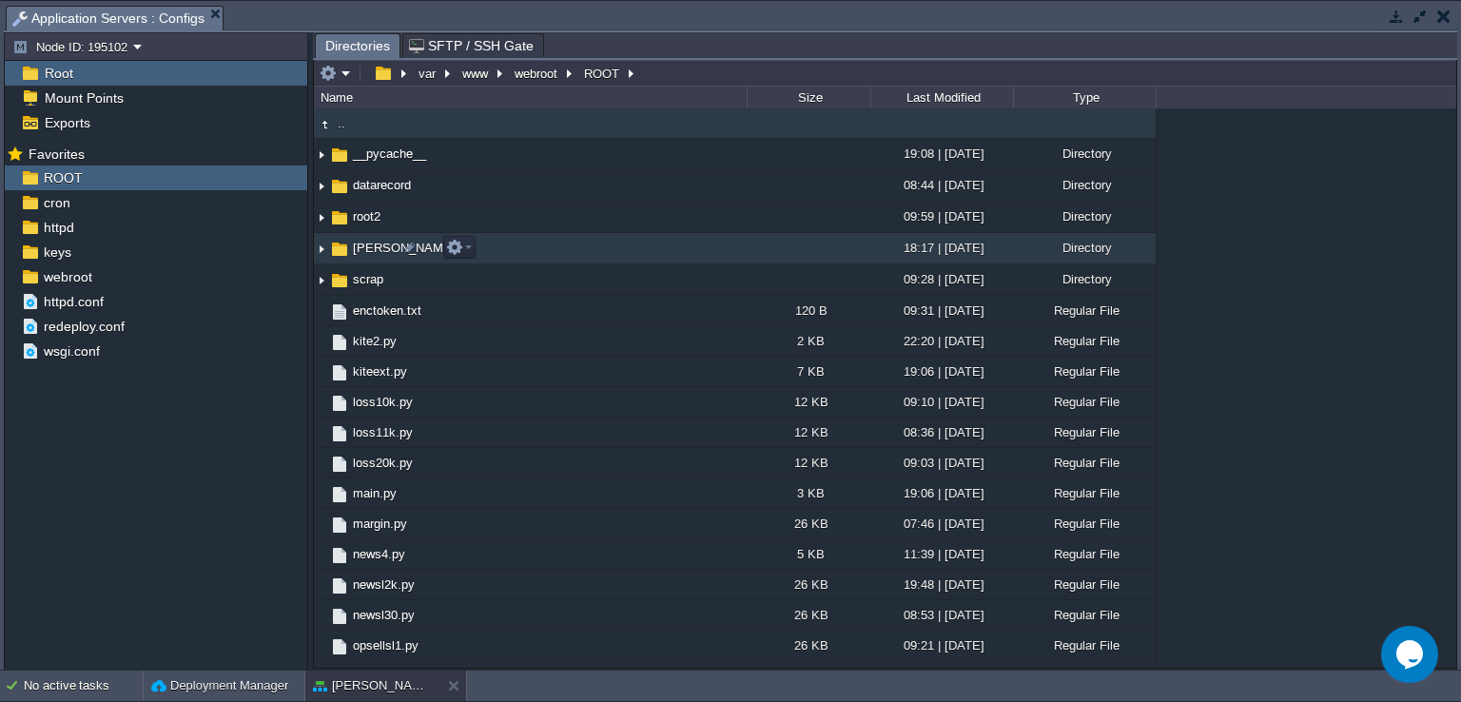
click at [322, 250] on img at bounding box center [321, 248] width 15 height 29
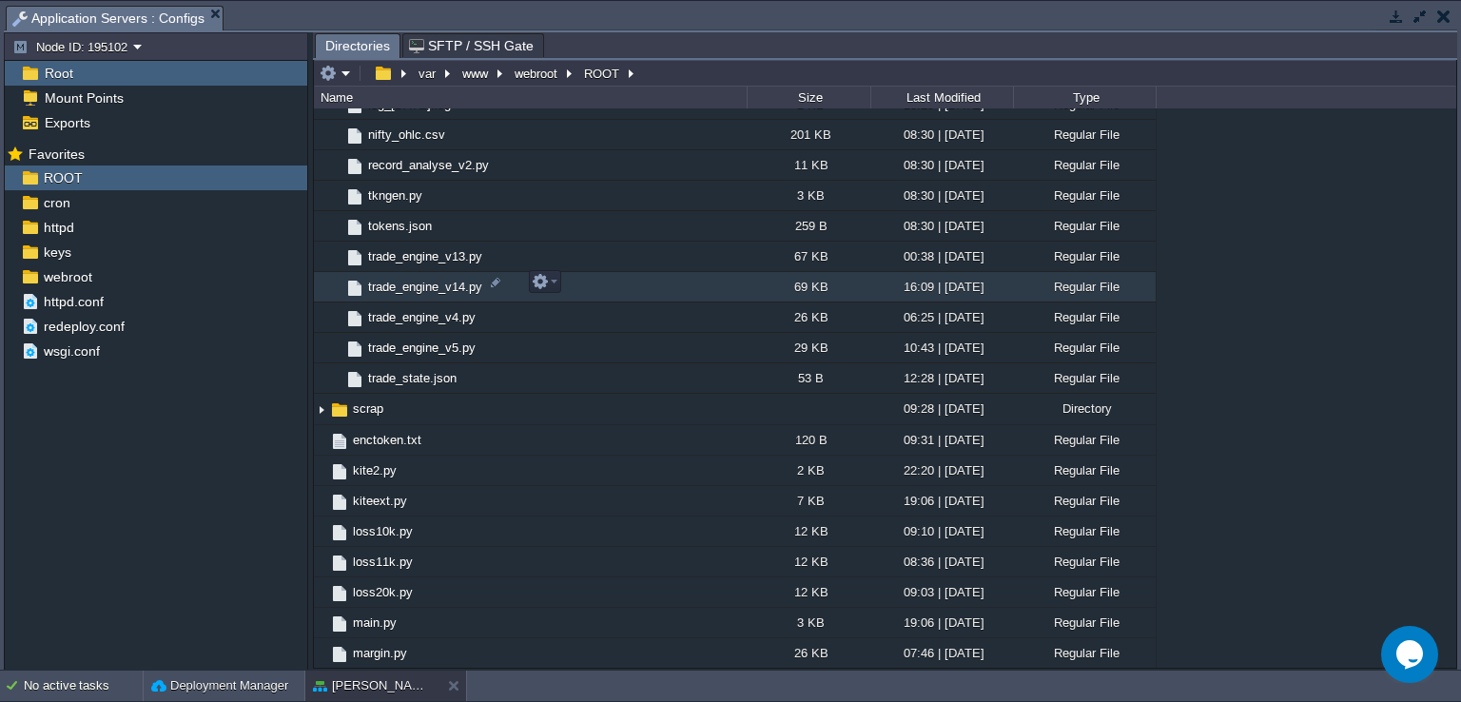
scroll to position [476, 0]
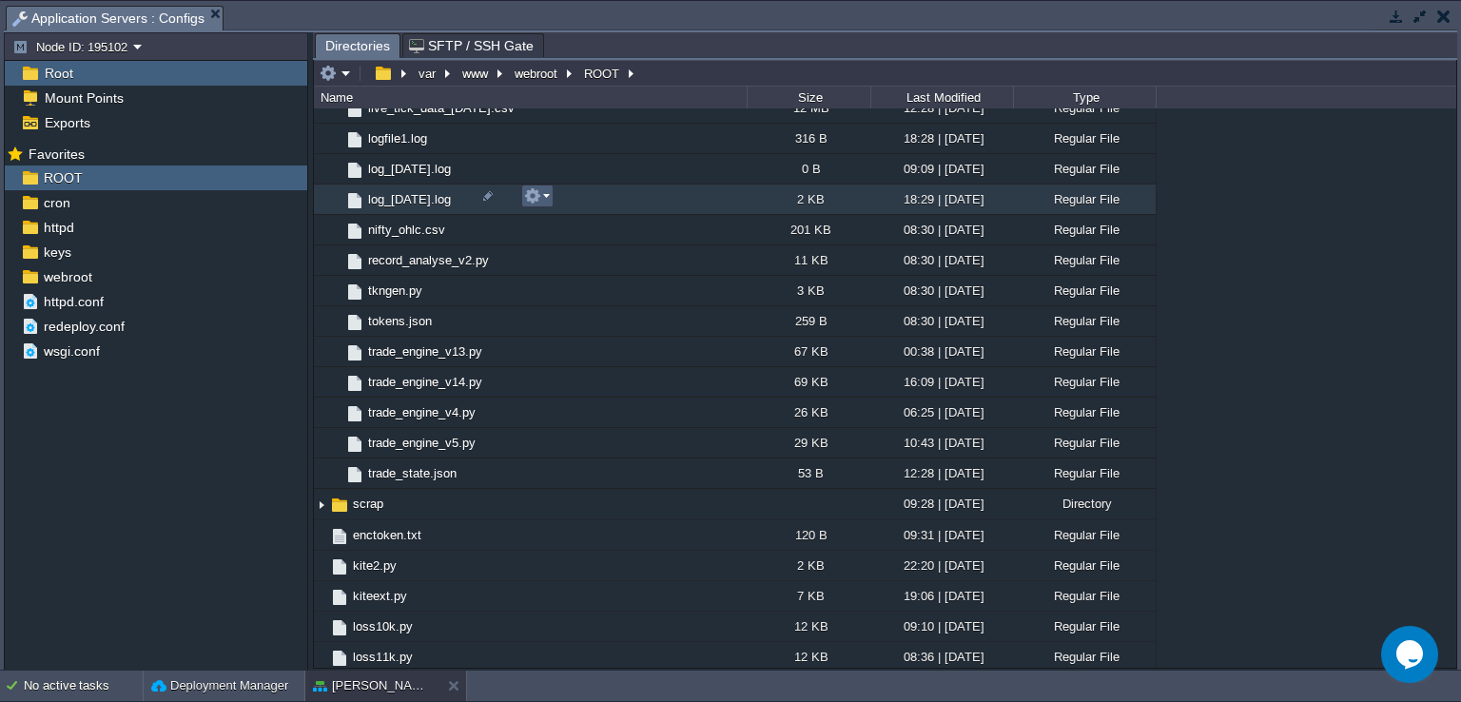
click at [542, 198] on em at bounding box center [537, 195] width 26 height 17
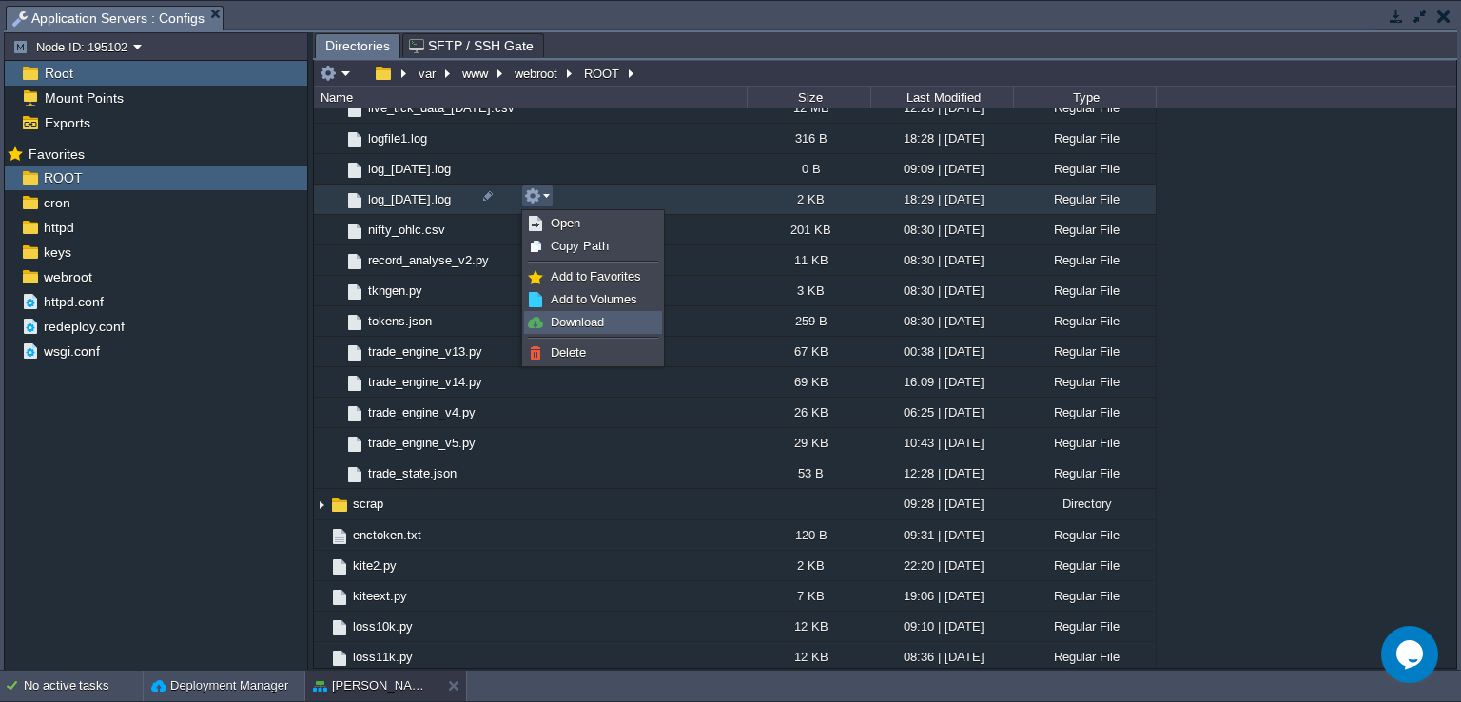
click at [563, 332] on li "Download" at bounding box center [593, 322] width 138 height 23
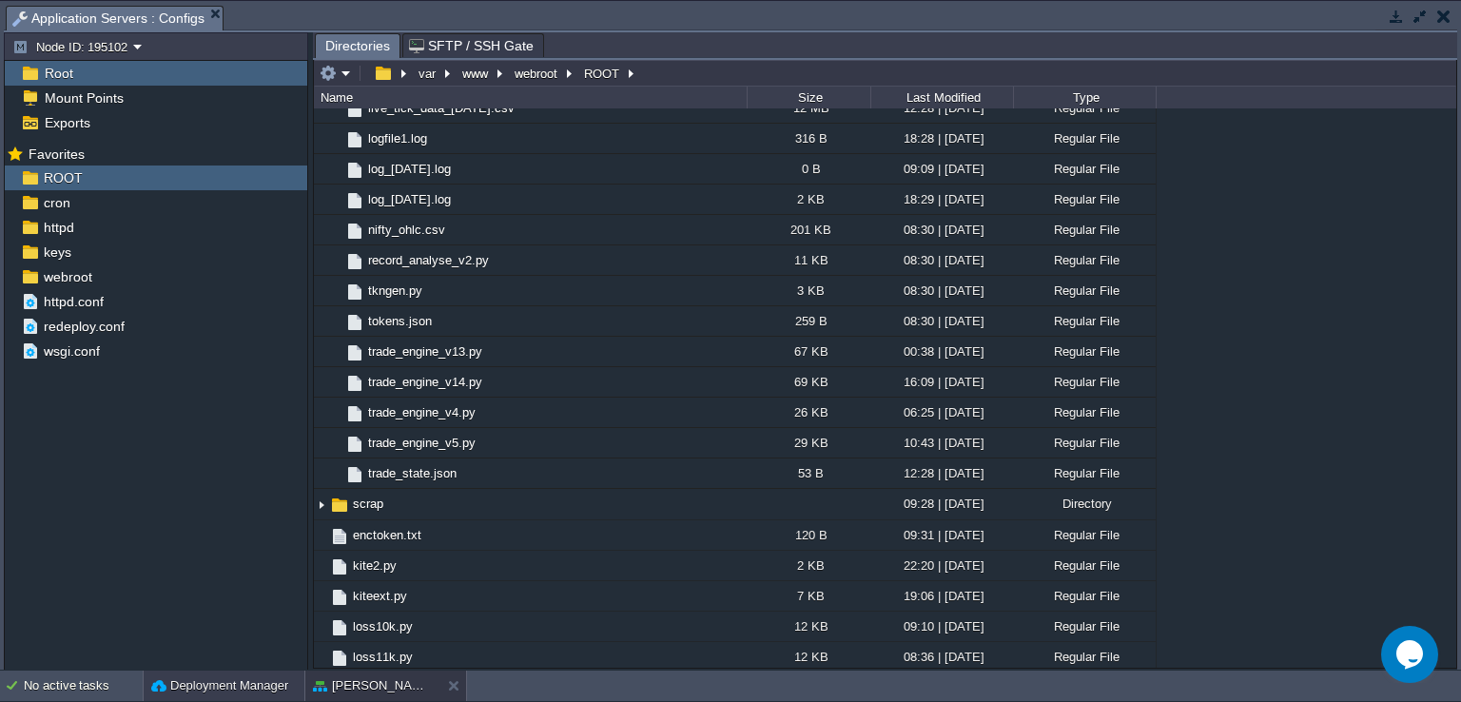
click at [258, 668] on button "Deployment Manager" at bounding box center [219, 685] width 137 height 19
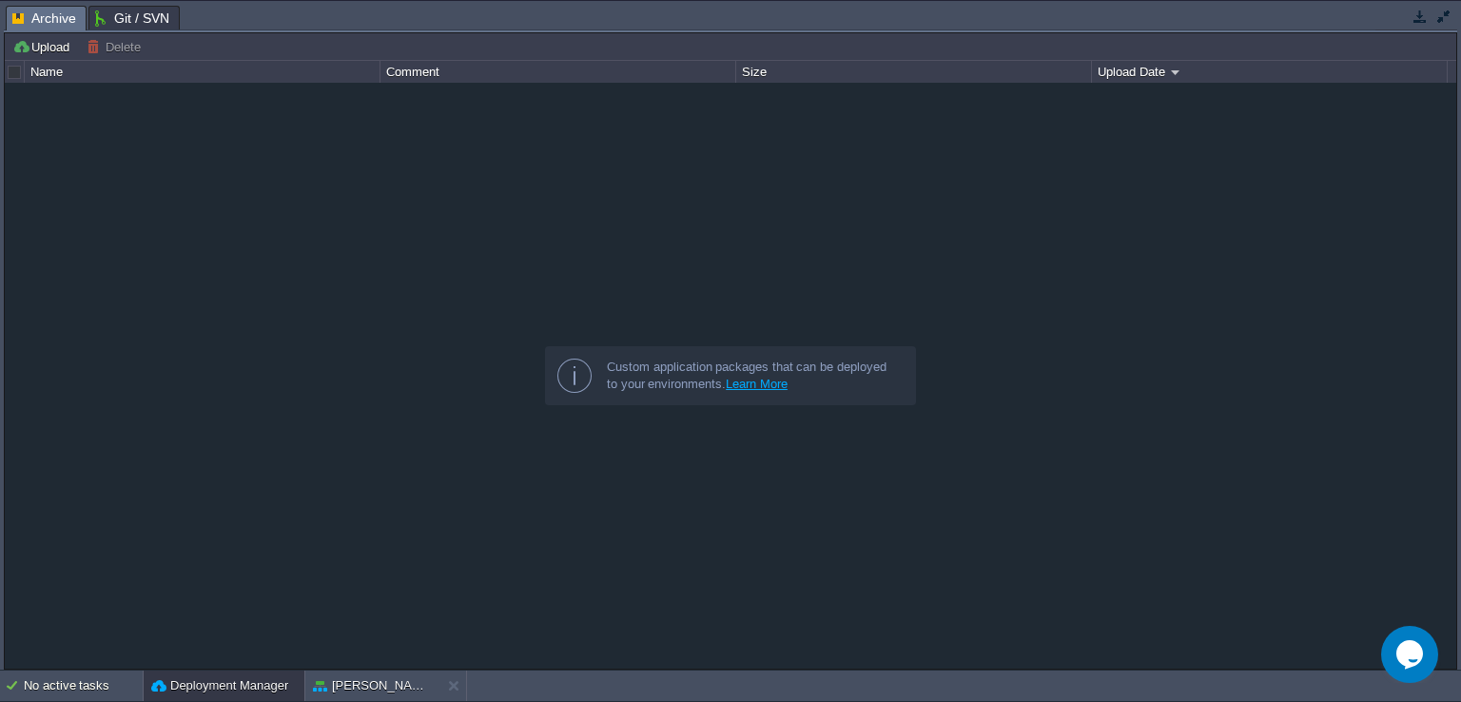
click at [1437, 8] on button "button" at bounding box center [1443, 16] width 17 height 17
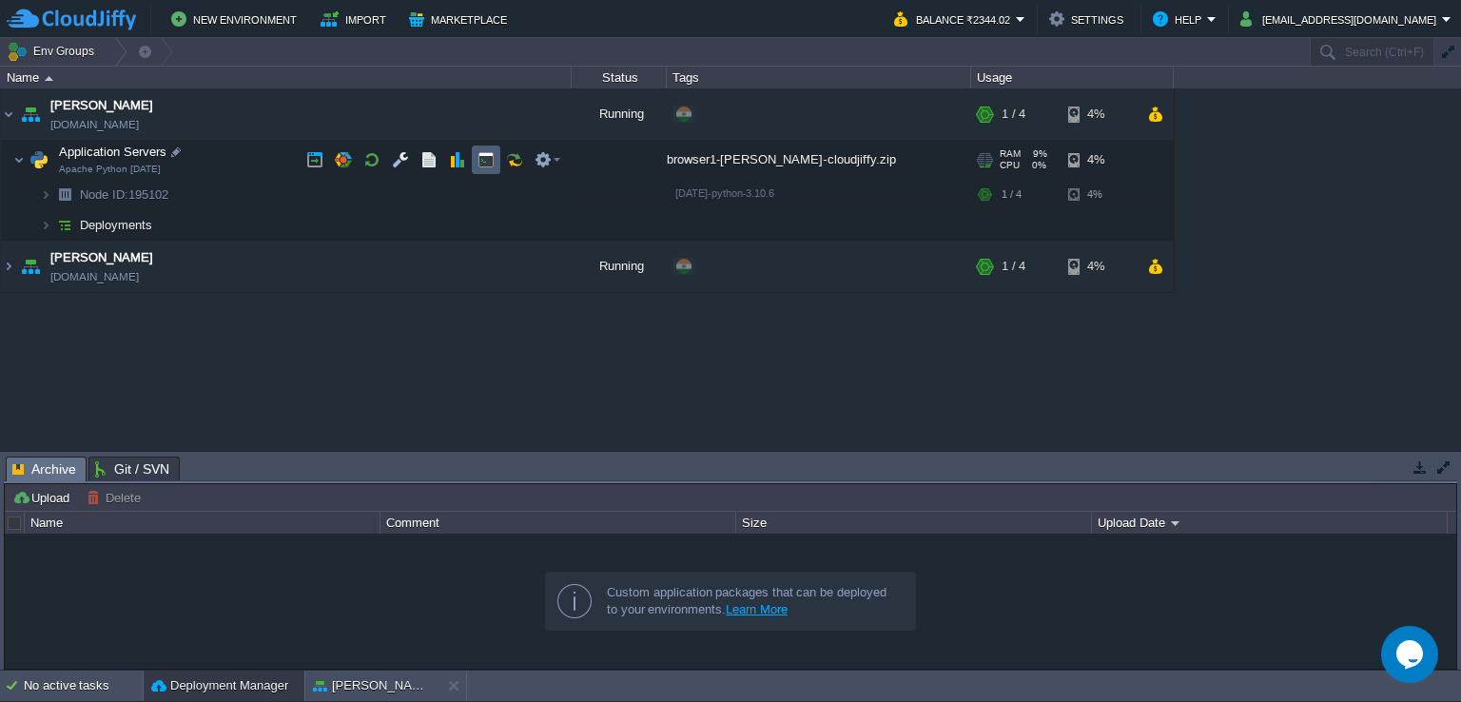
click at [480, 161] on button "button" at bounding box center [485, 159] width 17 height 17
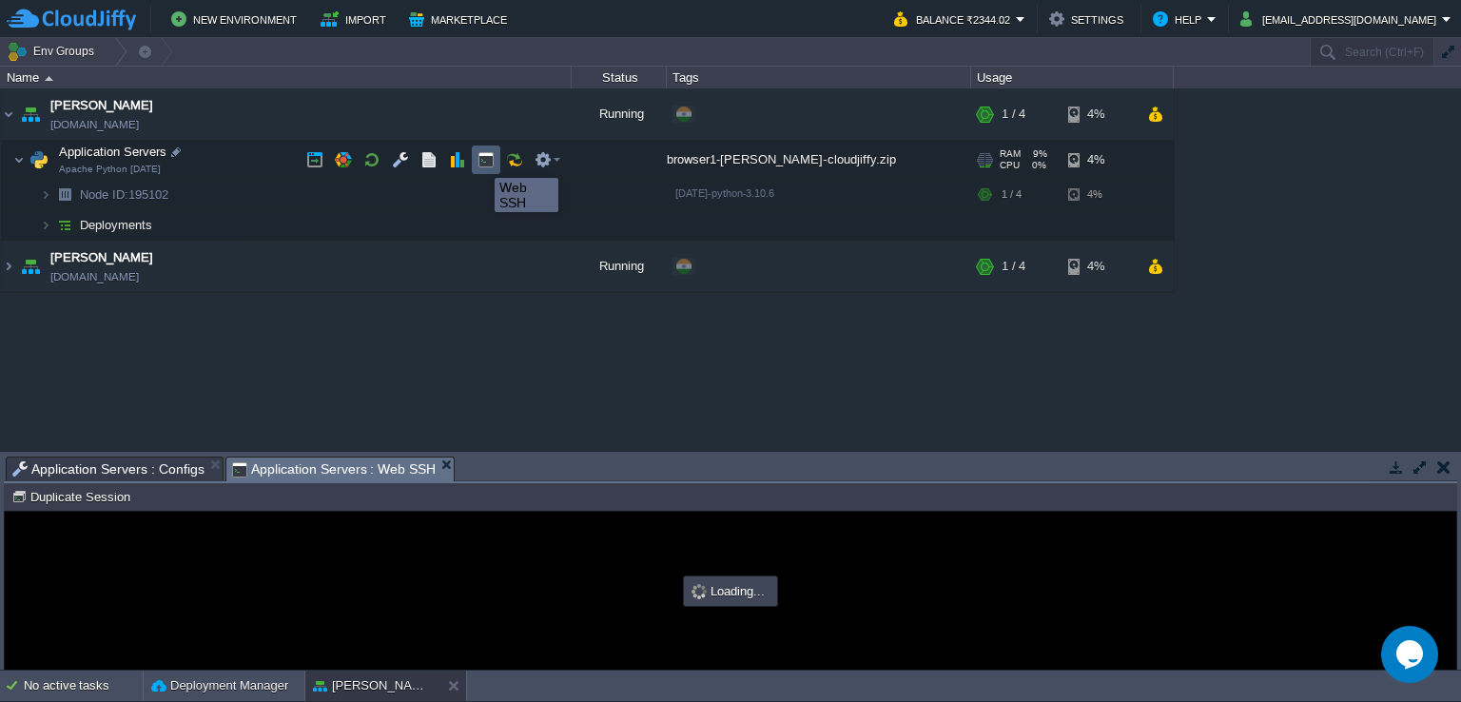
scroll to position [0, 0]
type input "#000000"
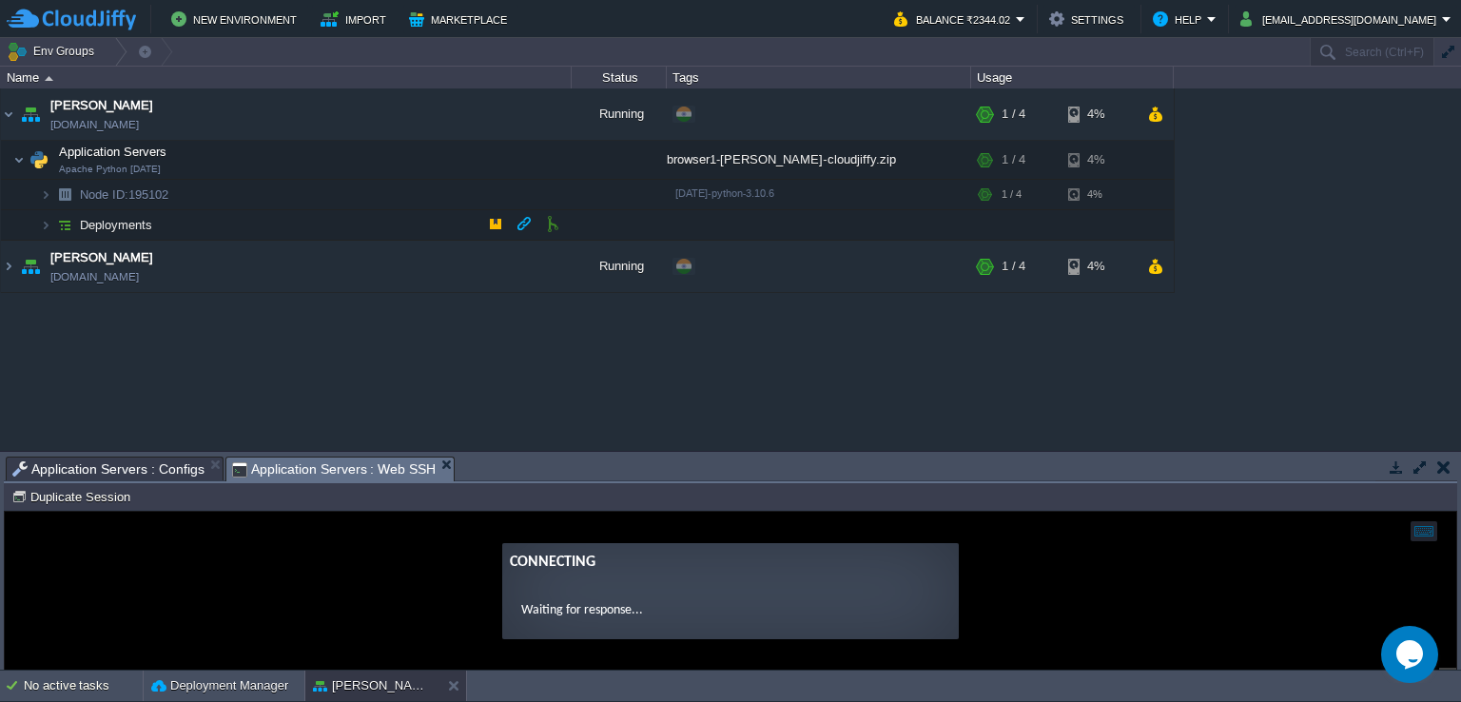
click at [1419, 464] on button "button" at bounding box center [1420, 466] width 17 height 17
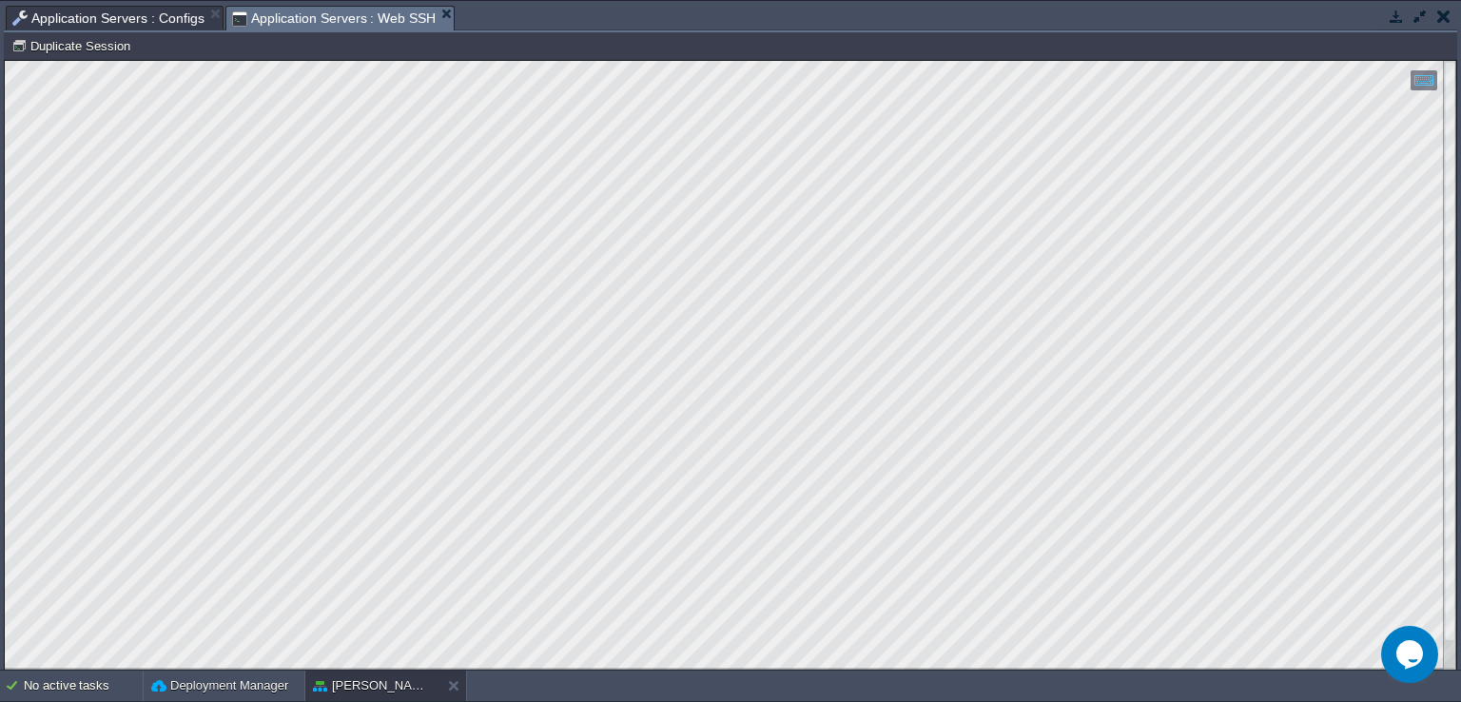
click at [1437, 18] on button "button" at bounding box center [1443, 16] width 13 height 17
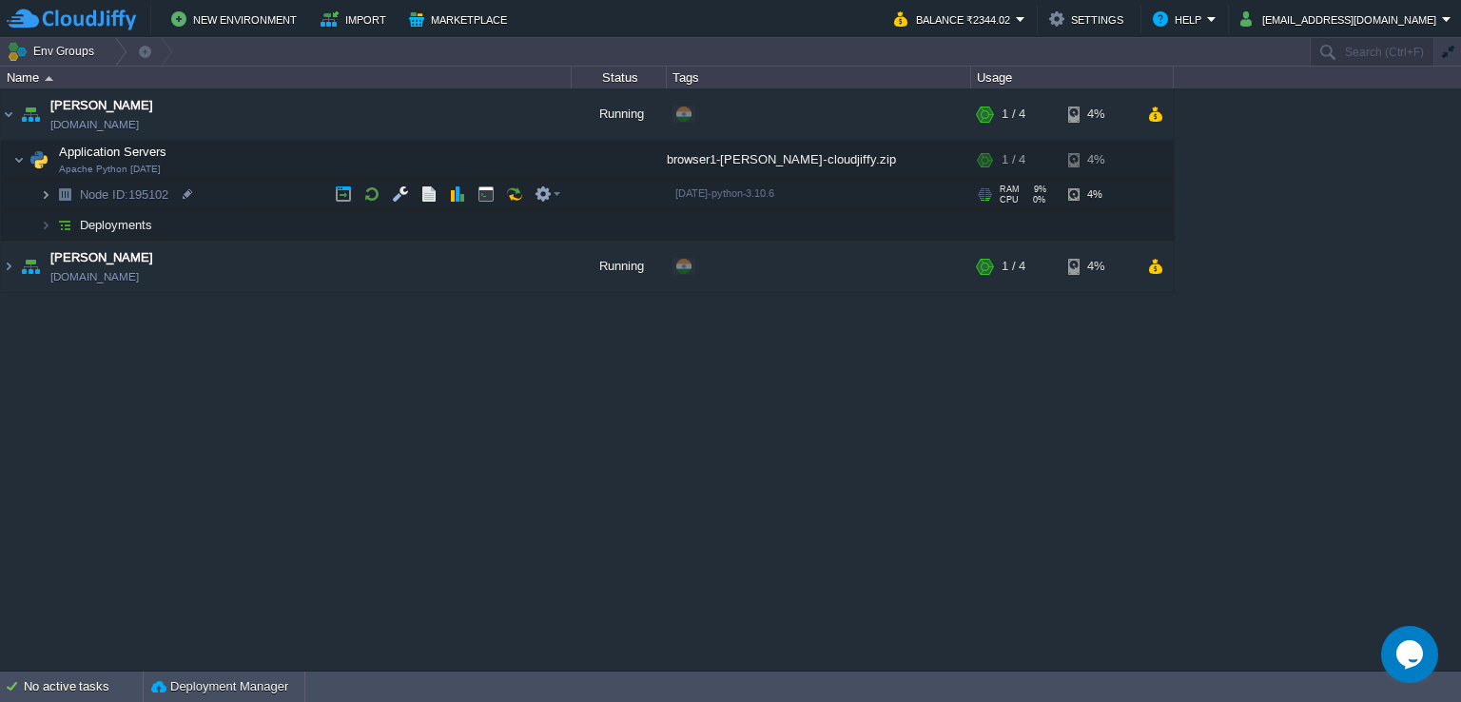
click at [41, 195] on img at bounding box center [45, 194] width 11 height 29
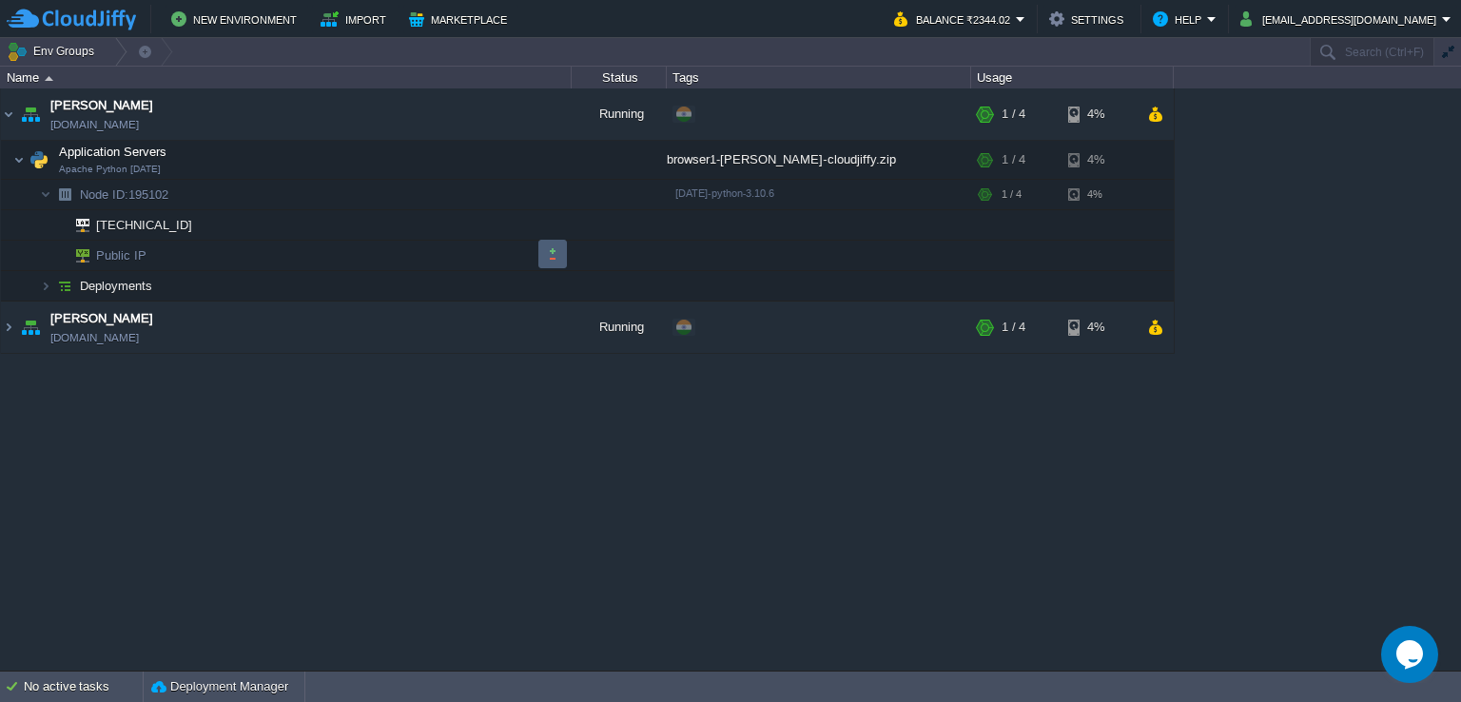
click at [557, 260] on button "button" at bounding box center [552, 253] width 17 height 17
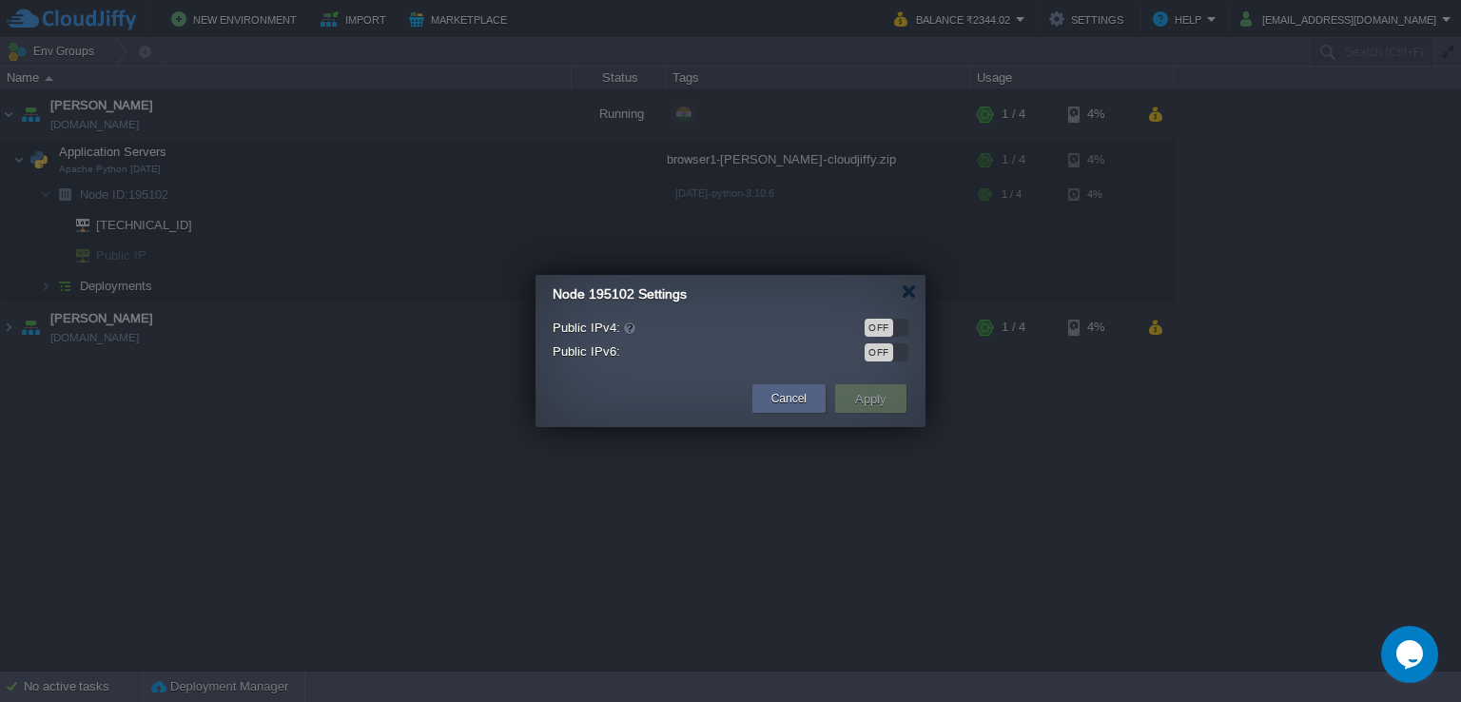
click at [885, 349] on div "OFF" at bounding box center [879, 352] width 29 height 18
click at [881, 398] on button "Apply" at bounding box center [870, 398] width 43 height 23
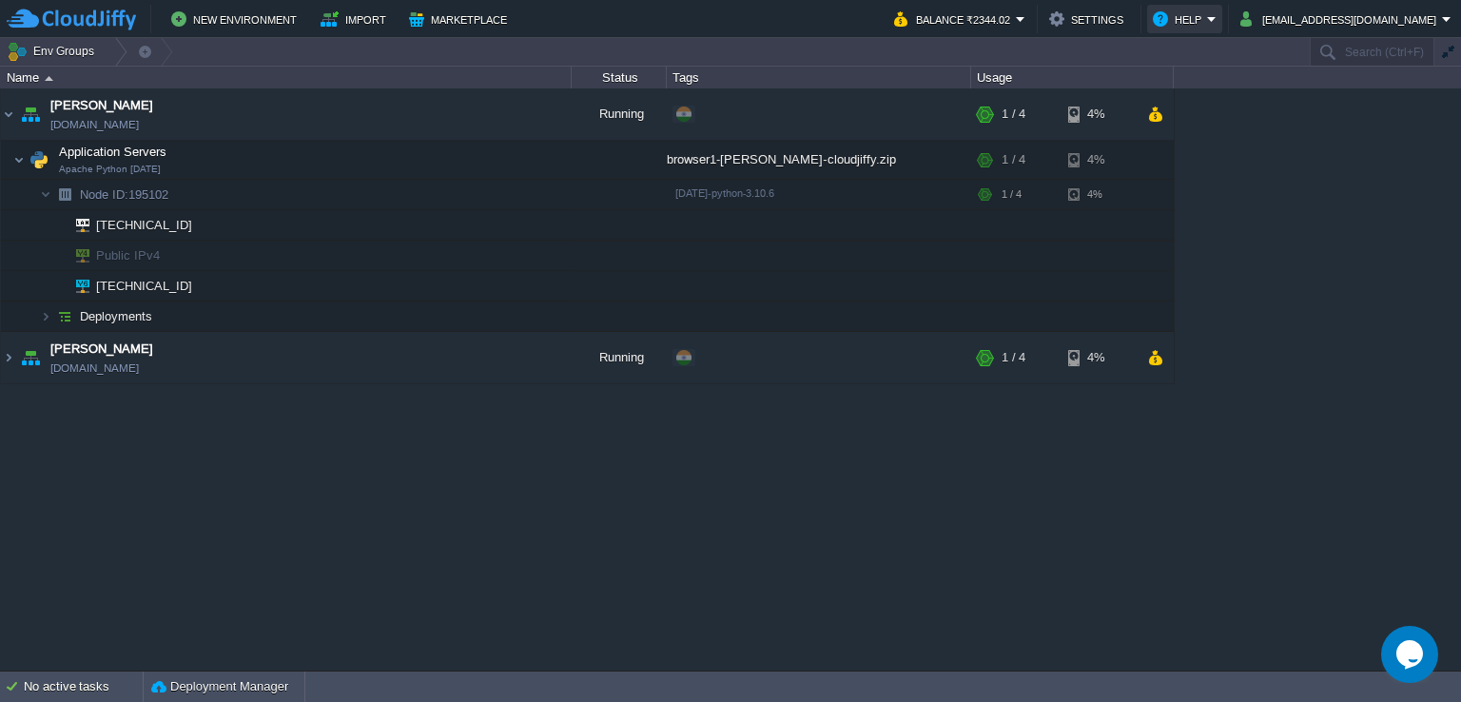
click at [1207, 22] on button "Help" at bounding box center [1180, 19] width 54 height 23
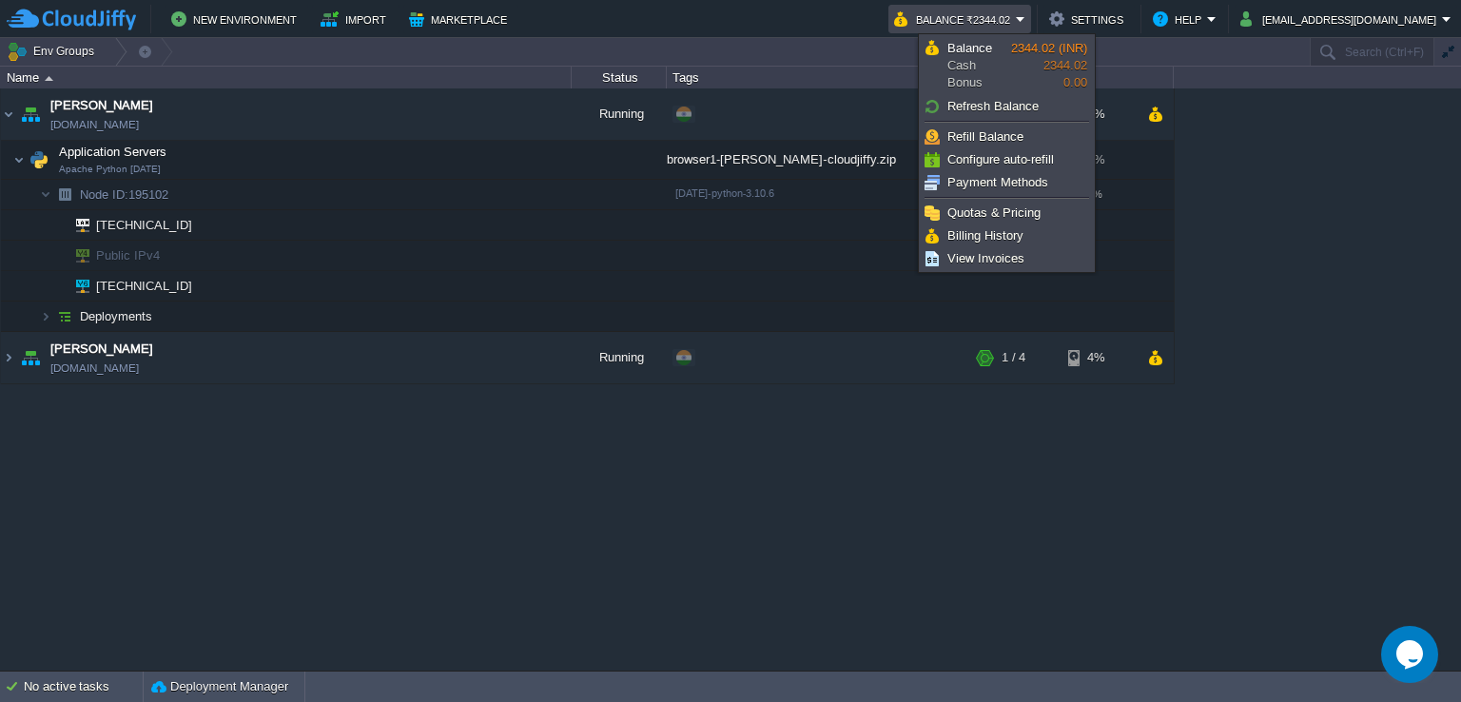
click at [1025, 16] on em "Balance ₹2344.02" at bounding box center [959, 19] width 131 height 23
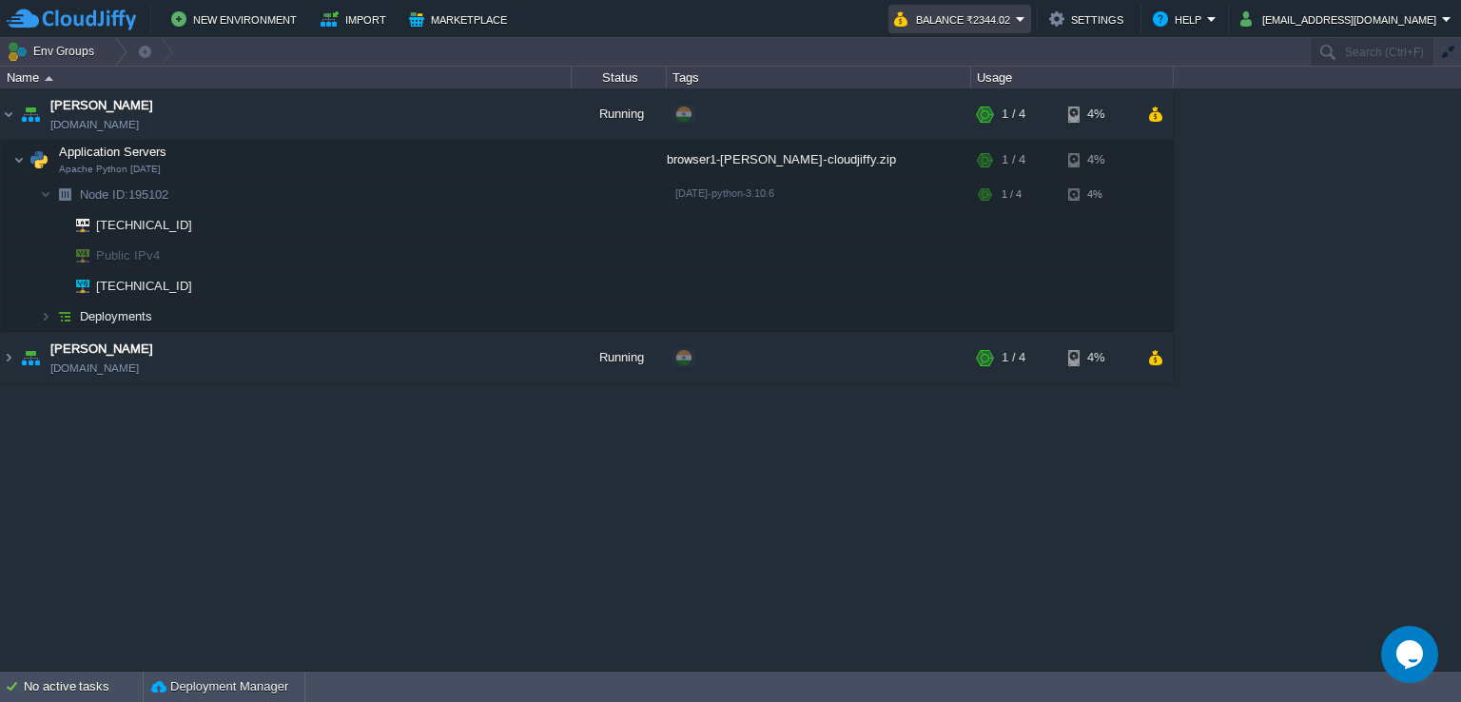
click at [1025, 16] on em "Balance ₹2344.02" at bounding box center [959, 19] width 131 height 23
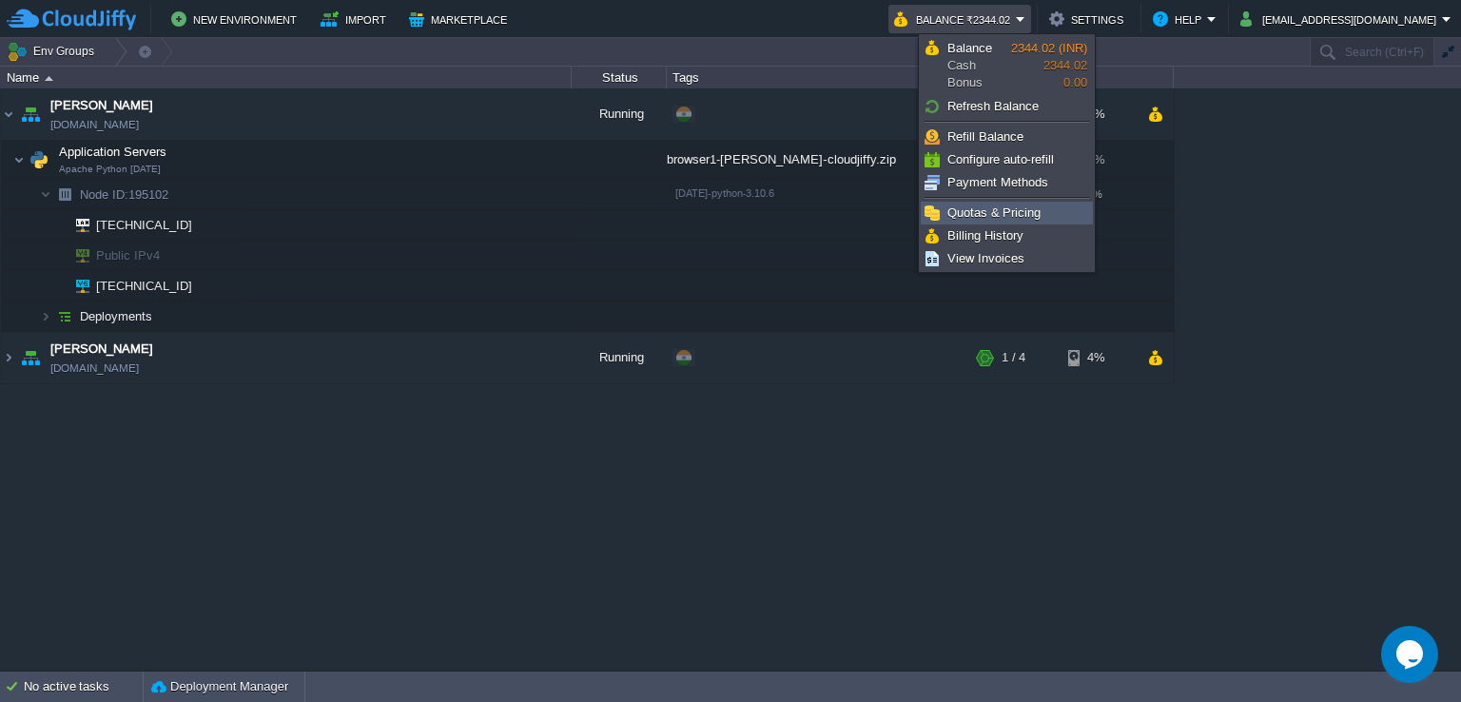
click at [1043, 215] on link "Quotas & Pricing" at bounding box center [1007, 213] width 170 height 21
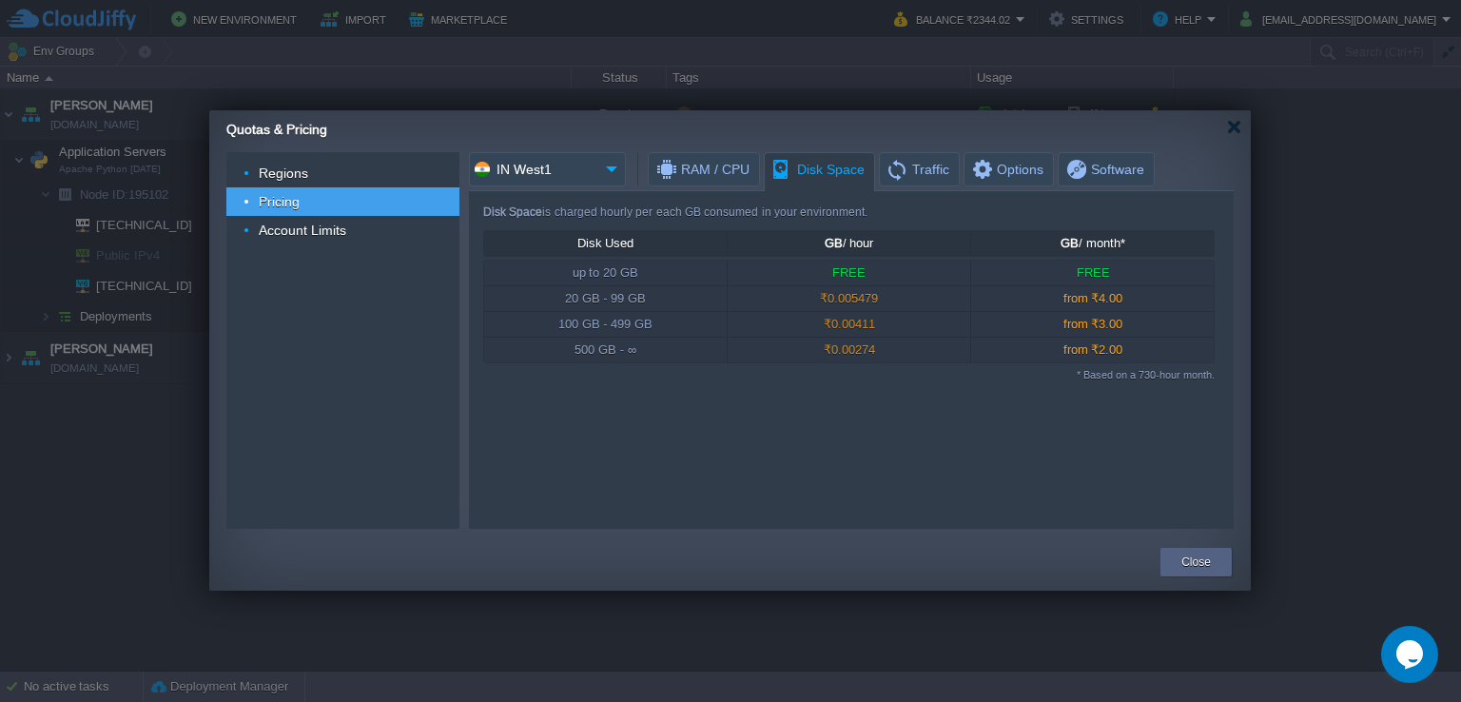
click at [804, 162] on span "Disk Space" at bounding box center [817, 169] width 94 height 33
click at [917, 165] on span "Traffic" at bounding box center [918, 169] width 64 height 32
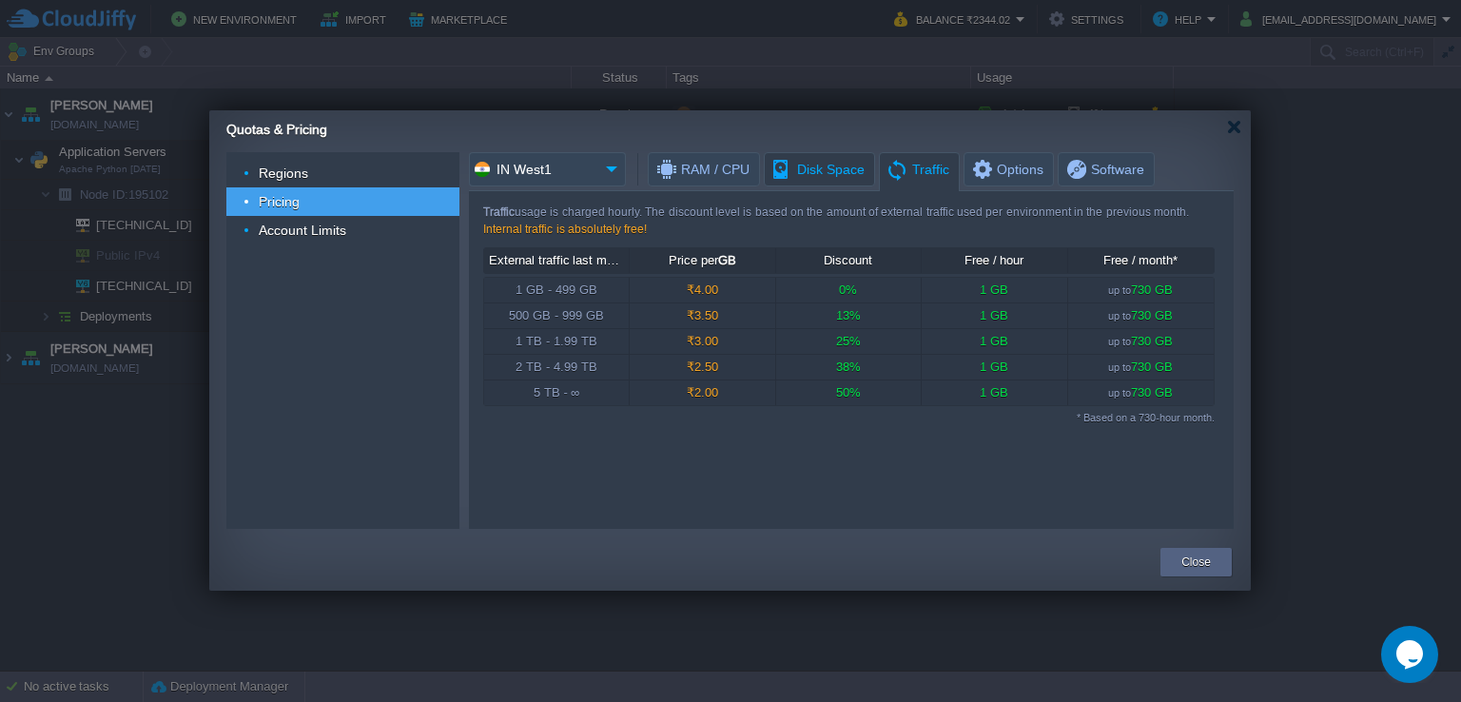
click at [848, 167] on span "Disk Space" at bounding box center [817, 169] width 94 height 32
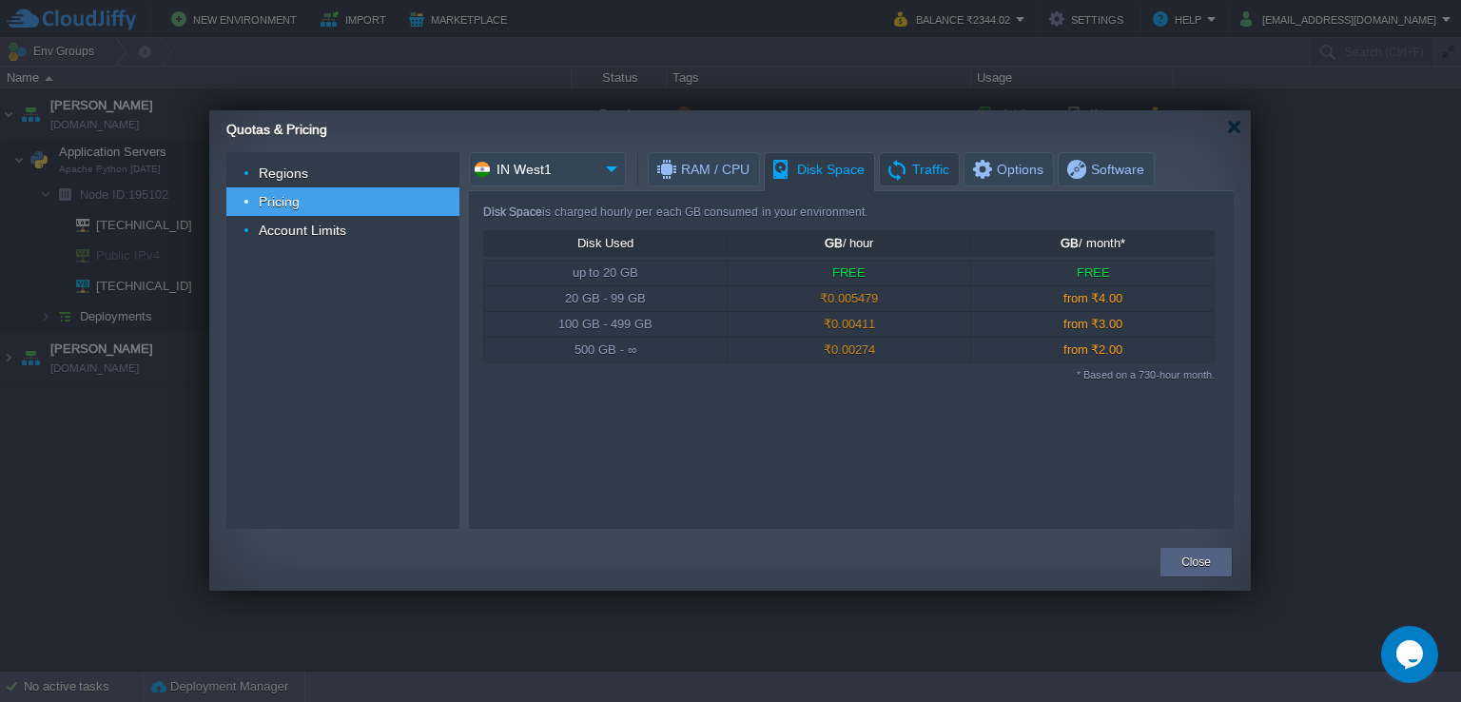
click at [890, 168] on span "Traffic" at bounding box center [918, 169] width 64 height 32
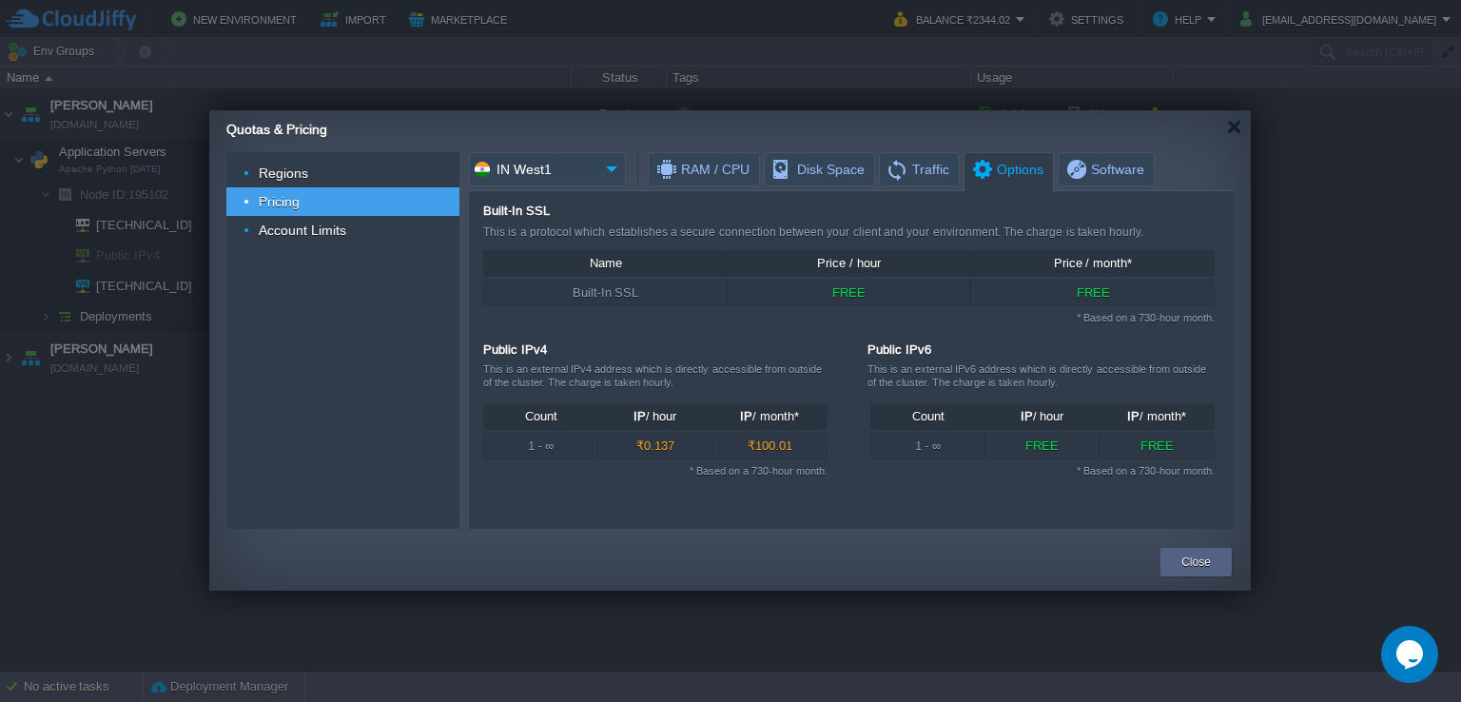
click at [983, 169] on span "Options" at bounding box center [1006, 169] width 73 height 33
click at [271, 229] on span "Account Limits" at bounding box center [303, 230] width 92 height 17
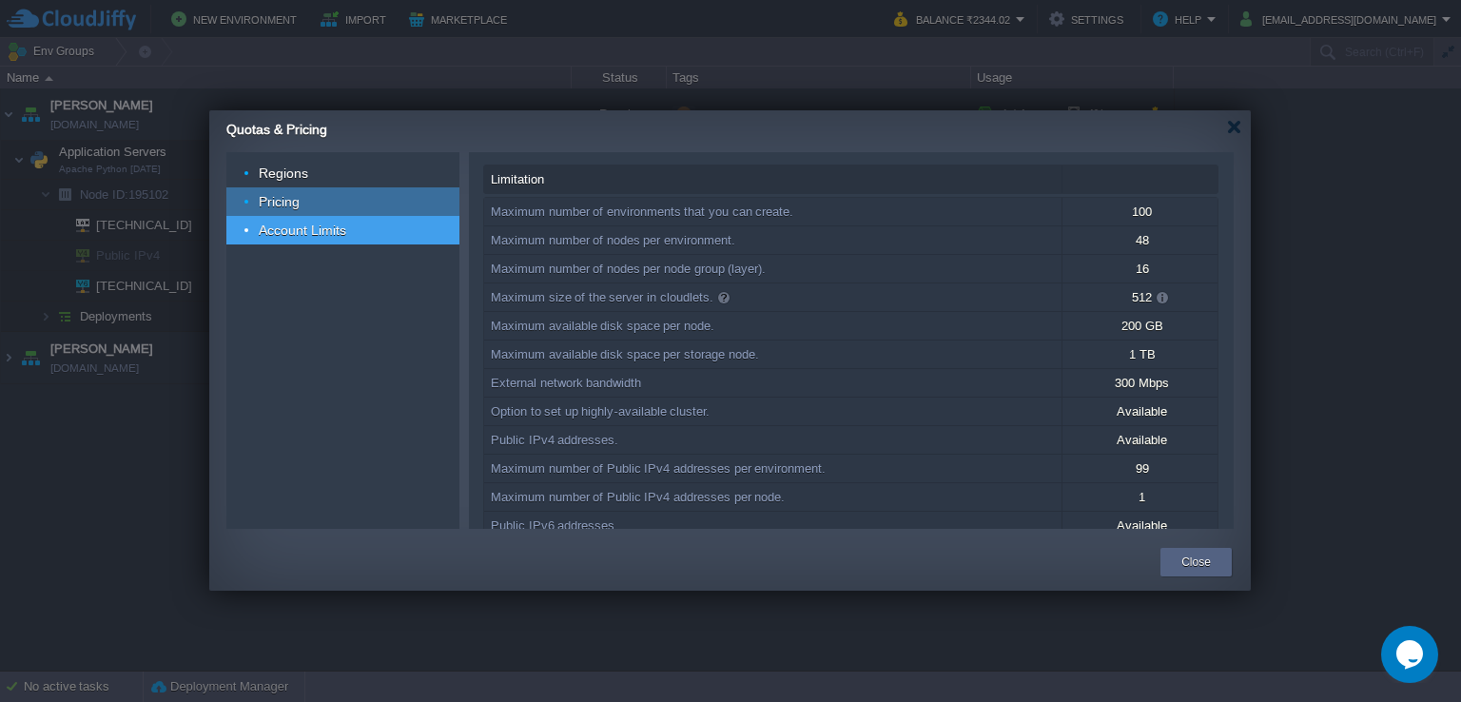
click at [251, 202] on img at bounding box center [249, 201] width 11 height 29
click at [296, 198] on span "Pricing" at bounding box center [280, 201] width 46 height 17
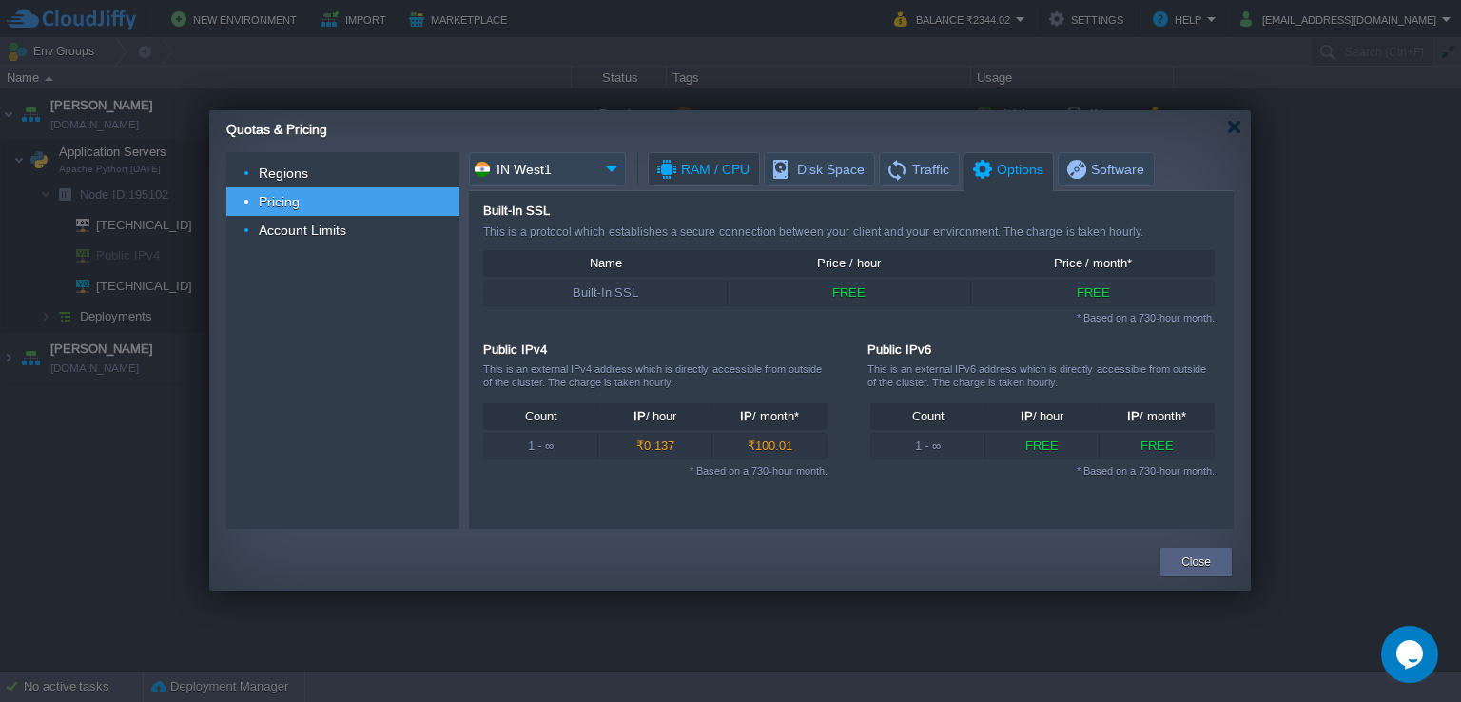
click at [711, 178] on span "RAM / CPU" at bounding box center [701, 169] width 95 height 32
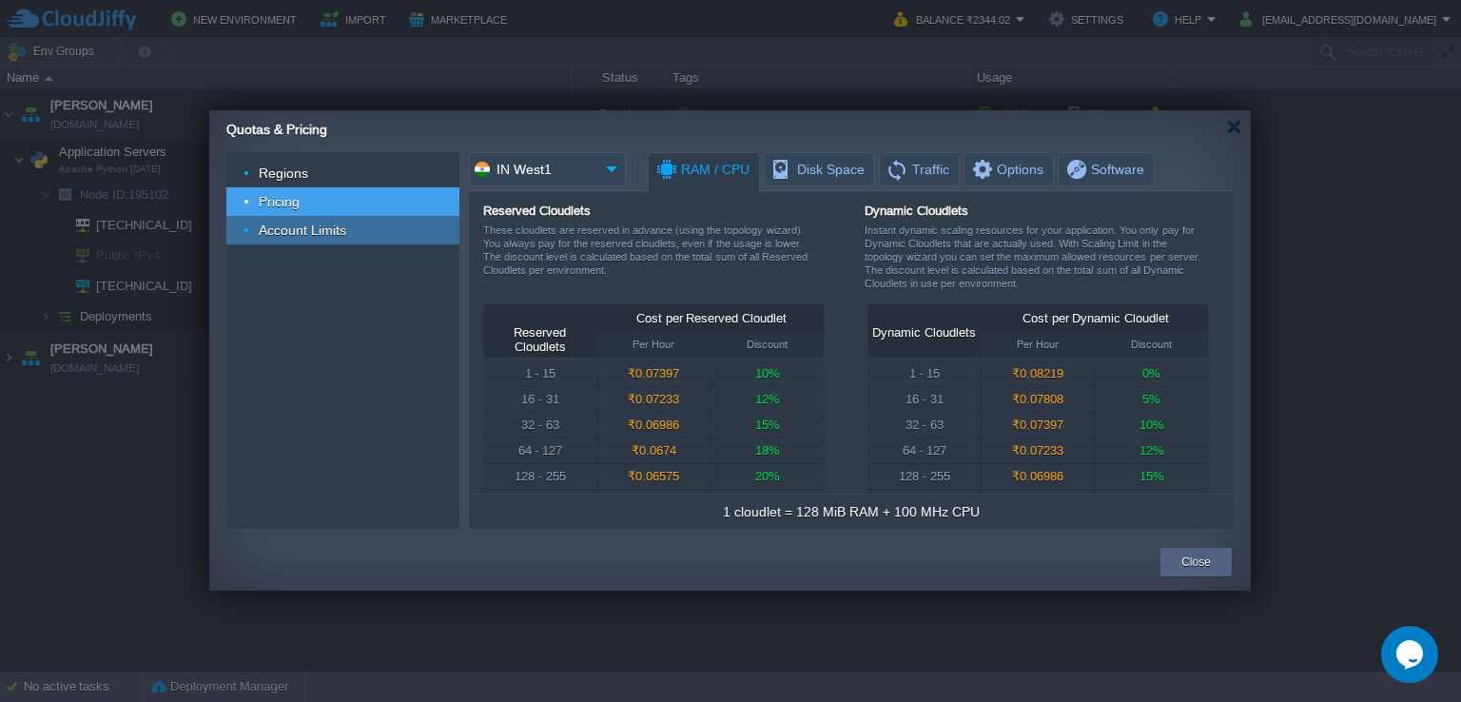
click at [333, 225] on span "Account Limits" at bounding box center [303, 230] width 92 height 17
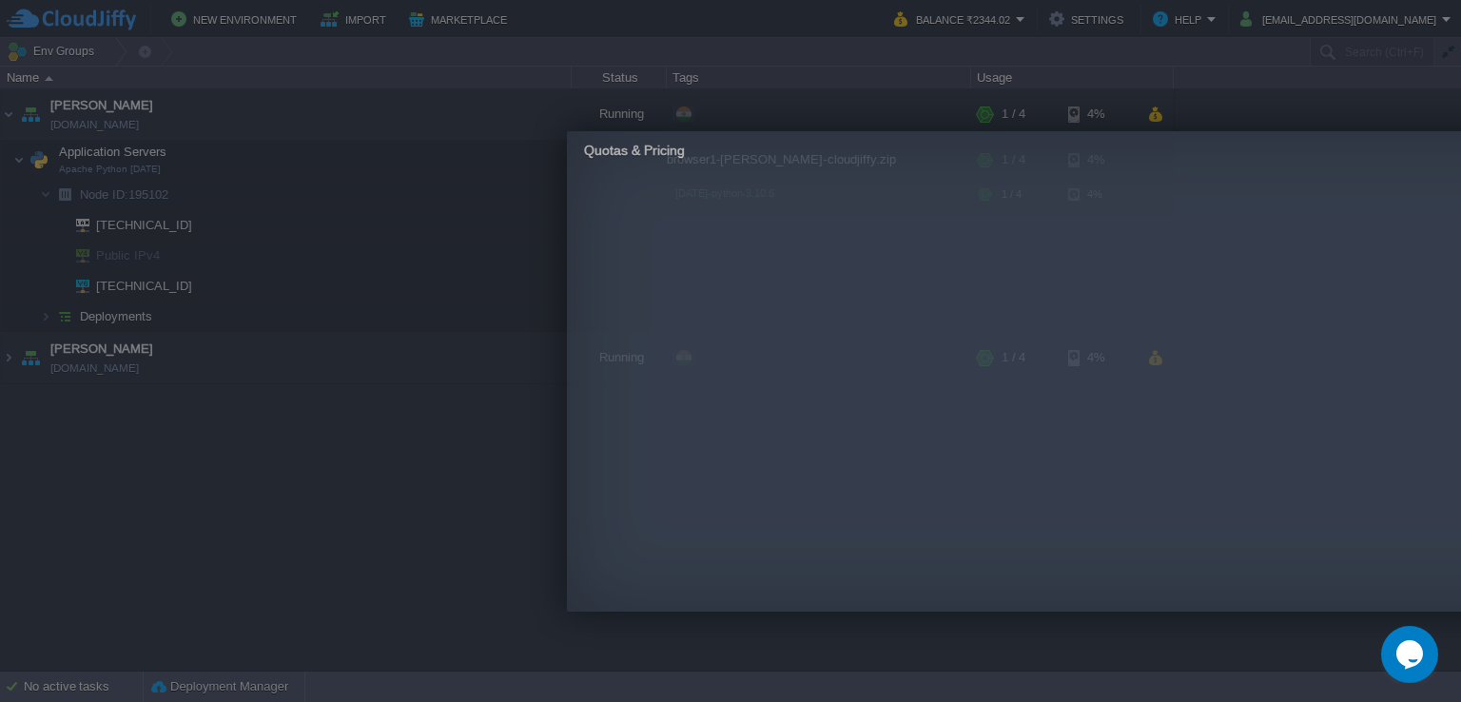
drag, startPoint x: 694, startPoint y: 140, endPoint x: 1052, endPoint y: 161, distance: 358.3
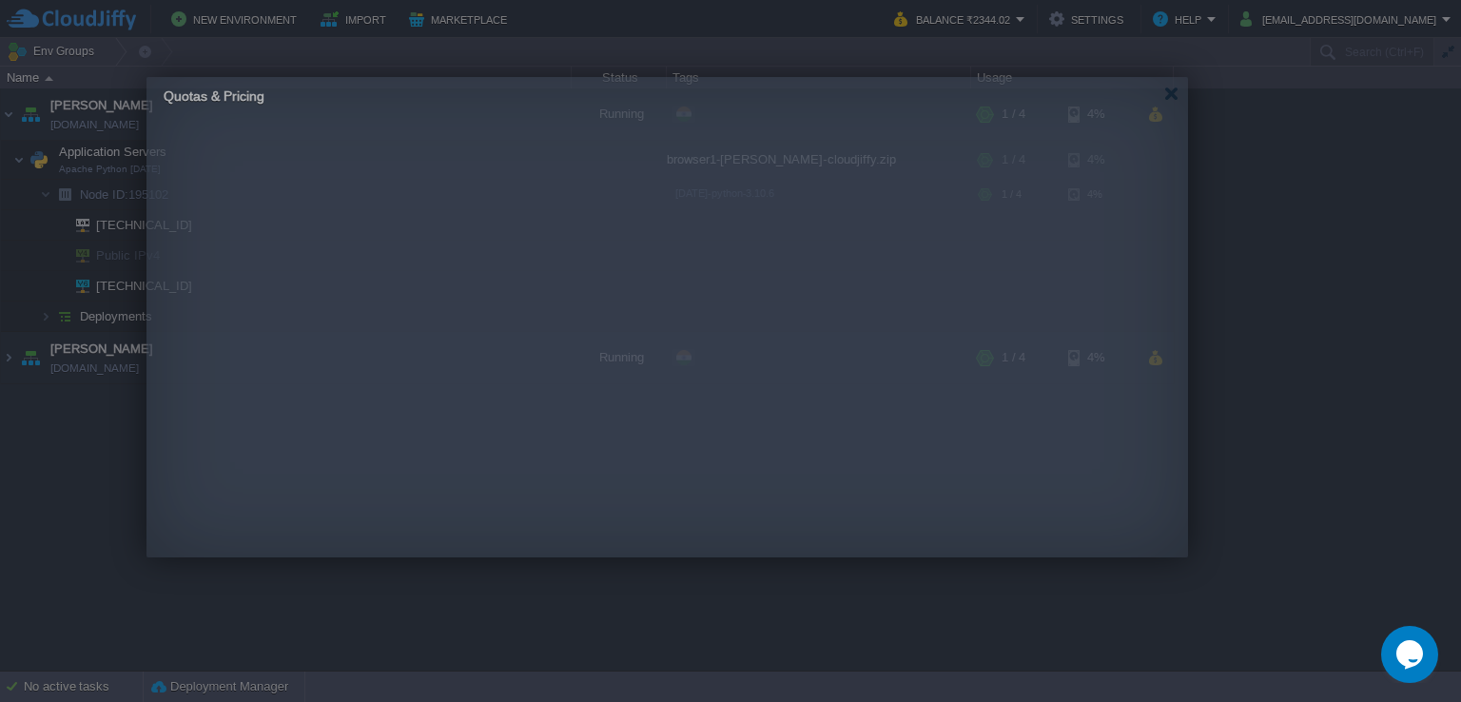
drag, startPoint x: 1052, startPoint y: 157, endPoint x: 632, endPoint y: 103, distance: 423.9
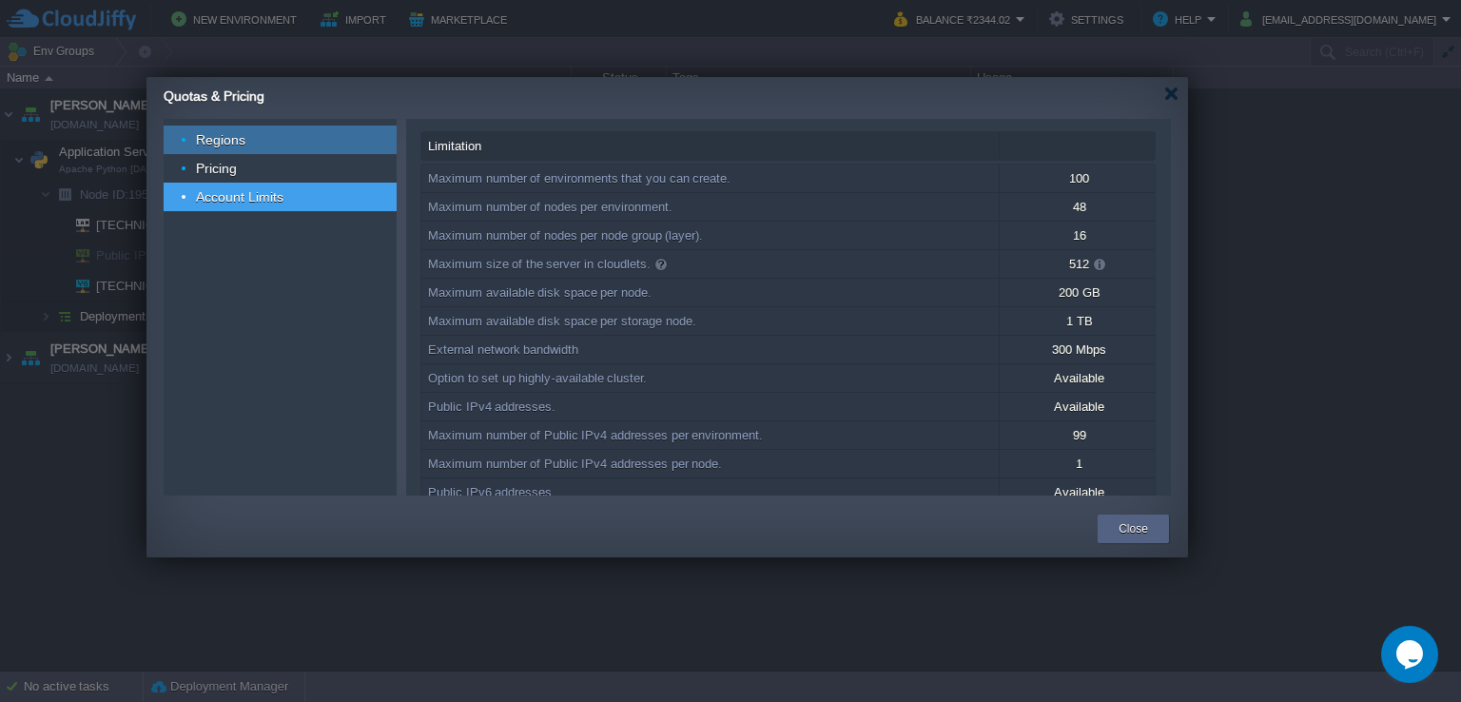
click at [259, 130] on div "Regions" at bounding box center [280, 140] width 233 height 29
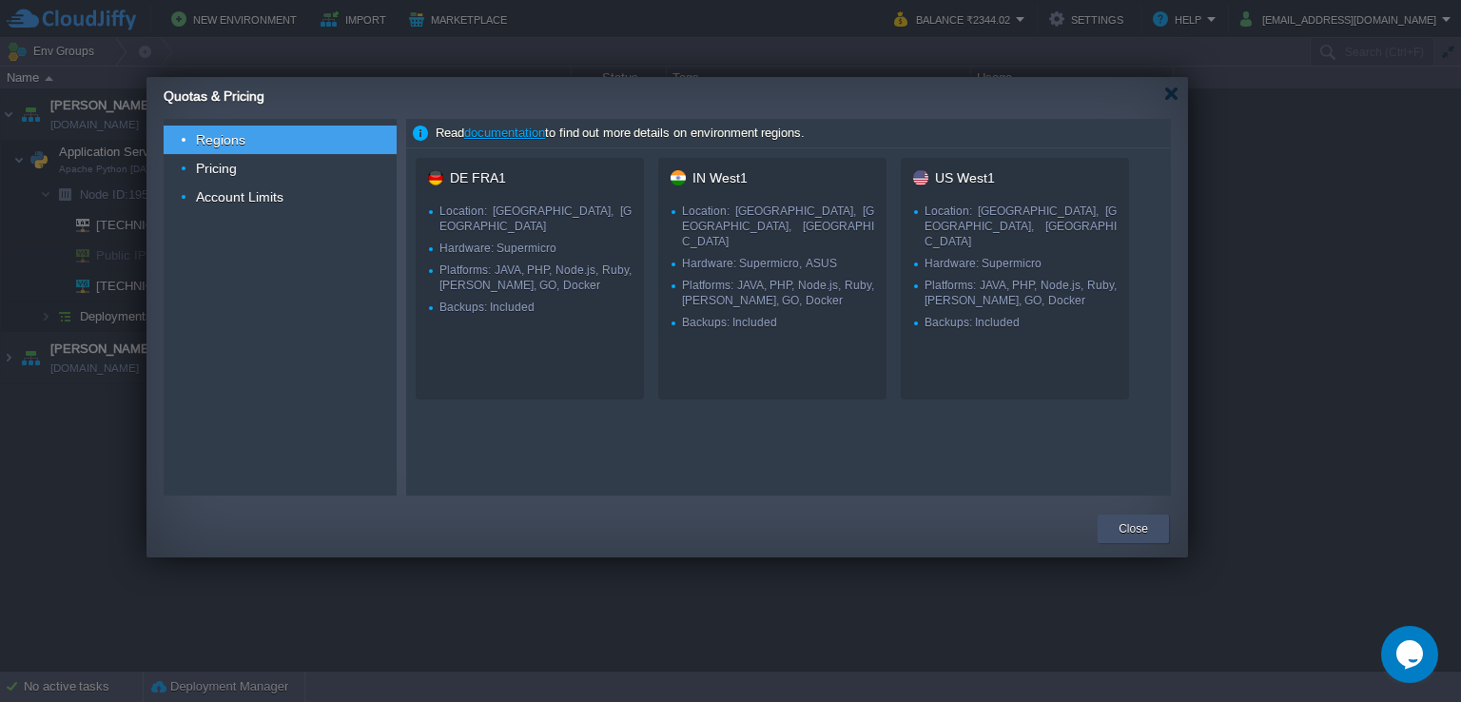
click at [1149, 525] on div "Close" at bounding box center [1133, 529] width 43 height 29
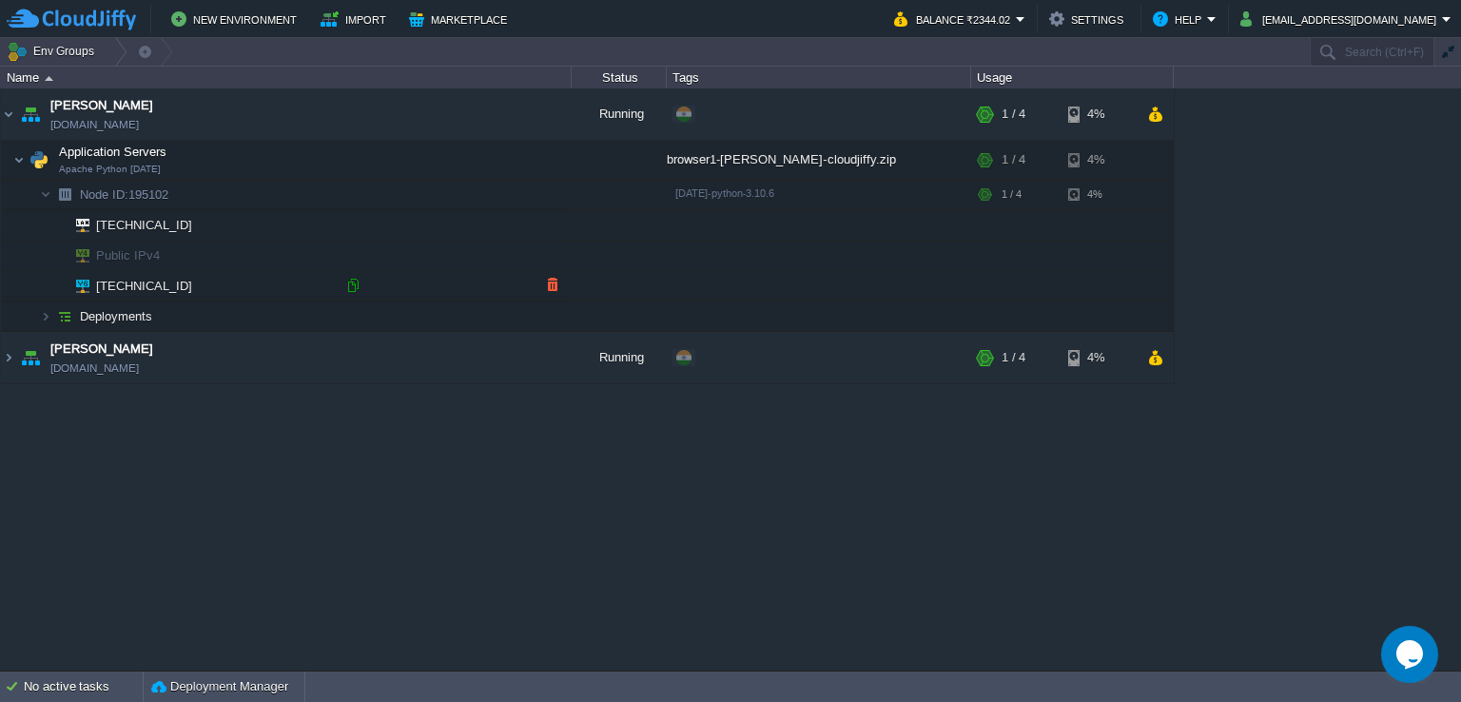
click at [350, 283] on div at bounding box center [352, 285] width 17 height 17
click at [11, 355] on img at bounding box center [8, 357] width 15 height 51
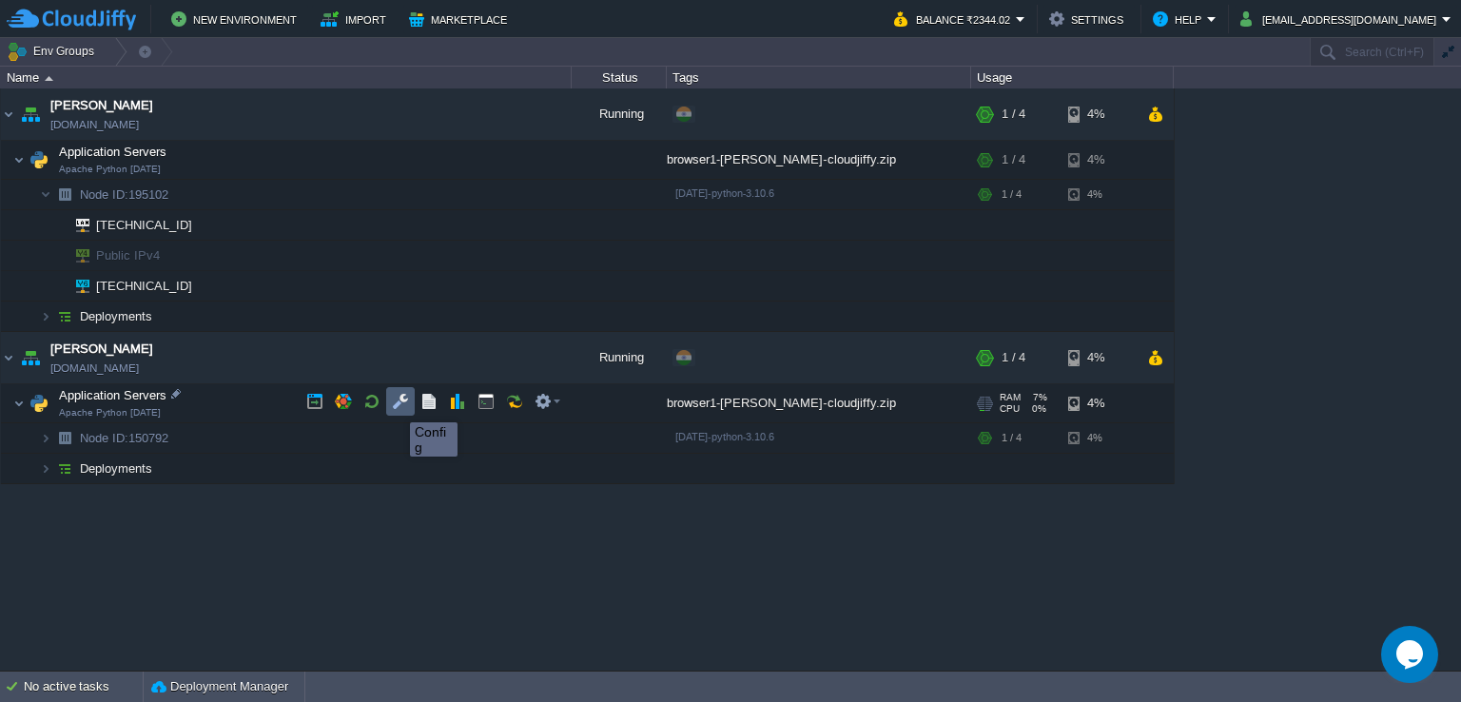
click at [396, 405] on button "button" at bounding box center [400, 401] width 17 height 17
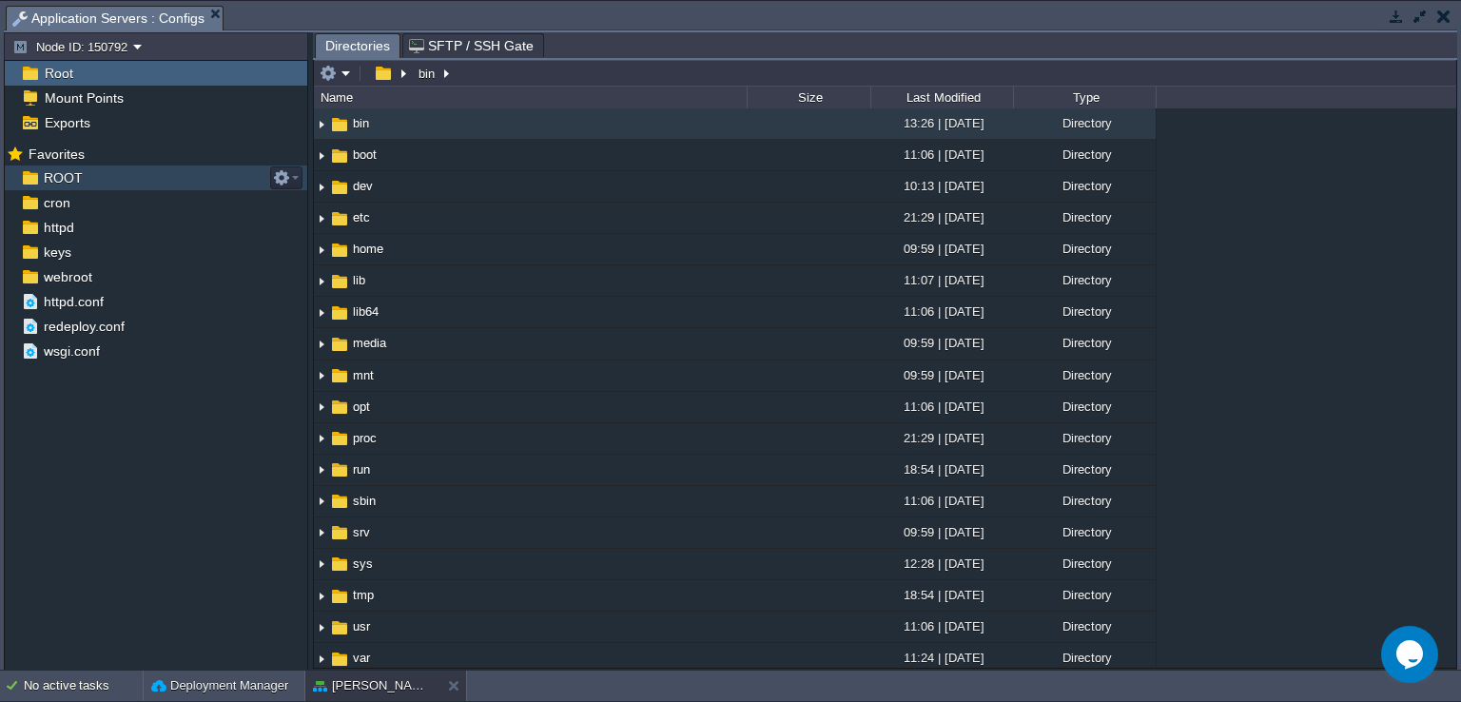
click at [122, 180] on div "ROOT" at bounding box center [156, 178] width 302 height 25
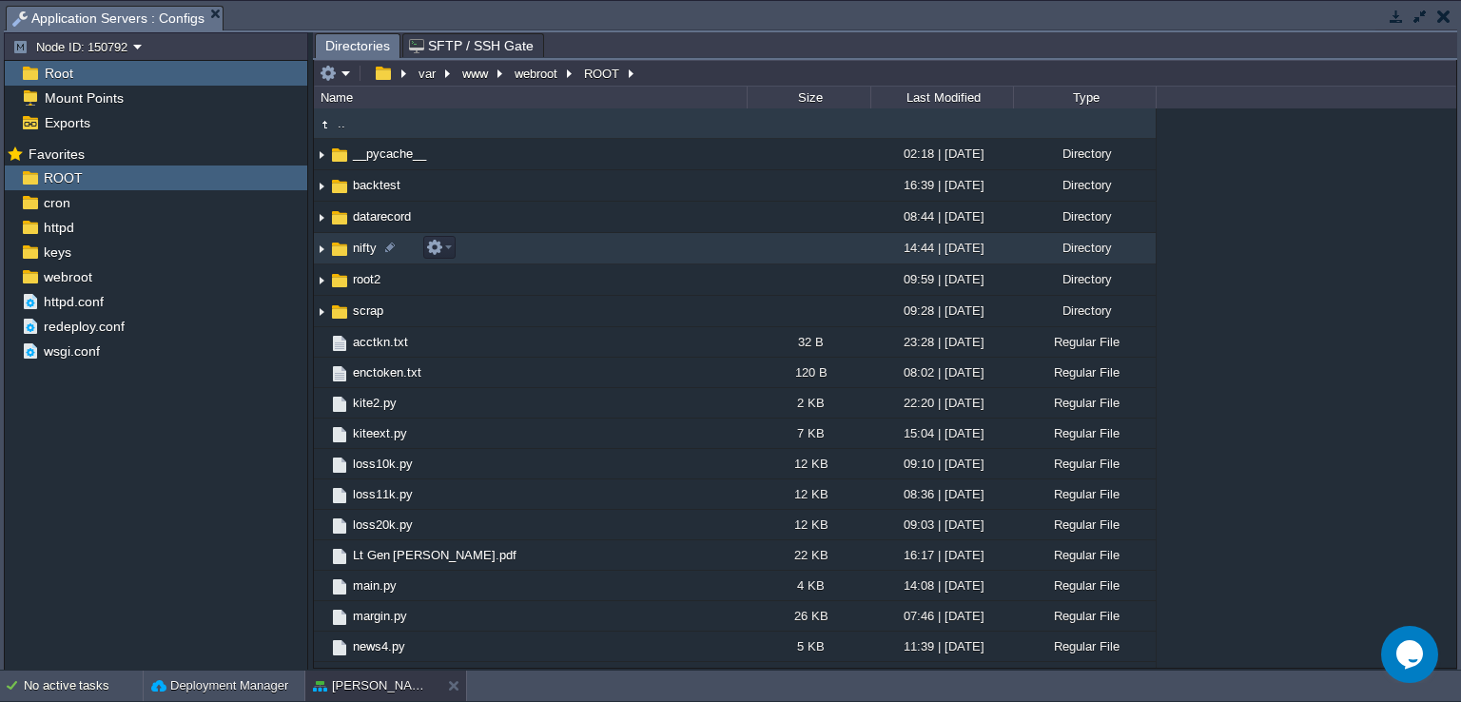
click at [320, 252] on img at bounding box center [321, 248] width 15 height 29
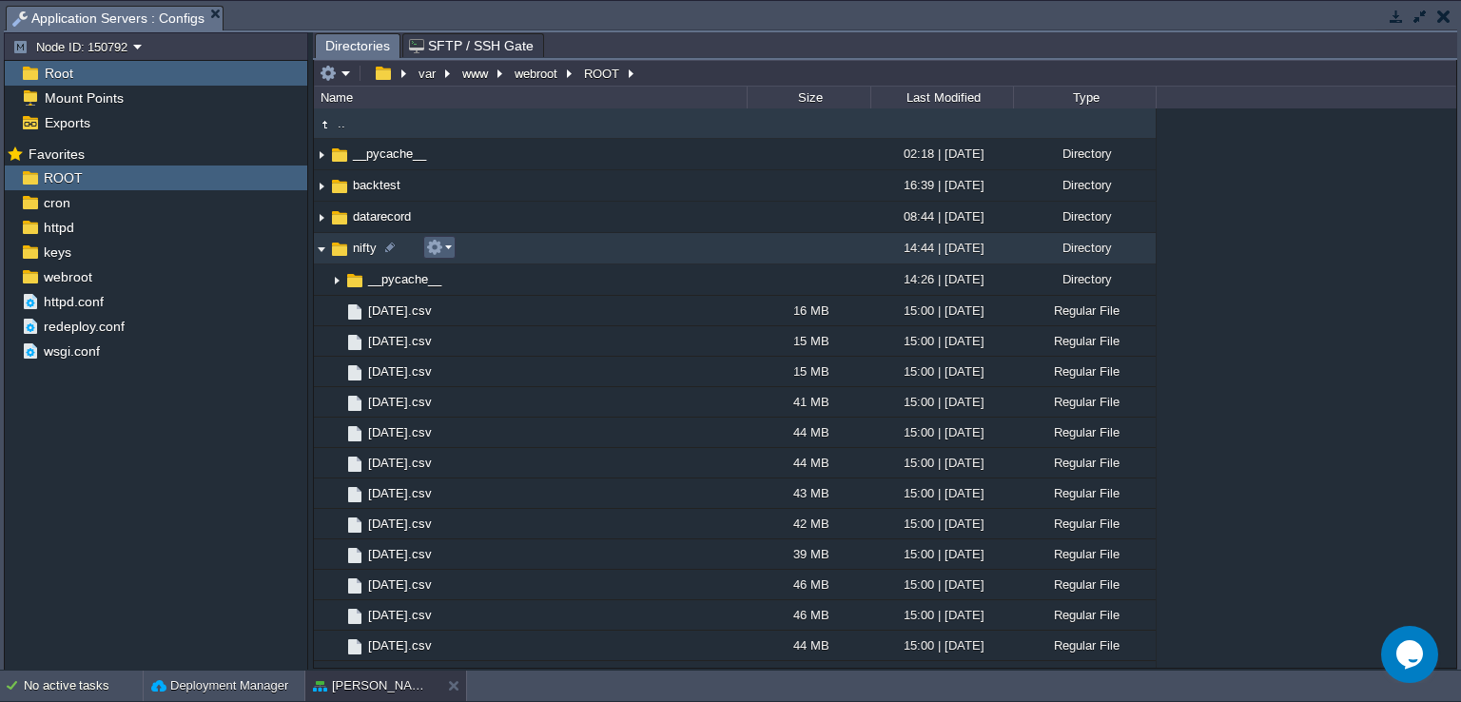
click at [449, 244] on em at bounding box center [439, 247] width 26 height 17
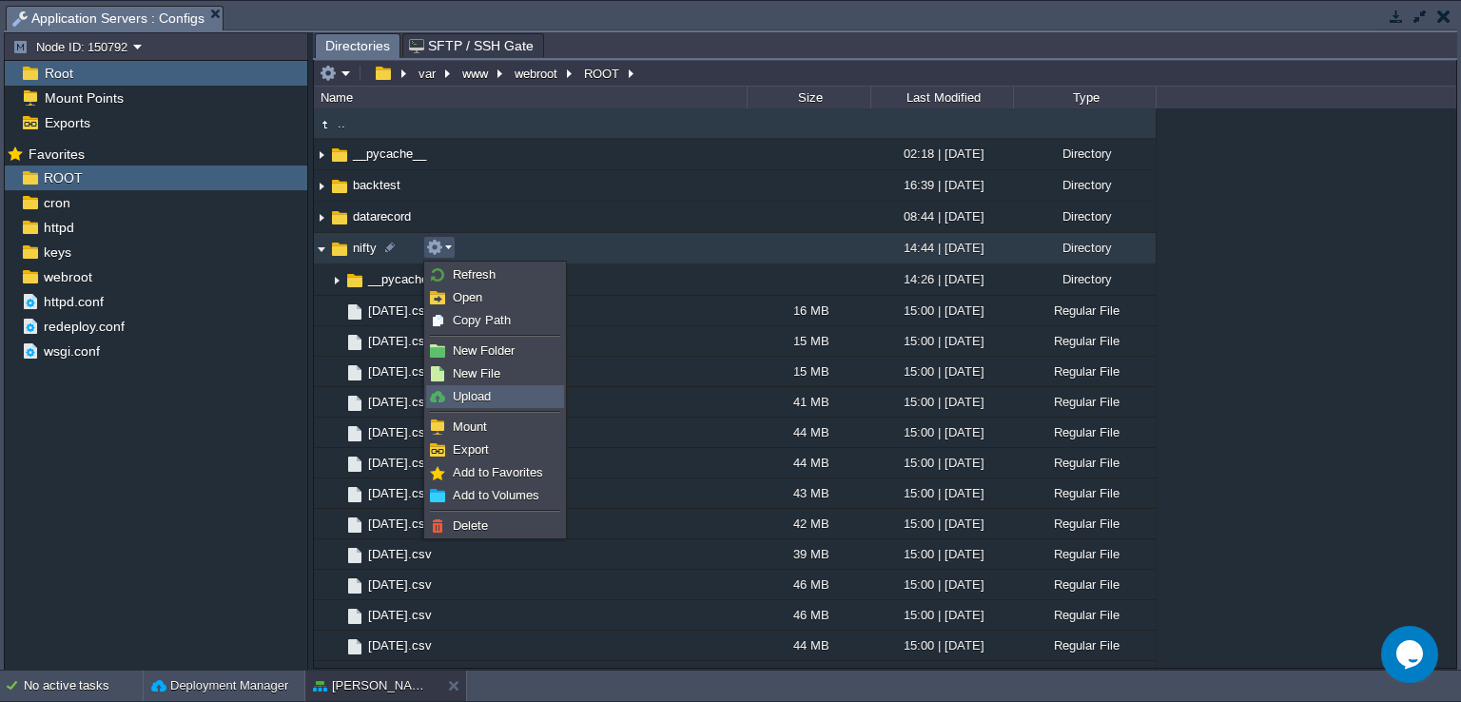
click at [487, 396] on span "Upload" at bounding box center [472, 396] width 38 height 14
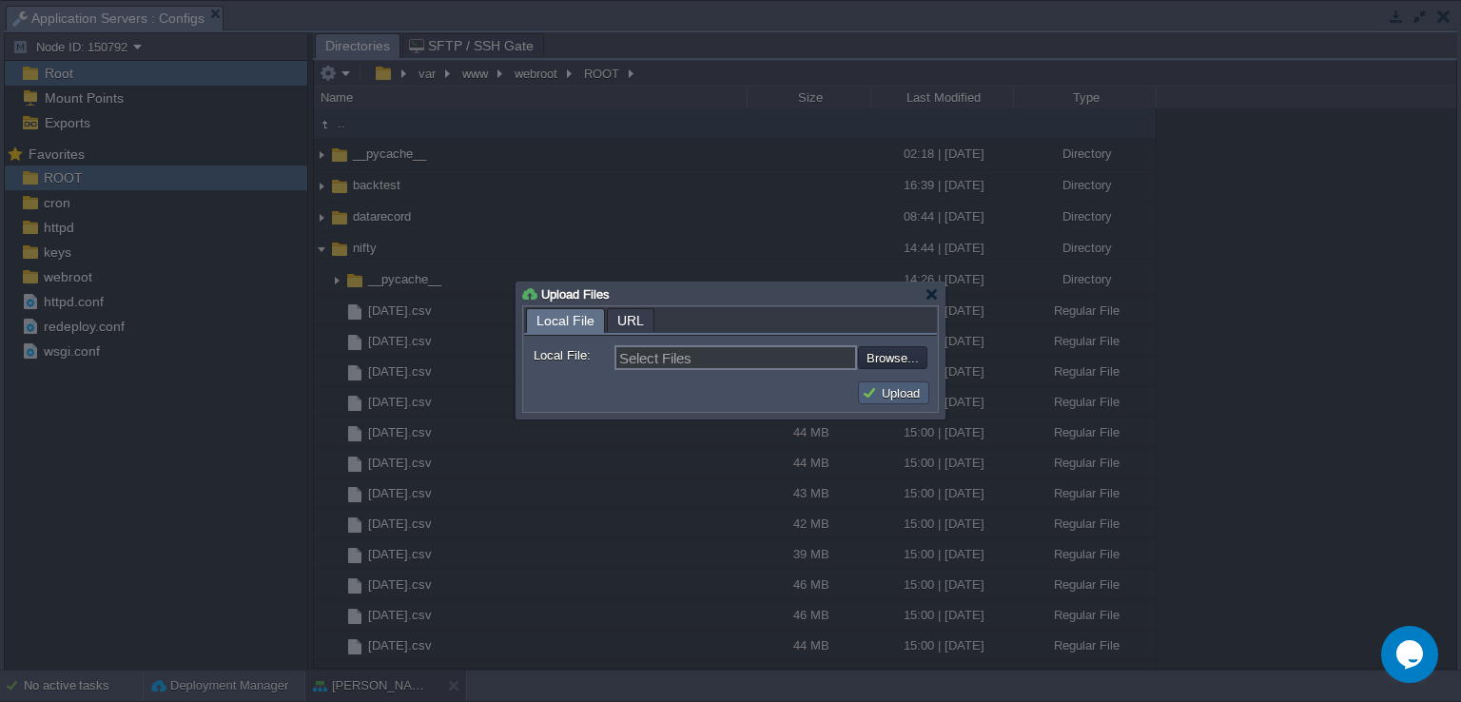
click at [882, 385] on button "Upload" at bounding box center [894, 392] width 64 height 17
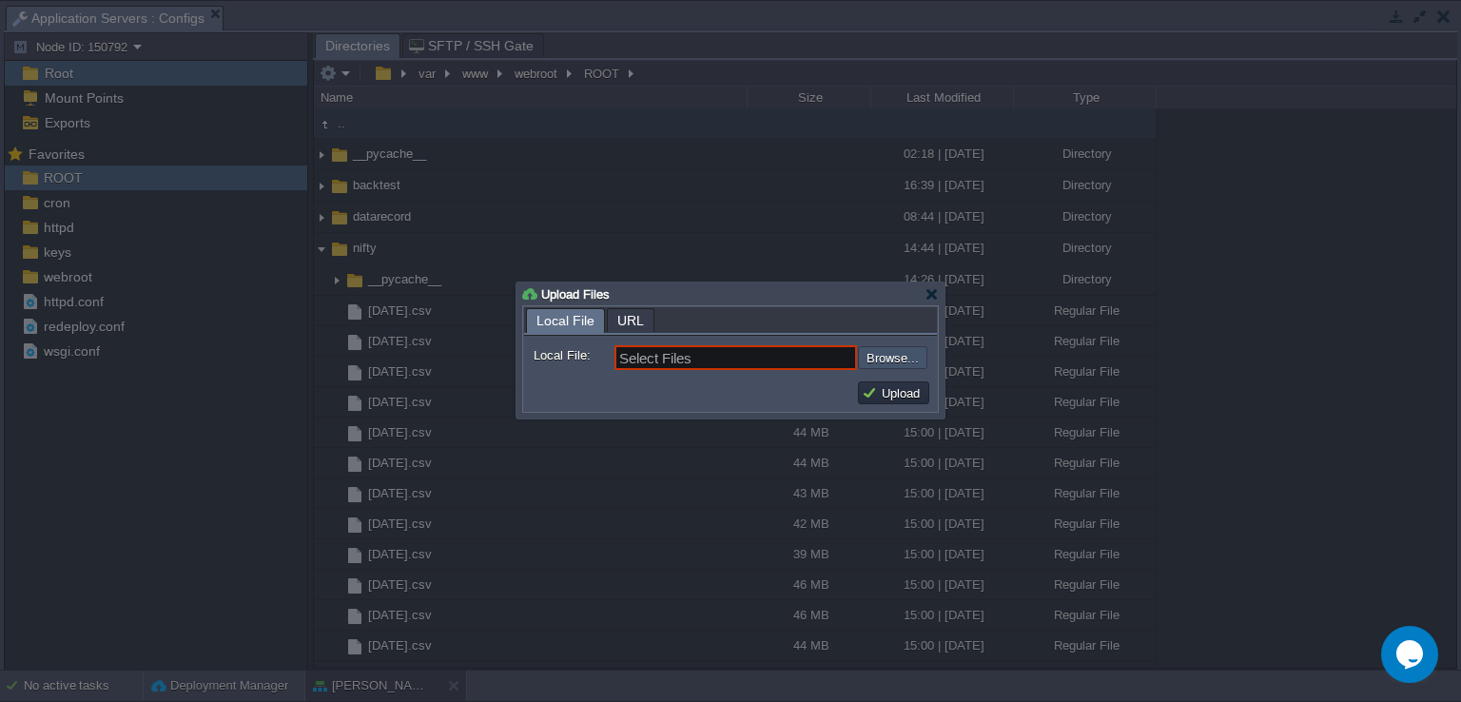
click at [902, 361] on input "file" at bounding box center [807, 357] width 241 height 23
type input "C:\fakepath\tkngen.py"
type input "tkngen.py"
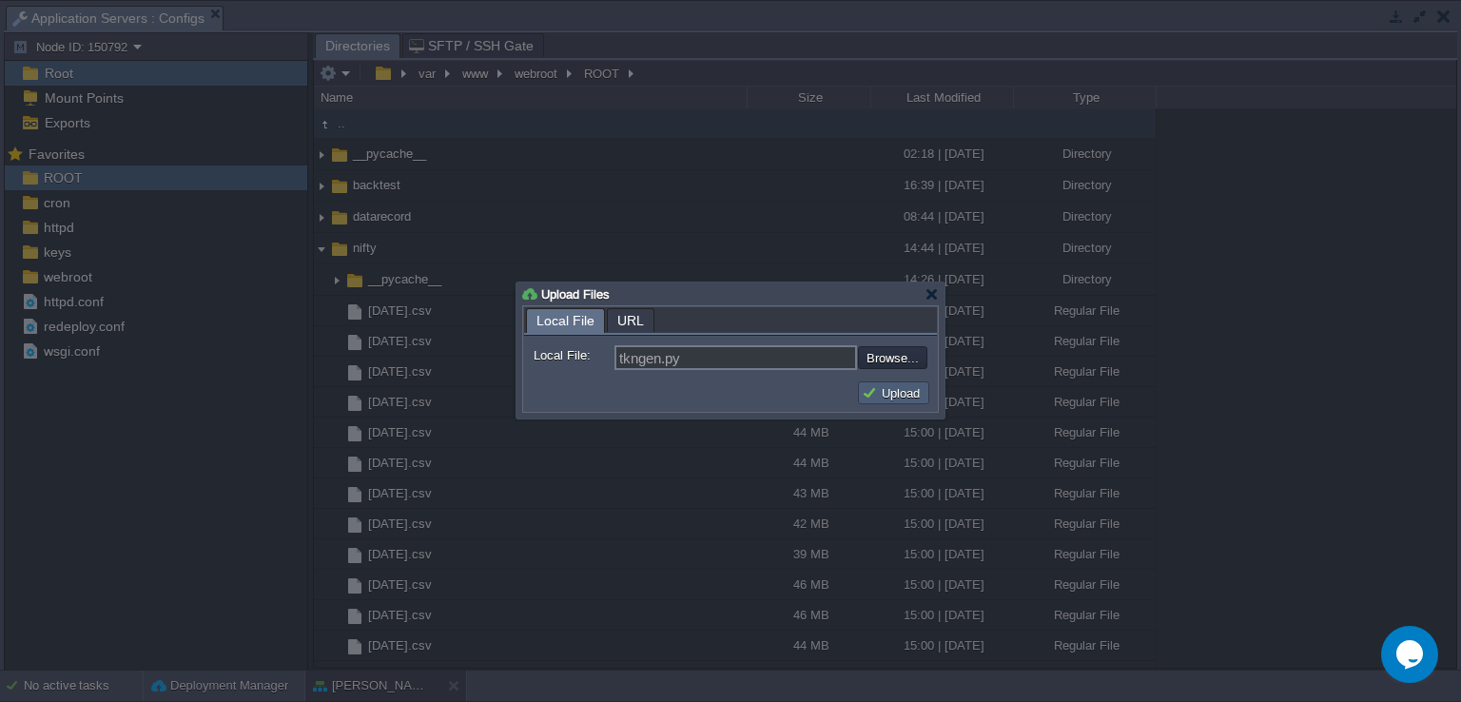
click at [887, 393] on button "Upload" at bounding box center [894, 392] width 64 height 17
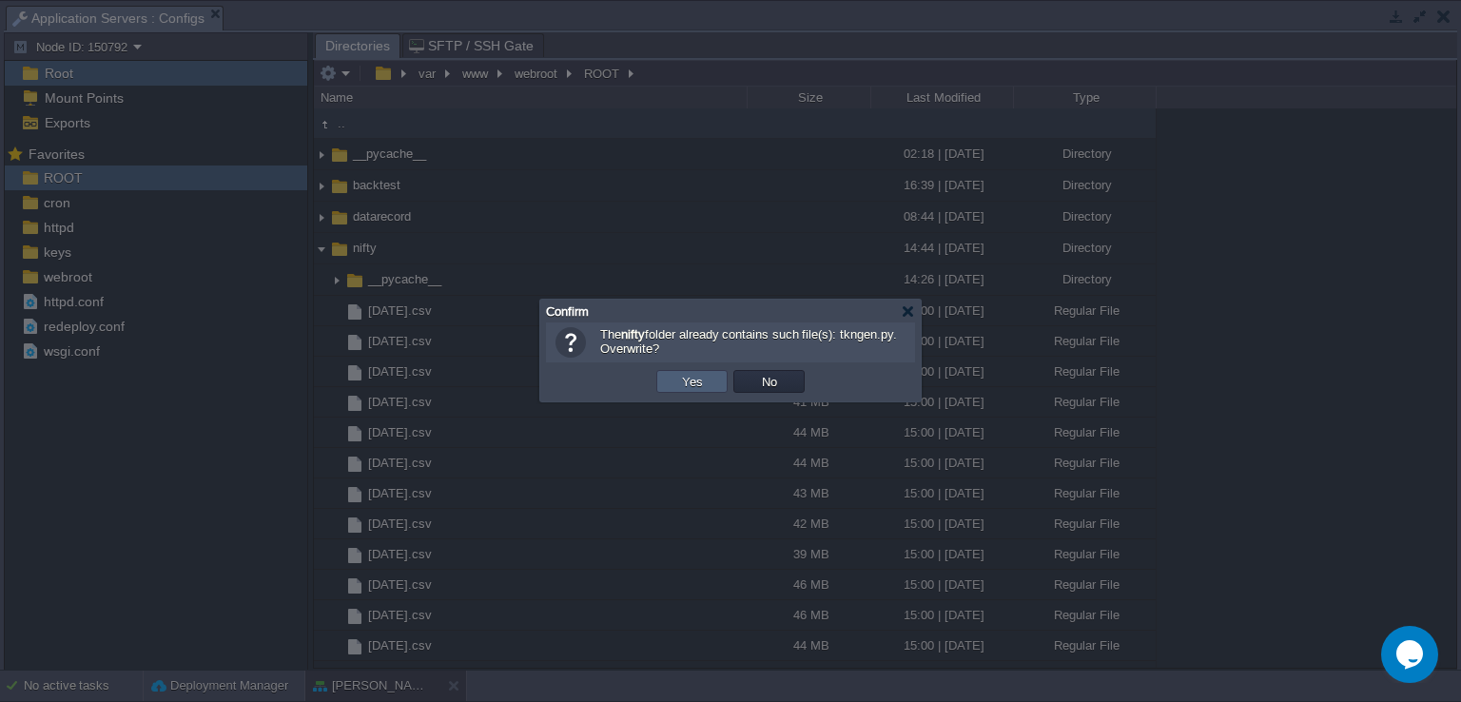
click at [708, 381] on td "Yes" at bounding box center [691, 381] width 71 height 23
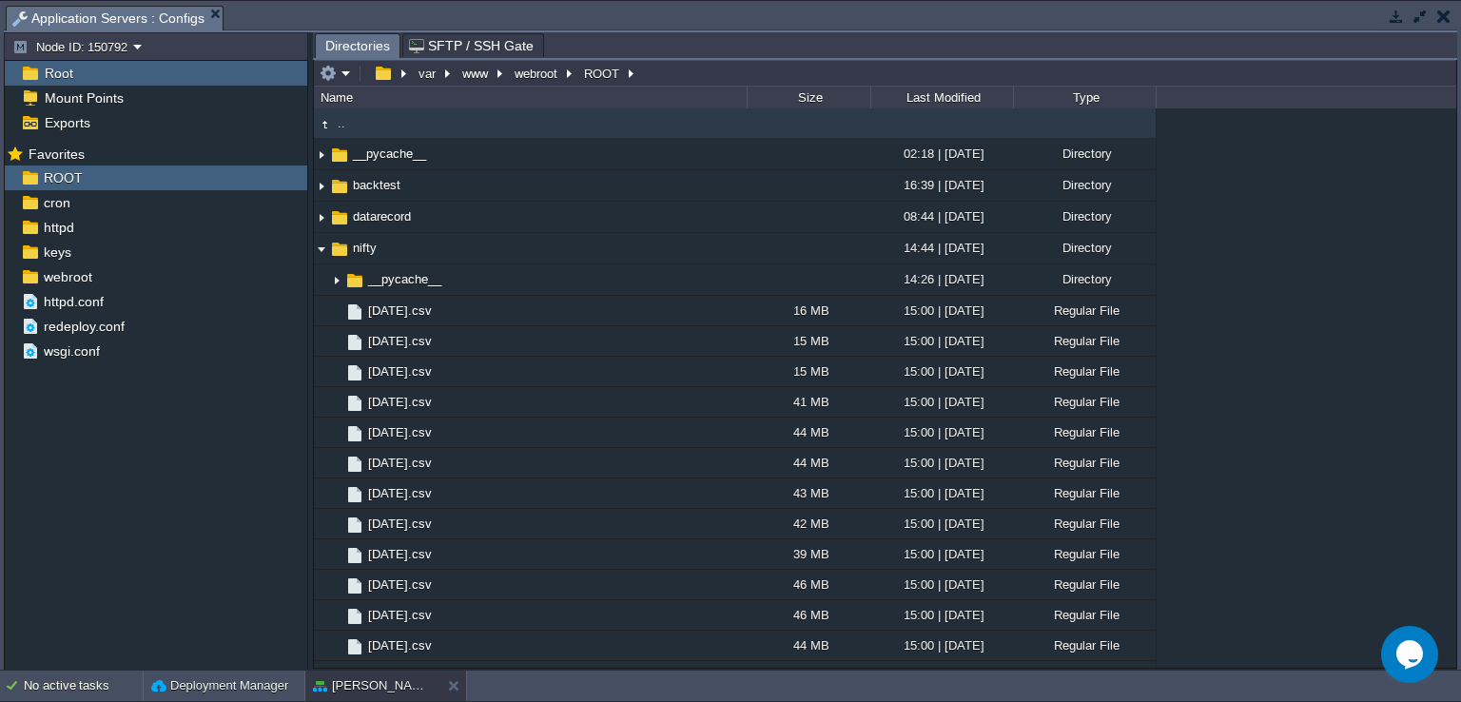
click at [1446, 22] on button "button" at bounding box center [1443, 16] width 13 height 17
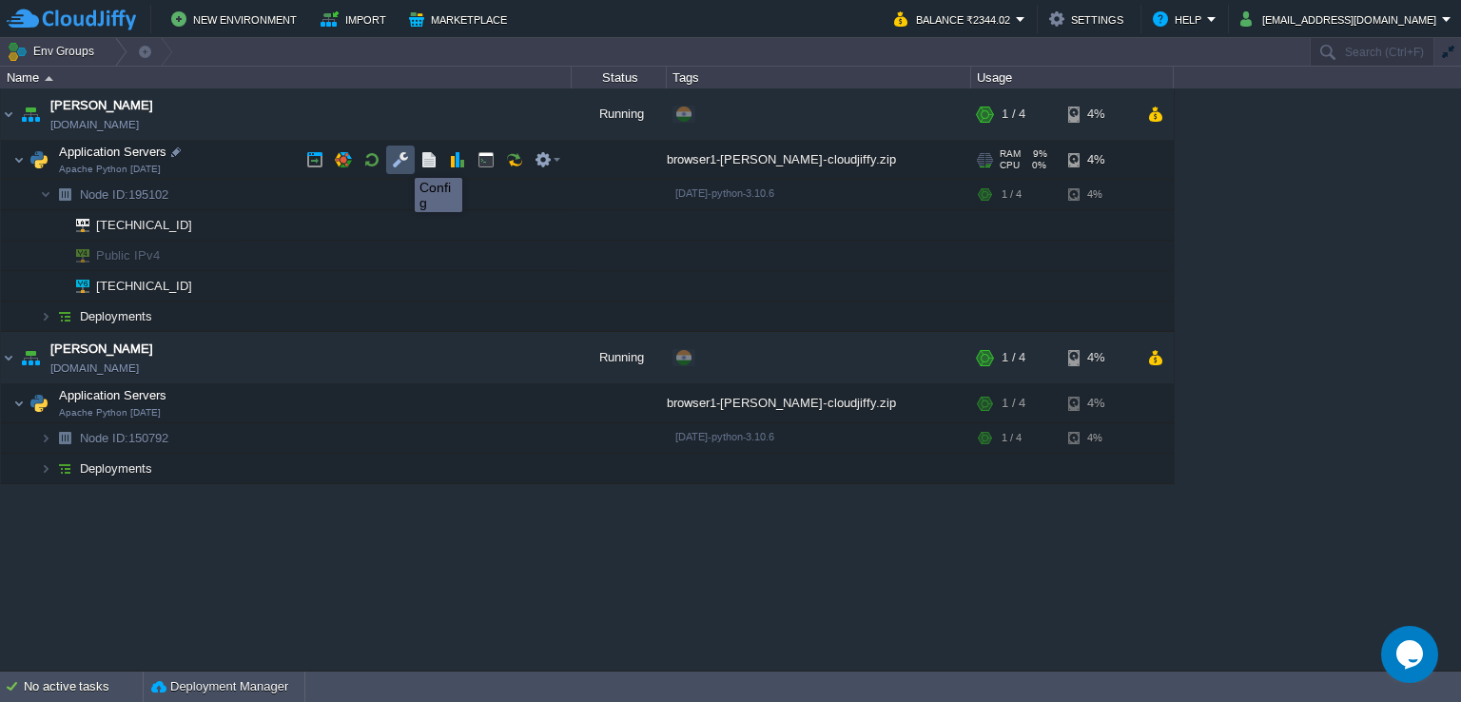
click at [400, 161] on button "button" at bounding box center [400, 159] width 17 height 17
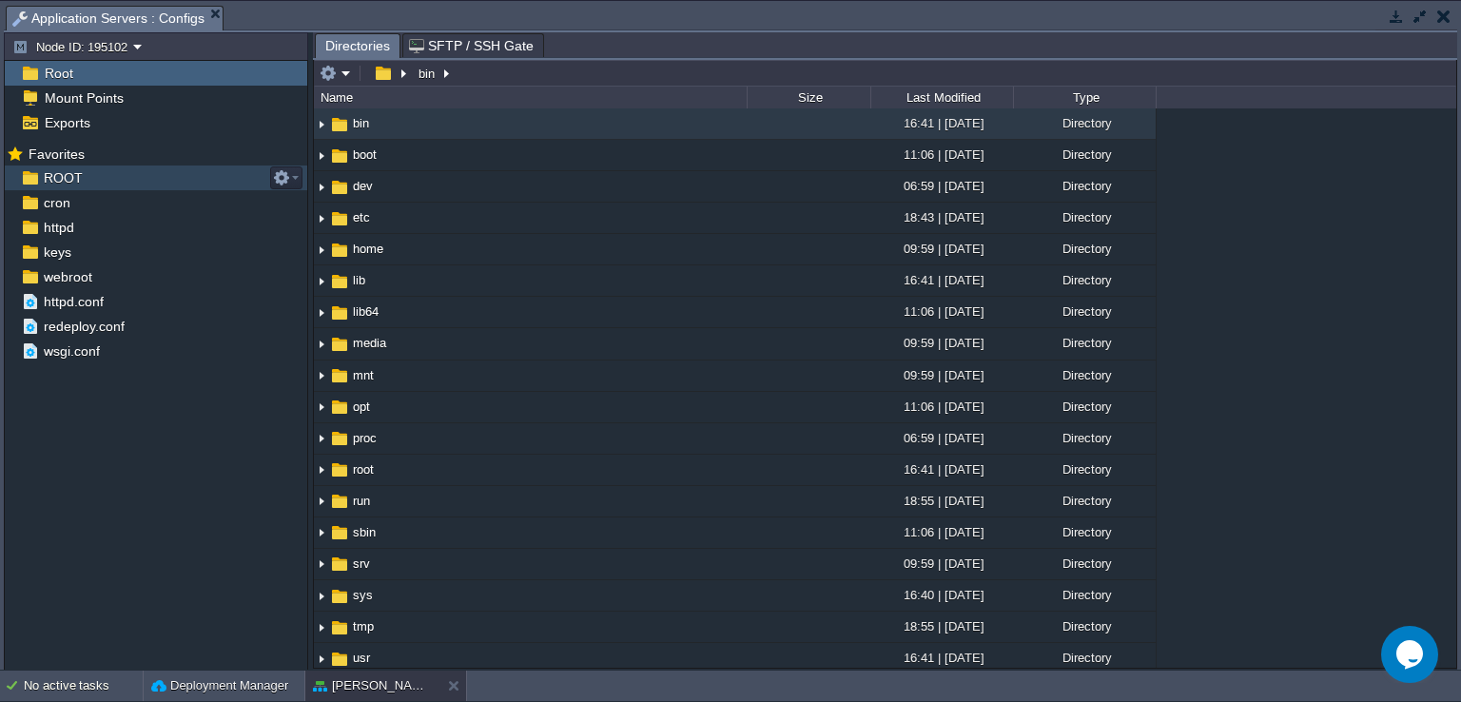
click at [112, 172] on div "ROOT" at bounding box center [156, 178] width 302 height 25
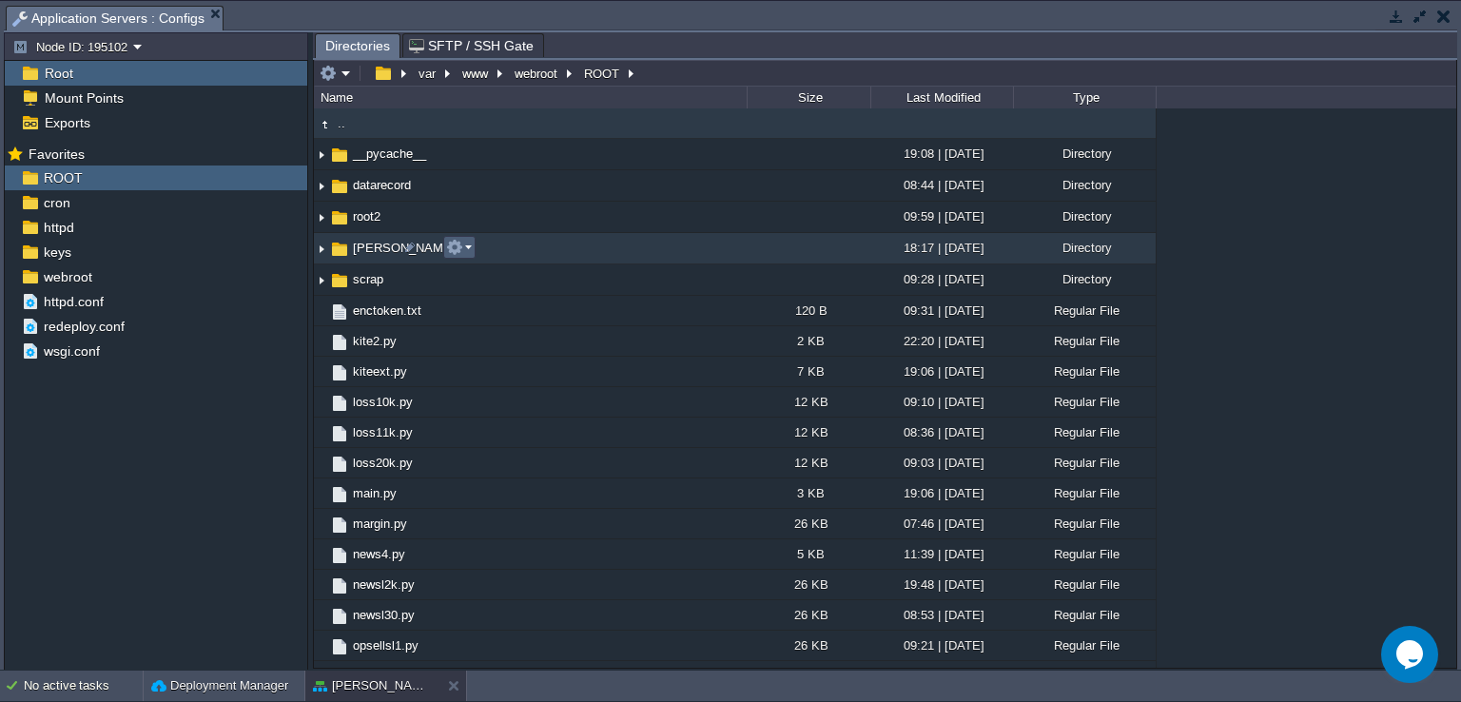
click at [467, 251] on em at bounding box center [459, 247] width 26 height 17
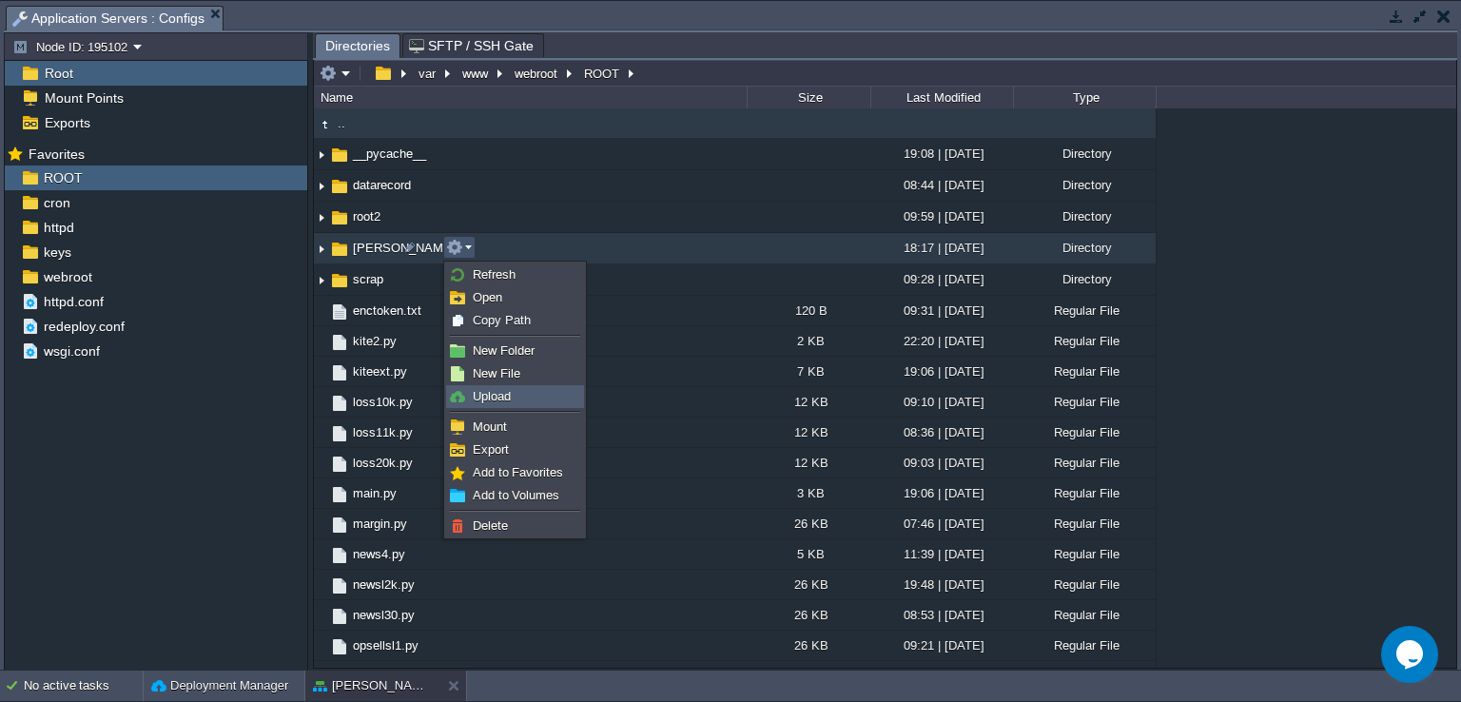
click at [508, 391] on span "Upload" at bounding box center [492, 396] width 38 height 14
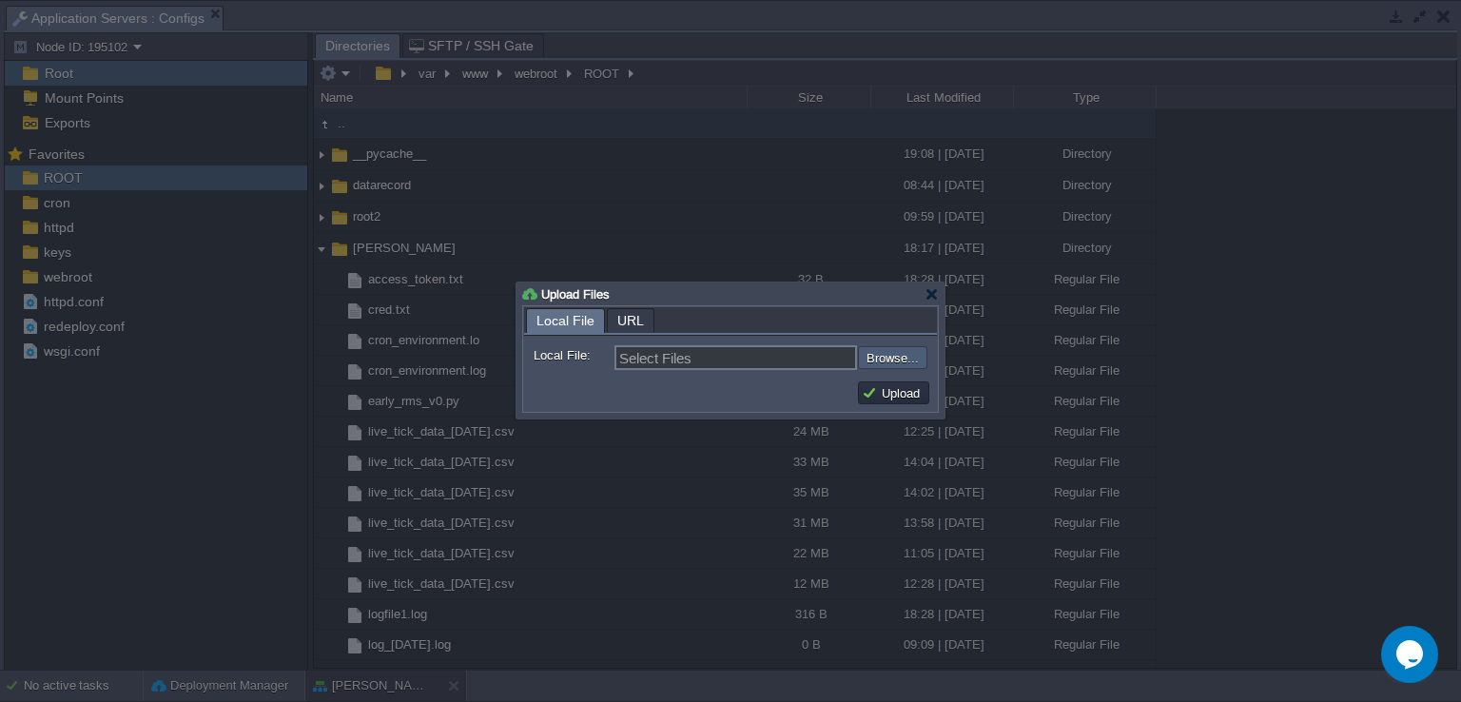
click at [868, 361] on input "file" at bounding box center [807, 357] width 241 height 23
type input "C:\fakepath\tkngen.py"
type input "tkngen.py"
click at [867, 389] on button "Upload" at bounding box center [894, 392] width 64 height 17
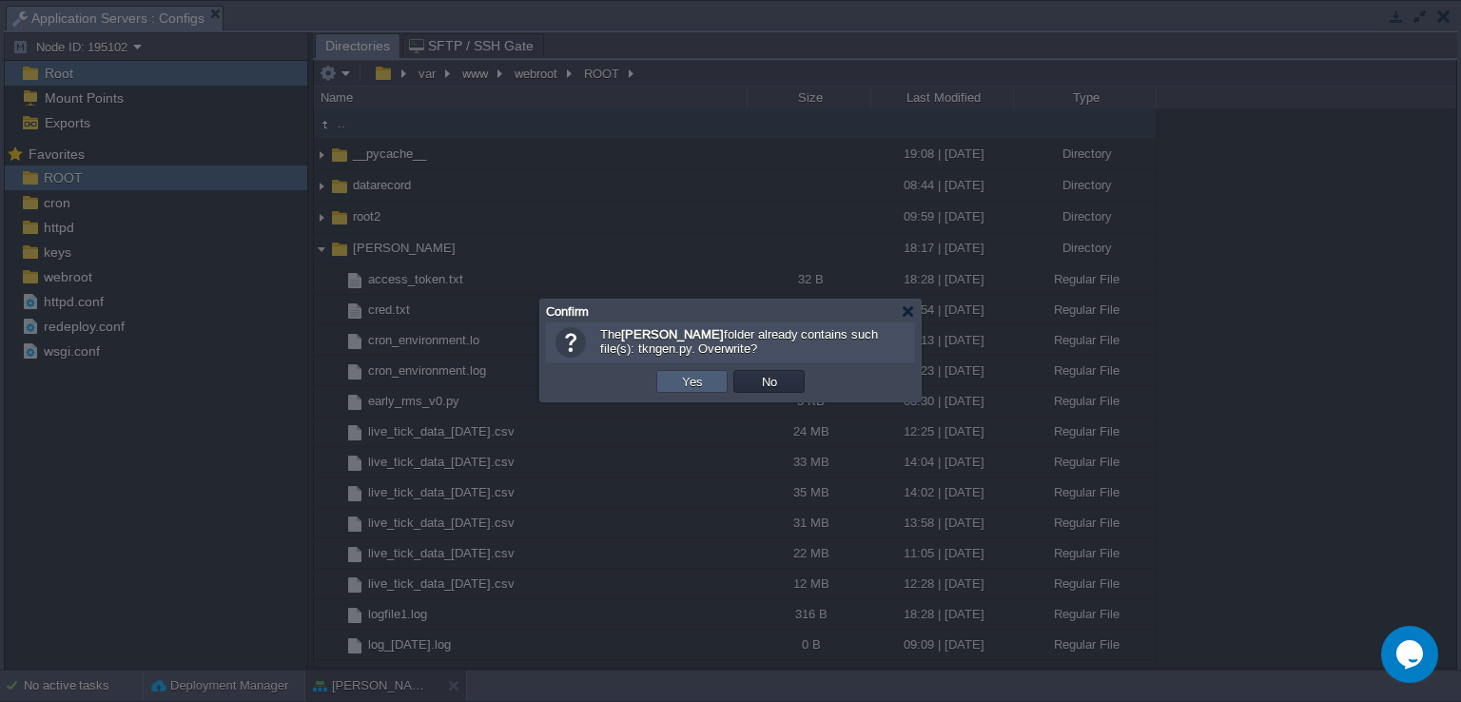
click at [701, 382] on button "Yes" at bounding box center [692, 381] width 32 height 17
